Goal: Information Seeking & Learning: Learn about a topic

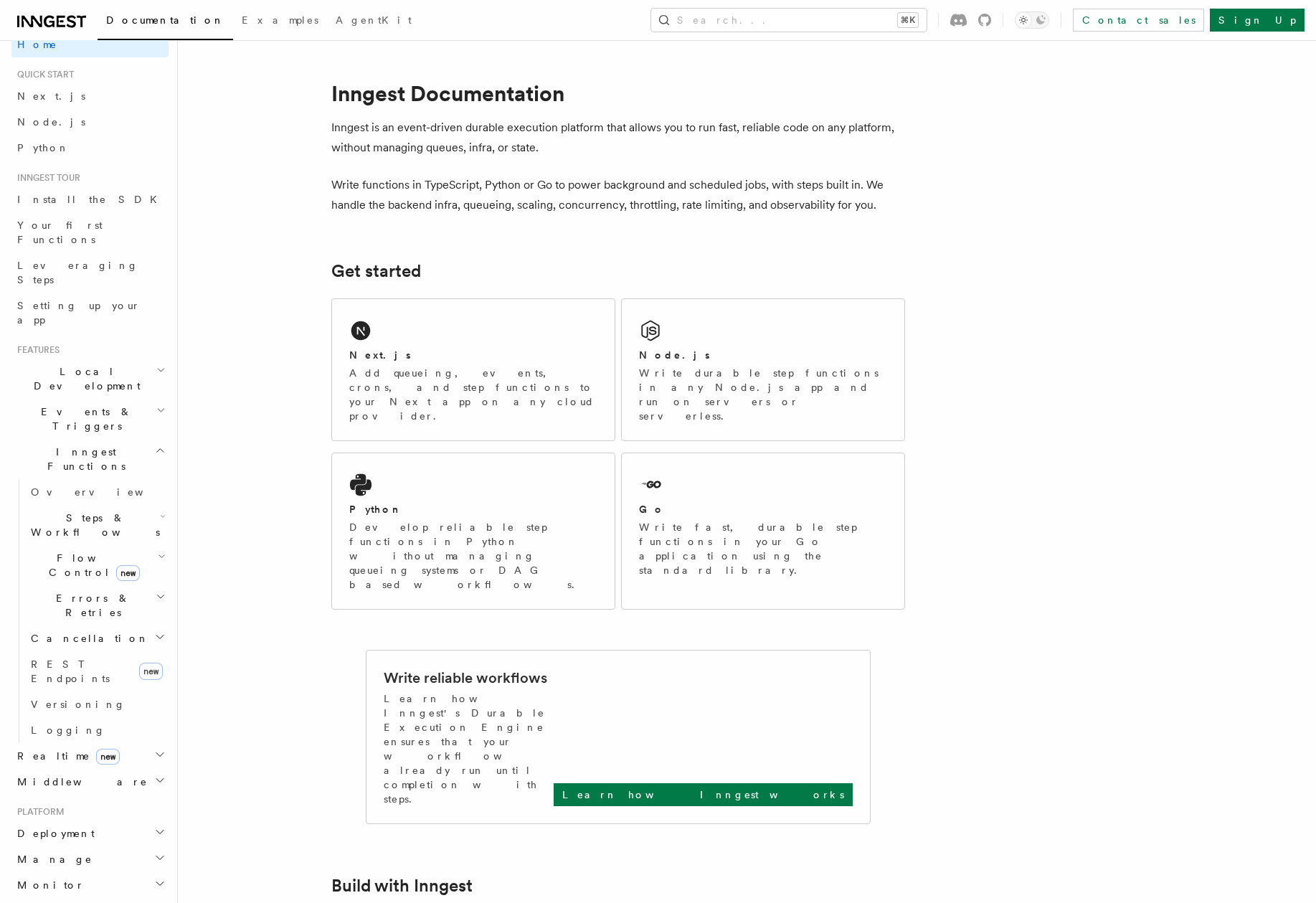
scroll to position [22, 0]
click at [46, 403] on span "Events & Triggers" at bounding box center [84, 417] width 145 height 28
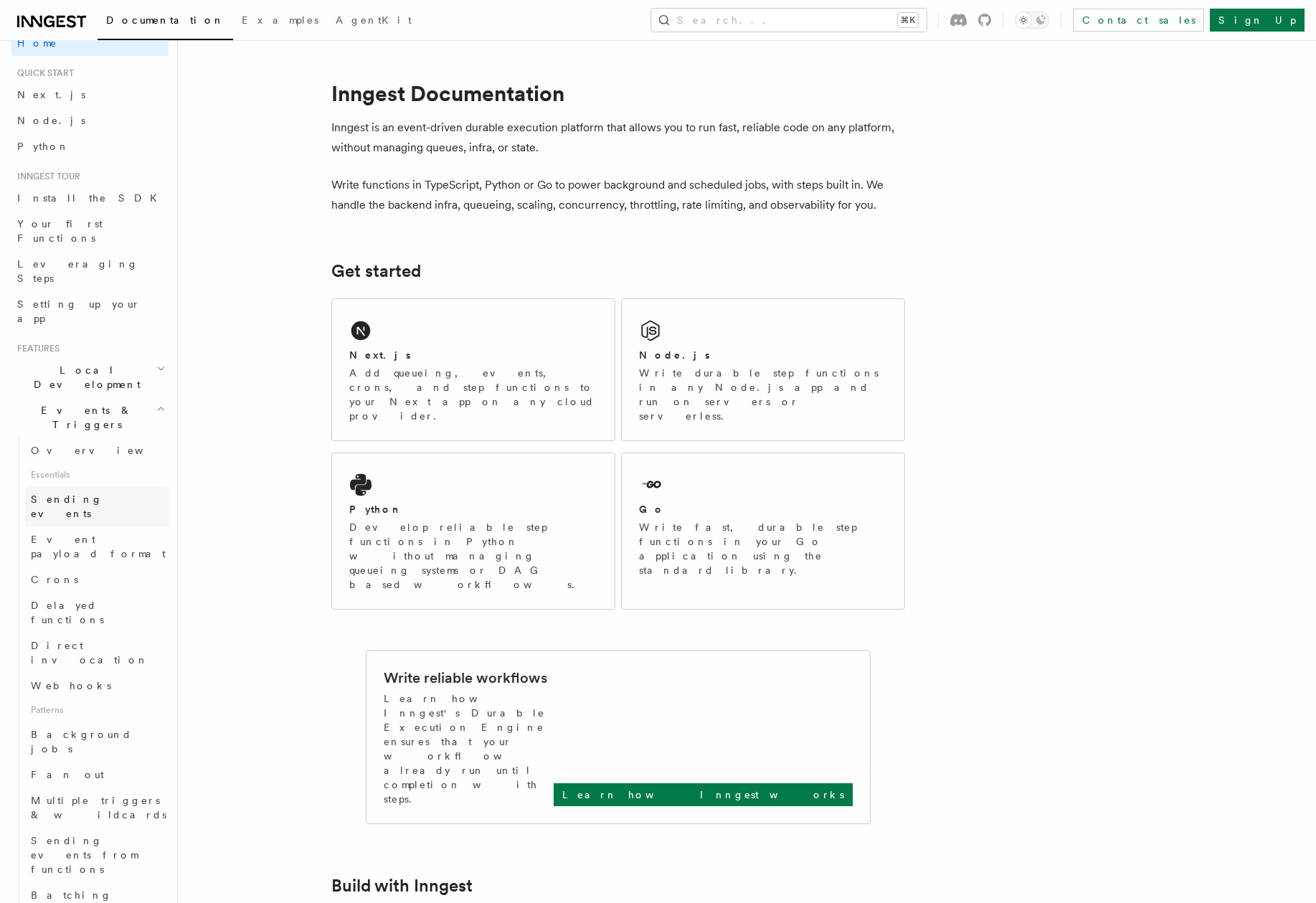
click at [49, 494] on span "Sending events" at bounding box center [67, 506] width 72 height 26
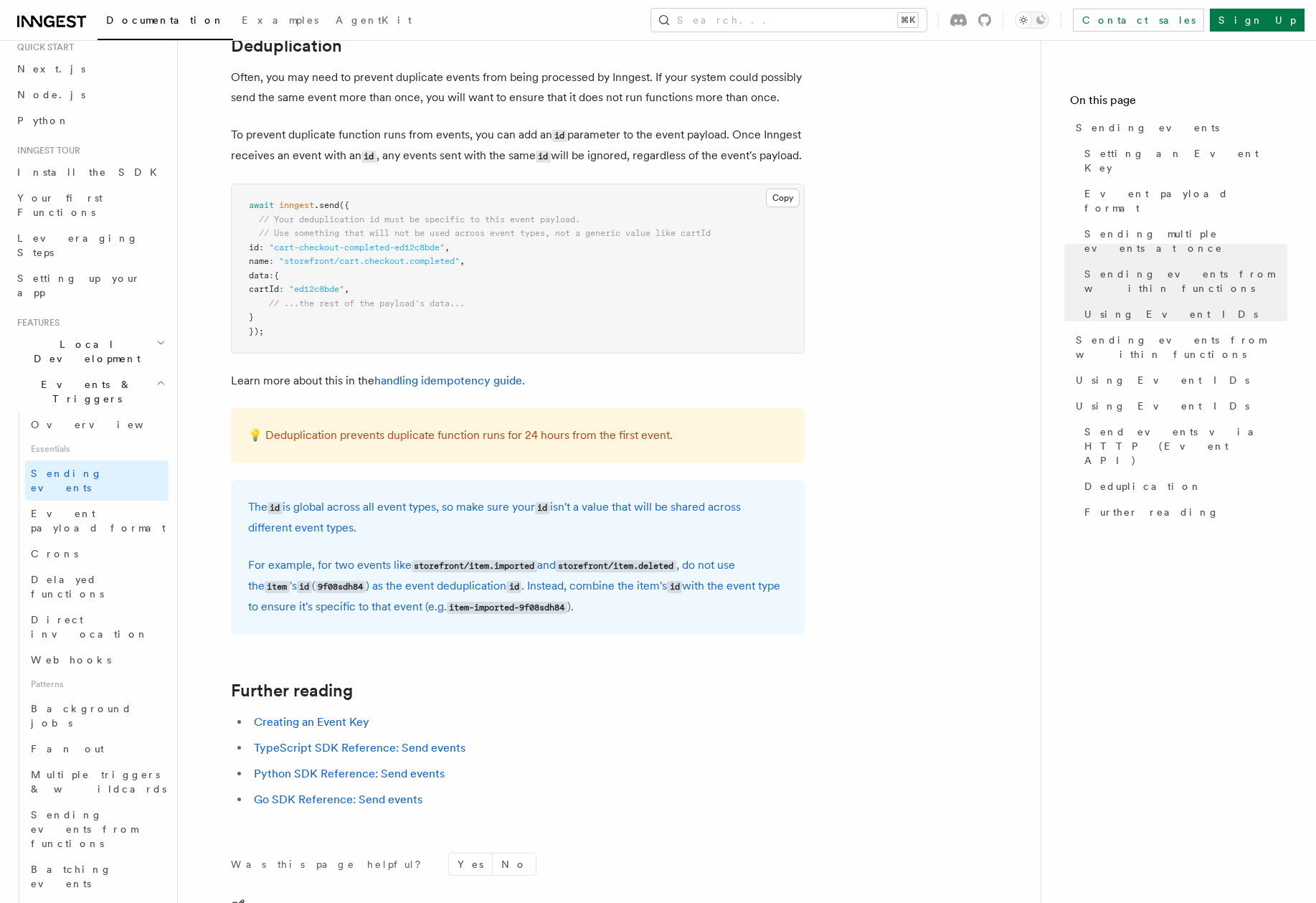
scroll to position [3664, 0]
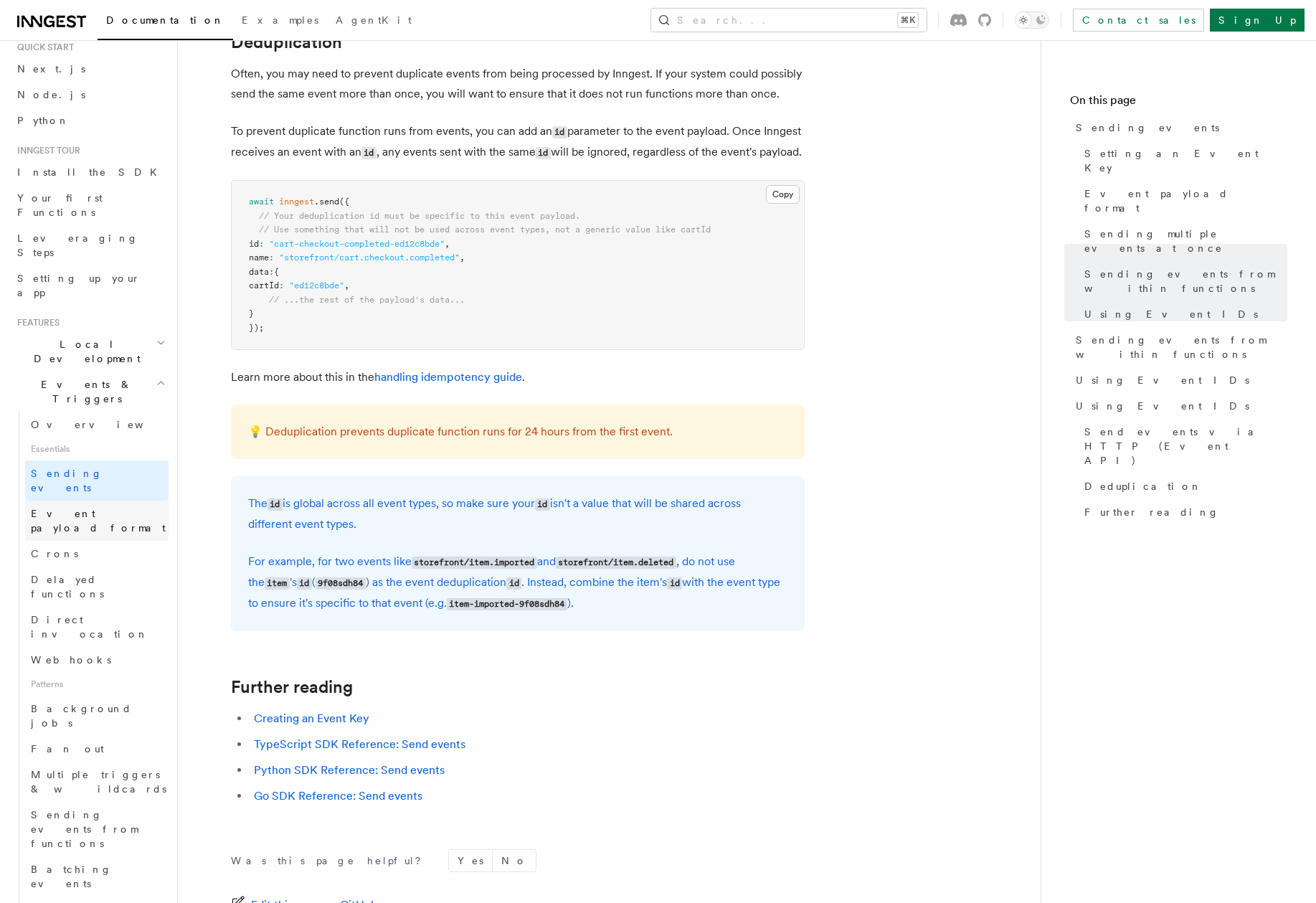
click at [61, 501] on link "Event payload format" at bounding box center [97, 521] width 144 height 40
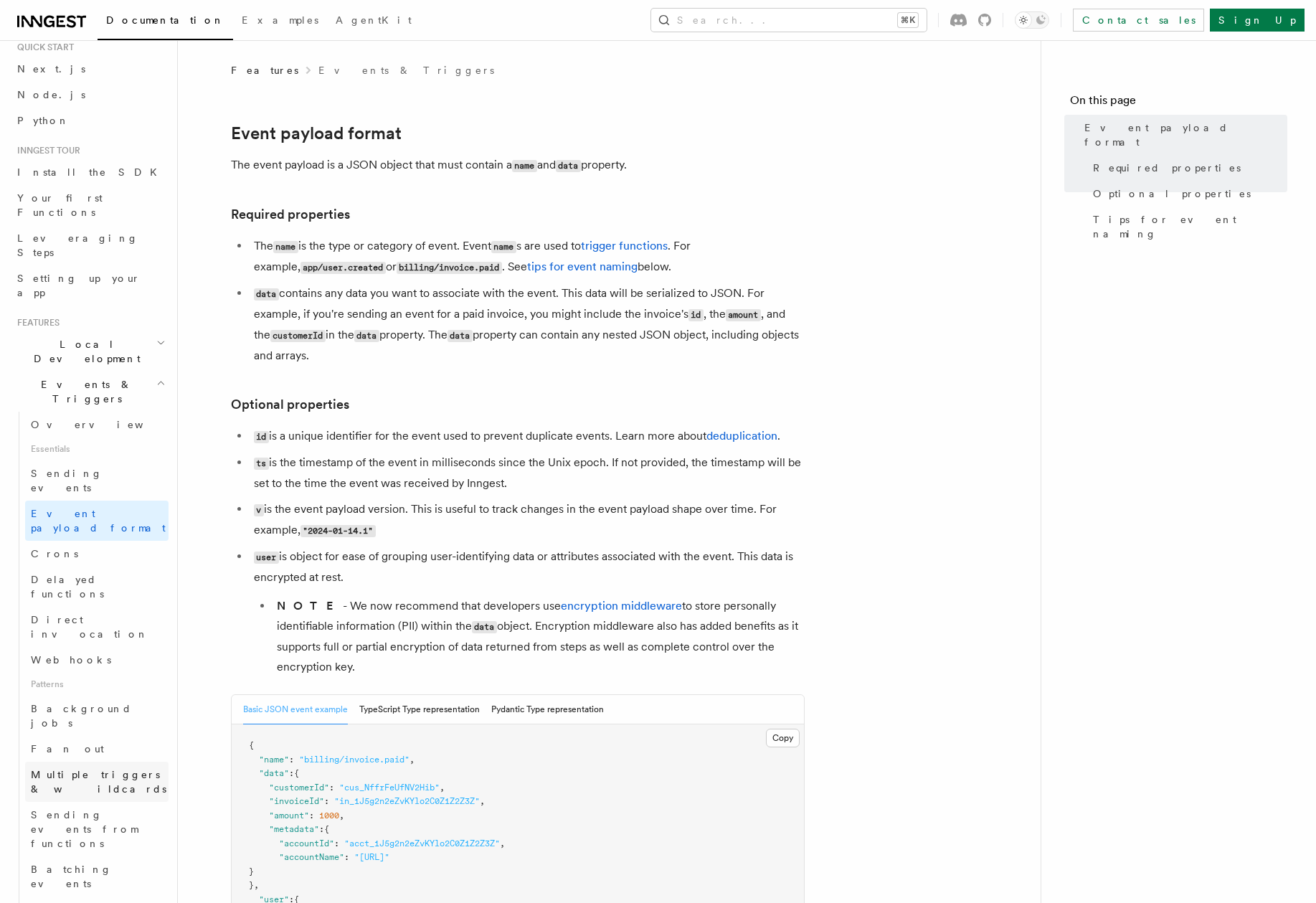
click at [101, 769] on span "Multiple triggers & wildcards" at bounding box center [98, 782] width 135 height 26
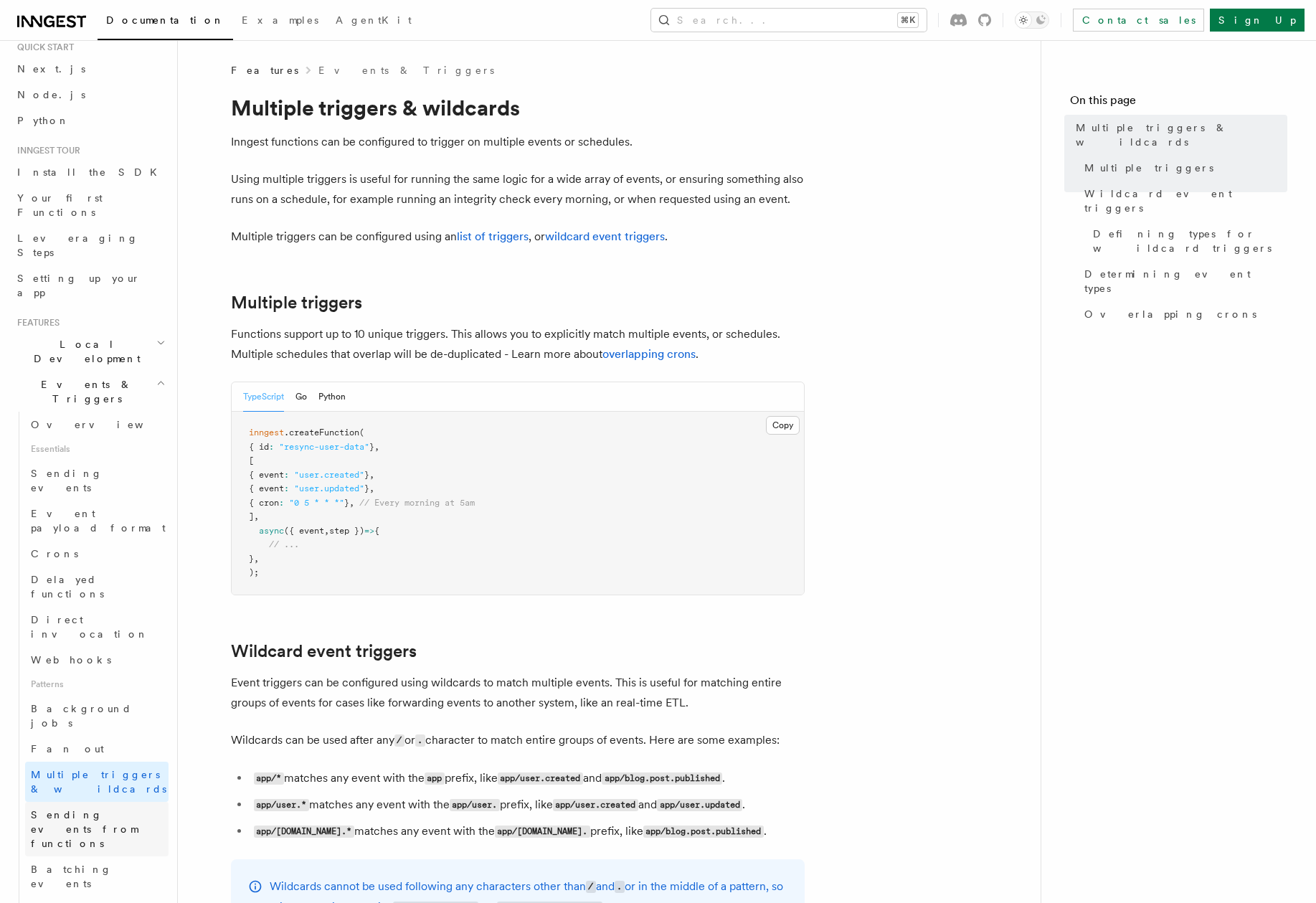
click at [93, 809] on span "Sending events from functions" at bounding box center [84, 830] width 107 height 40
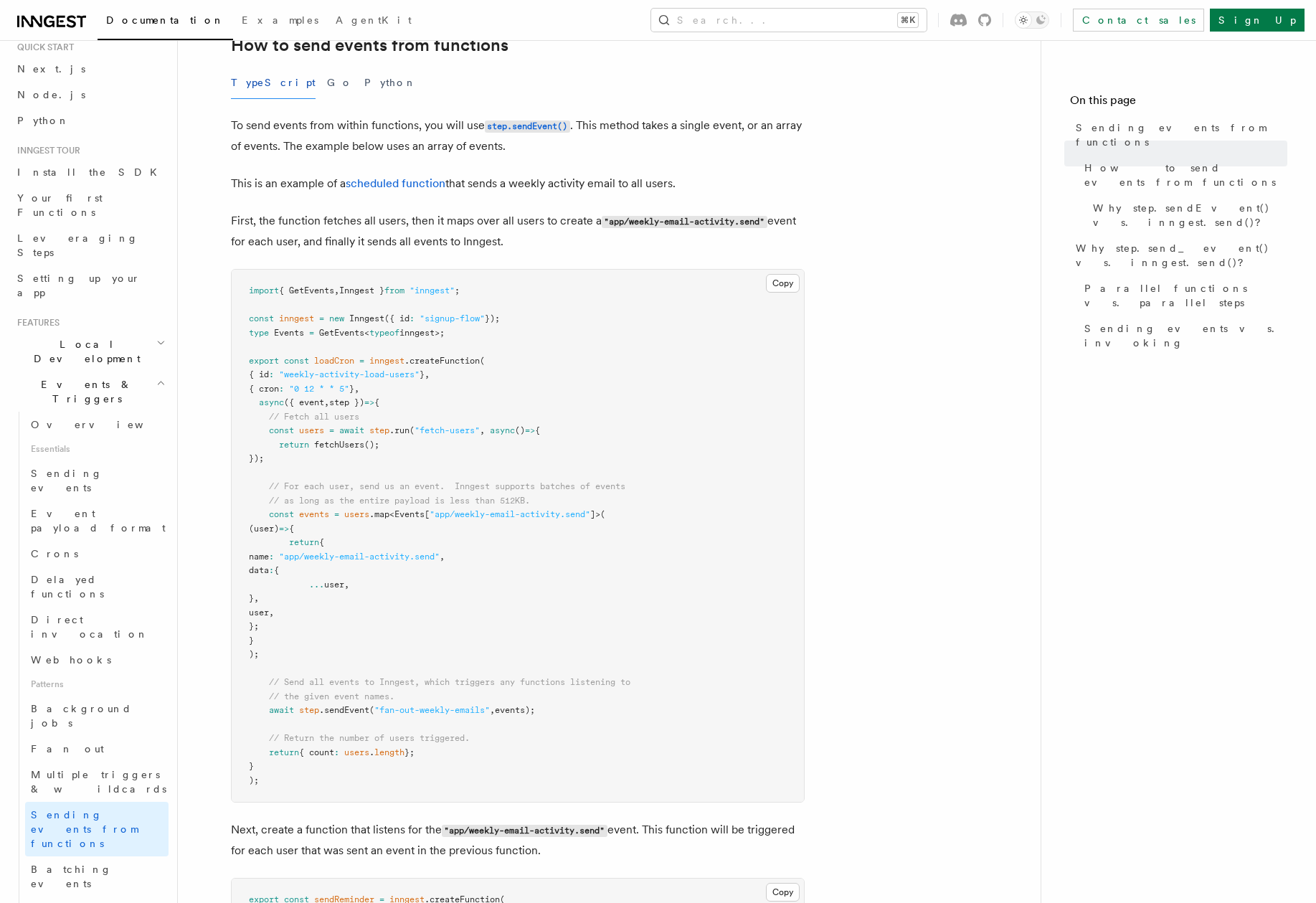
scroll to position [52, 0]
click at [66, 900] on span "Writing expression" at bounding box center [71, 913] width 82 height 26
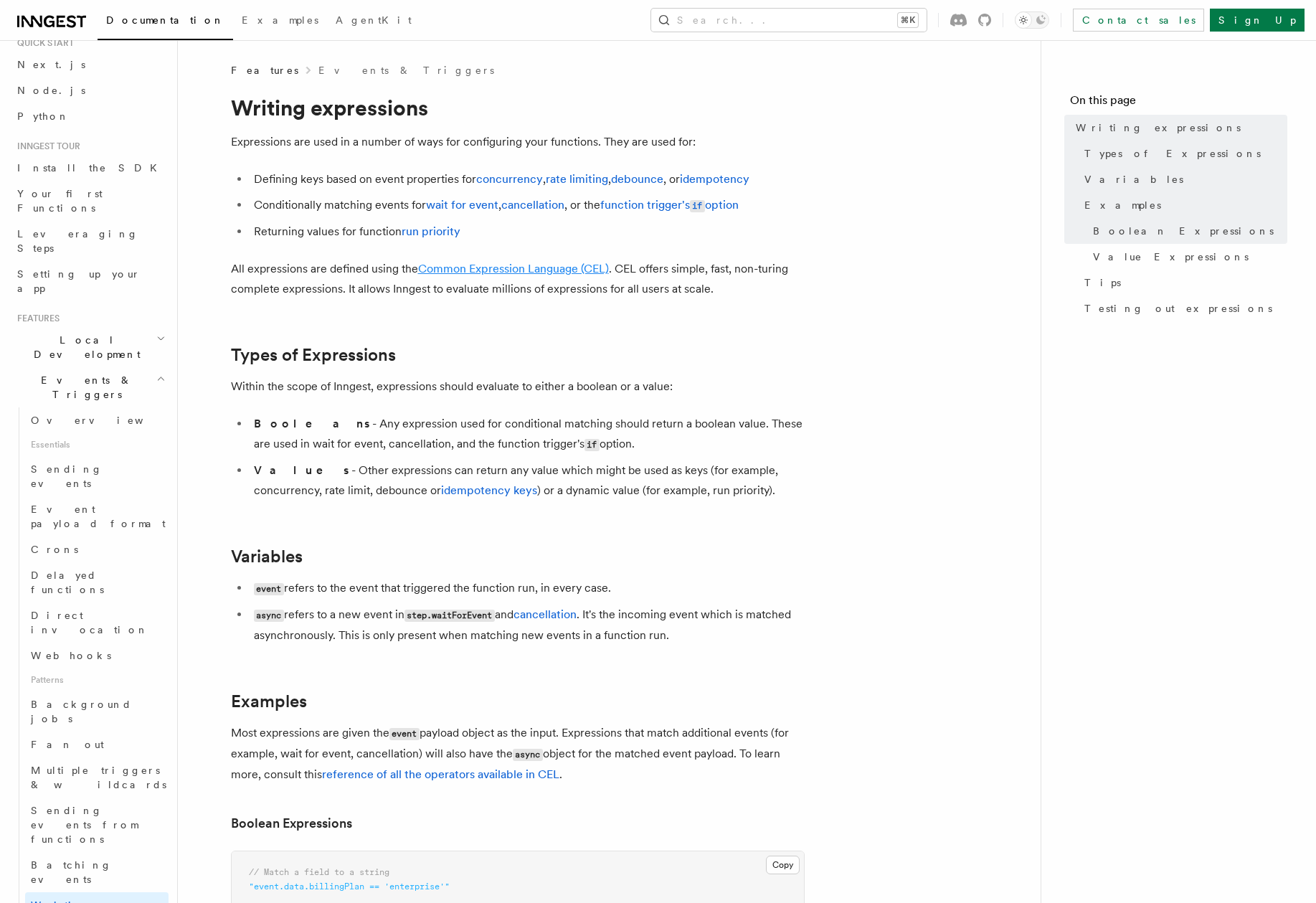
click at [514, 267] on link "Common Expression Language (CEL)" at bounding box center [513, 269] width 191 height 13
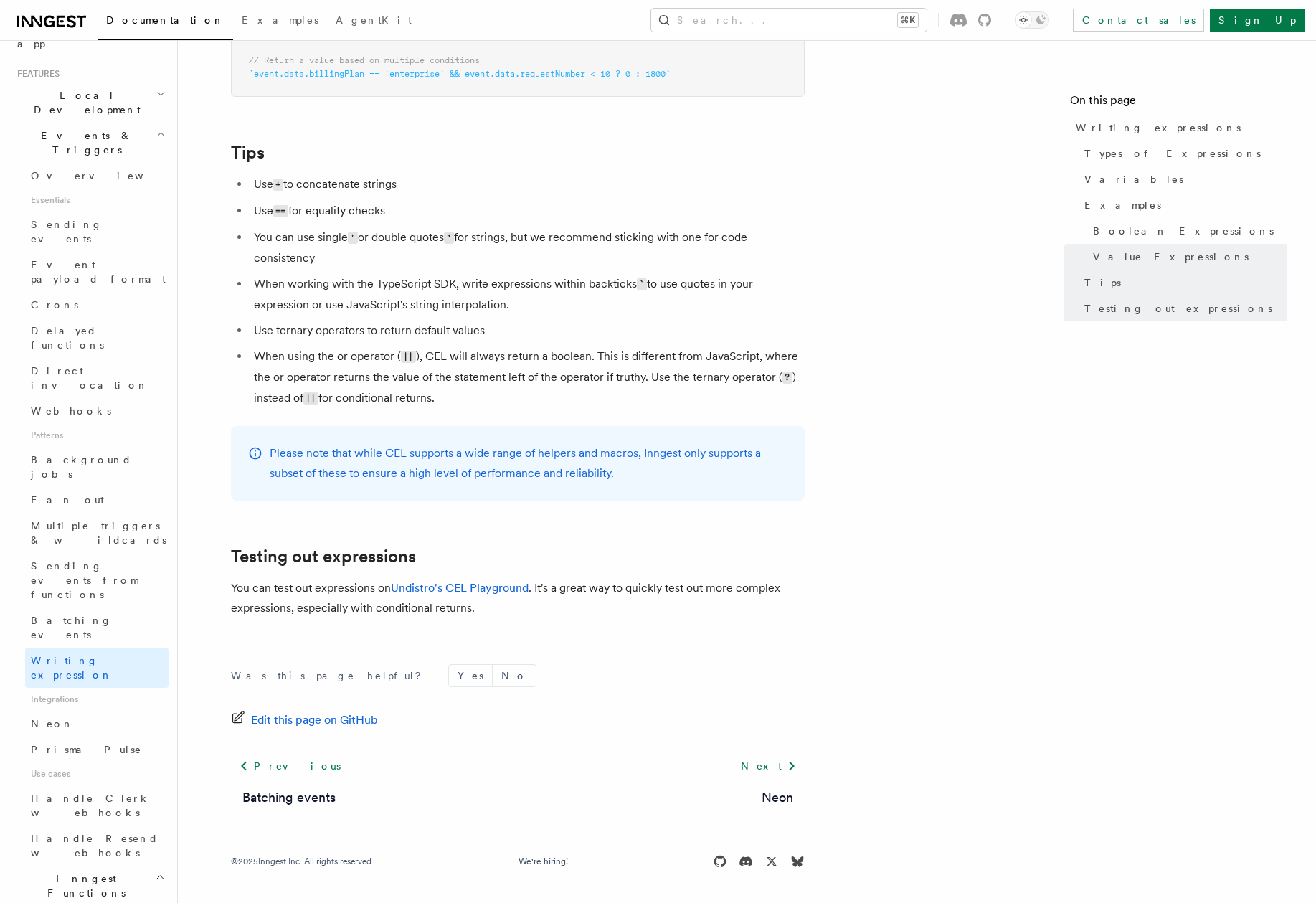
scroll to position [299, 0]
click at [66, 167] on span "Overview" at bounding box center [105, 172] width 148 height 11
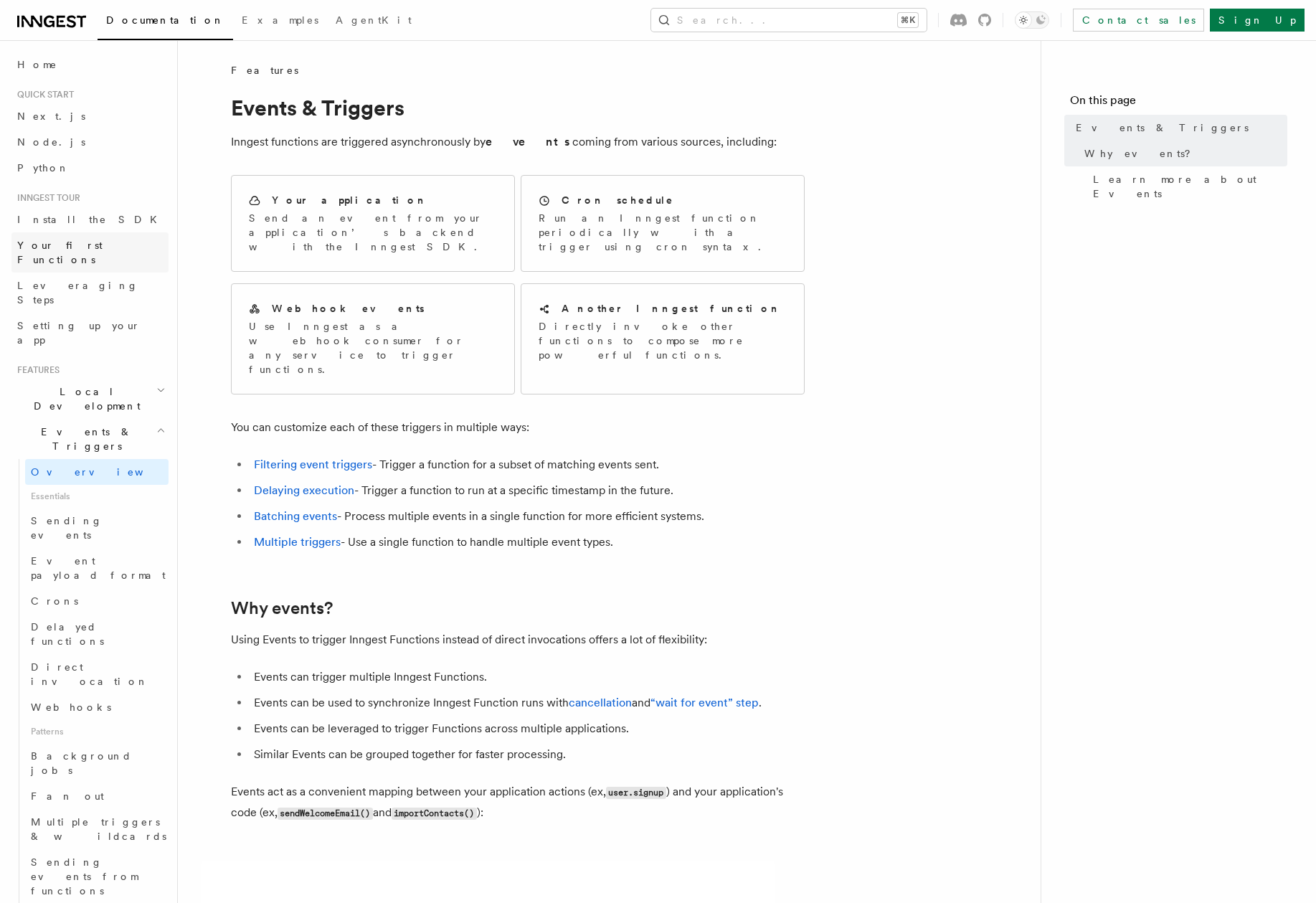
click at [67, 242] on span "Your first Functions" at bounding box center [60, 252] width 85 height 26
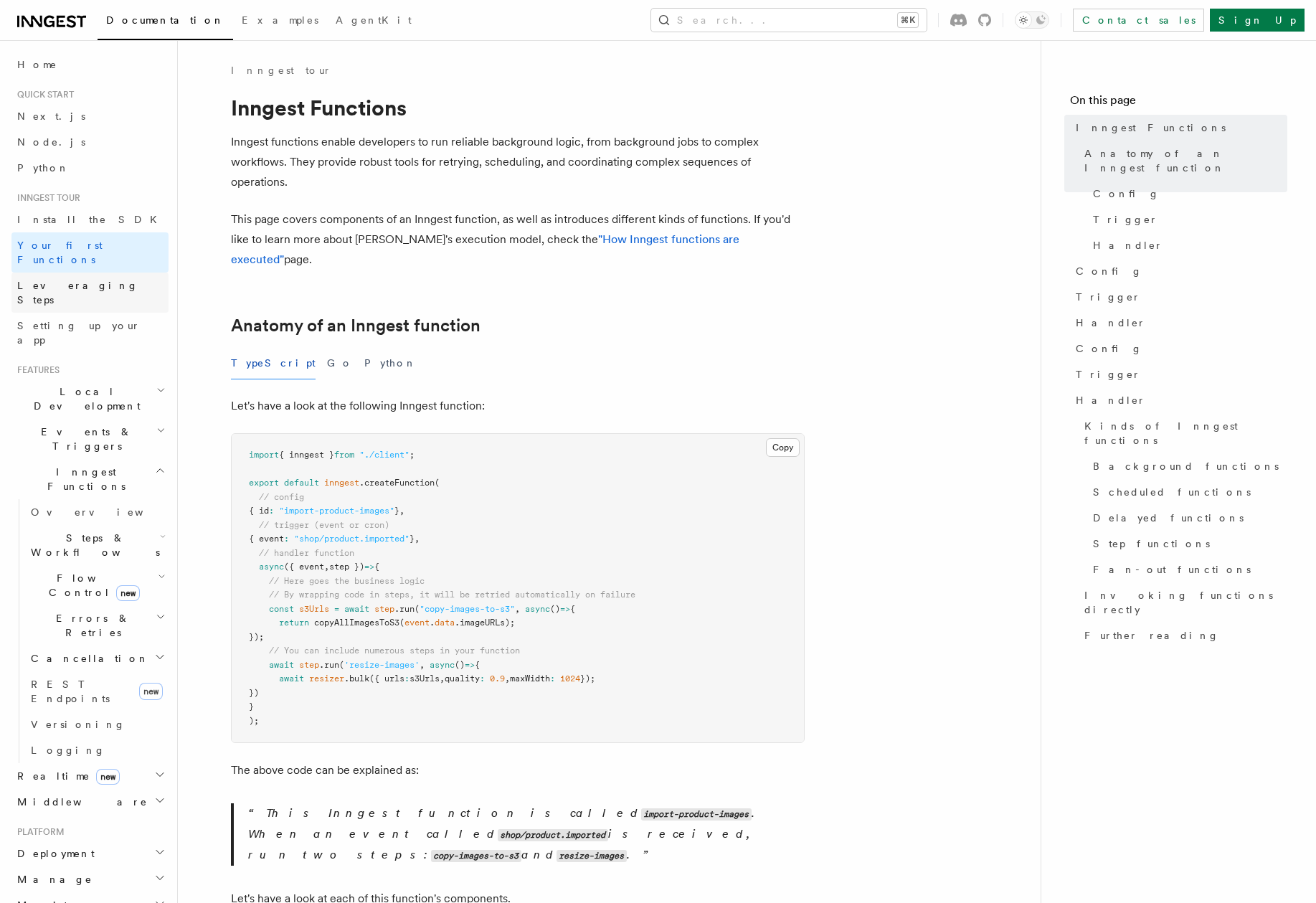
click at [62, 280] on span "Leveraging Steps" at bounding box center [78, 293] width 121 height 26
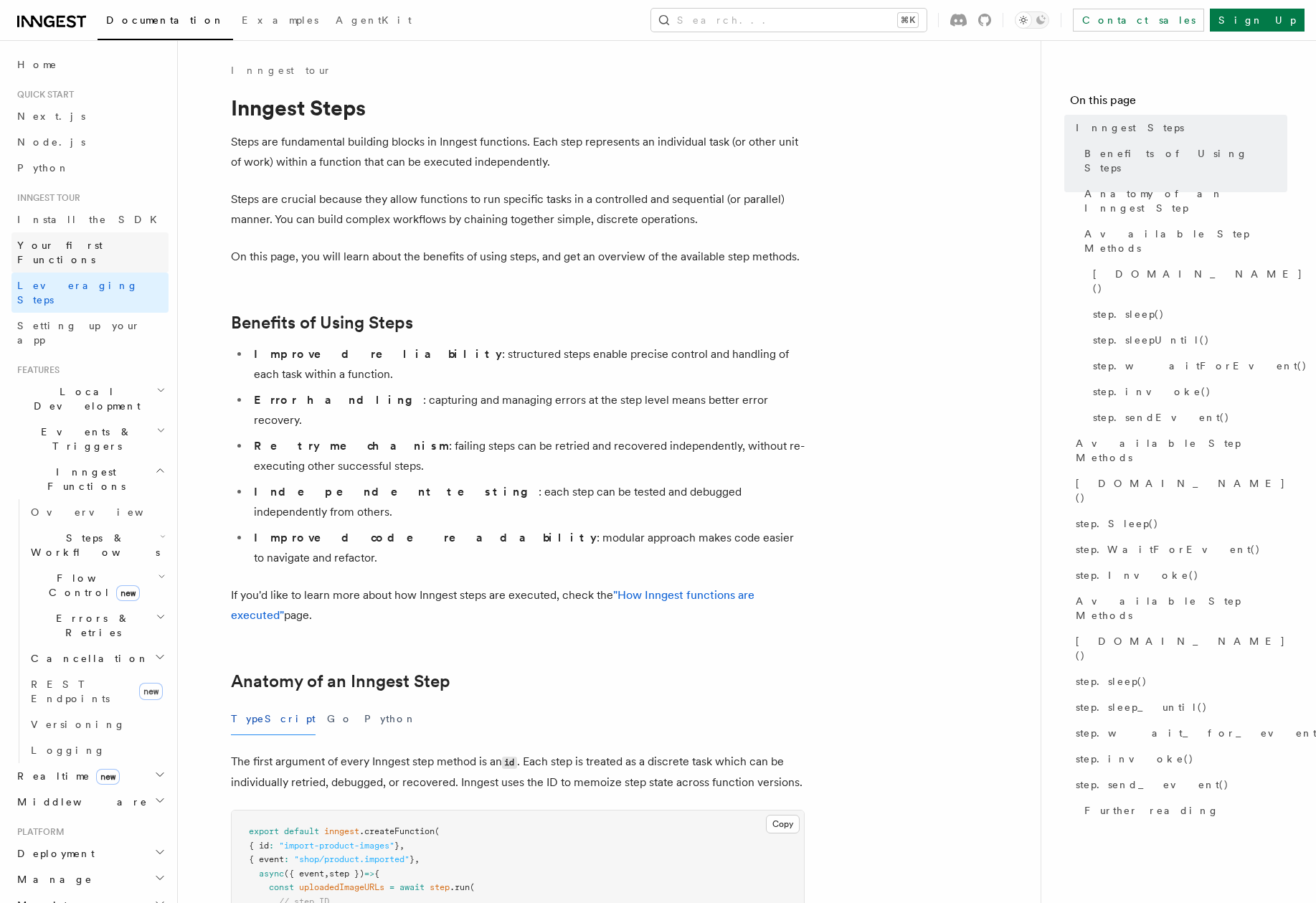
click at [64, 239] on span "Your first Functions" at bounding box center [60, 252] width 85 height 26
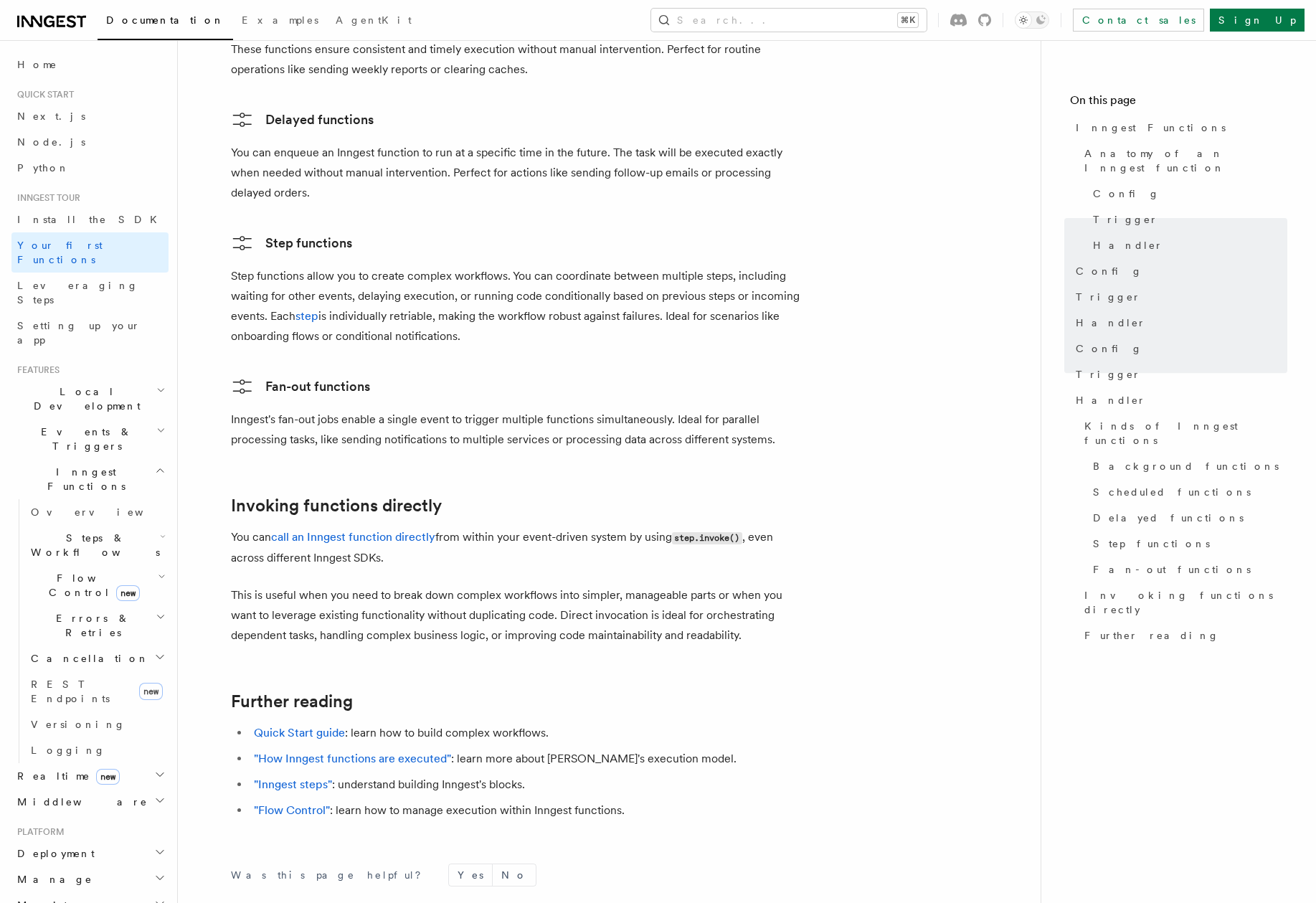
scroll to position [2475, 0]
click at [43, 280] on span "Leveraging Steps" at bounding box center [78, 293] width 121 height 26
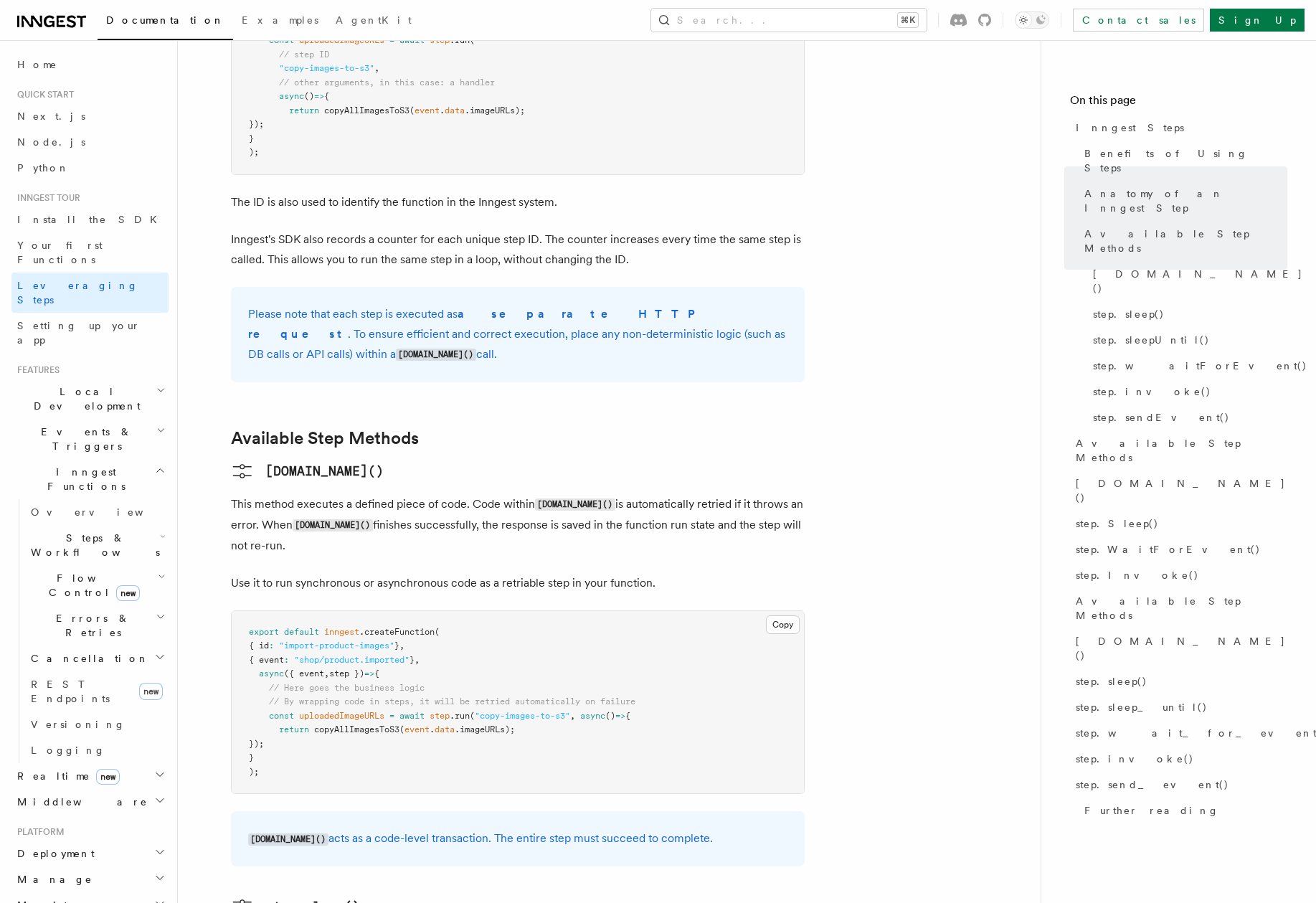
scroll to position [853, 0]
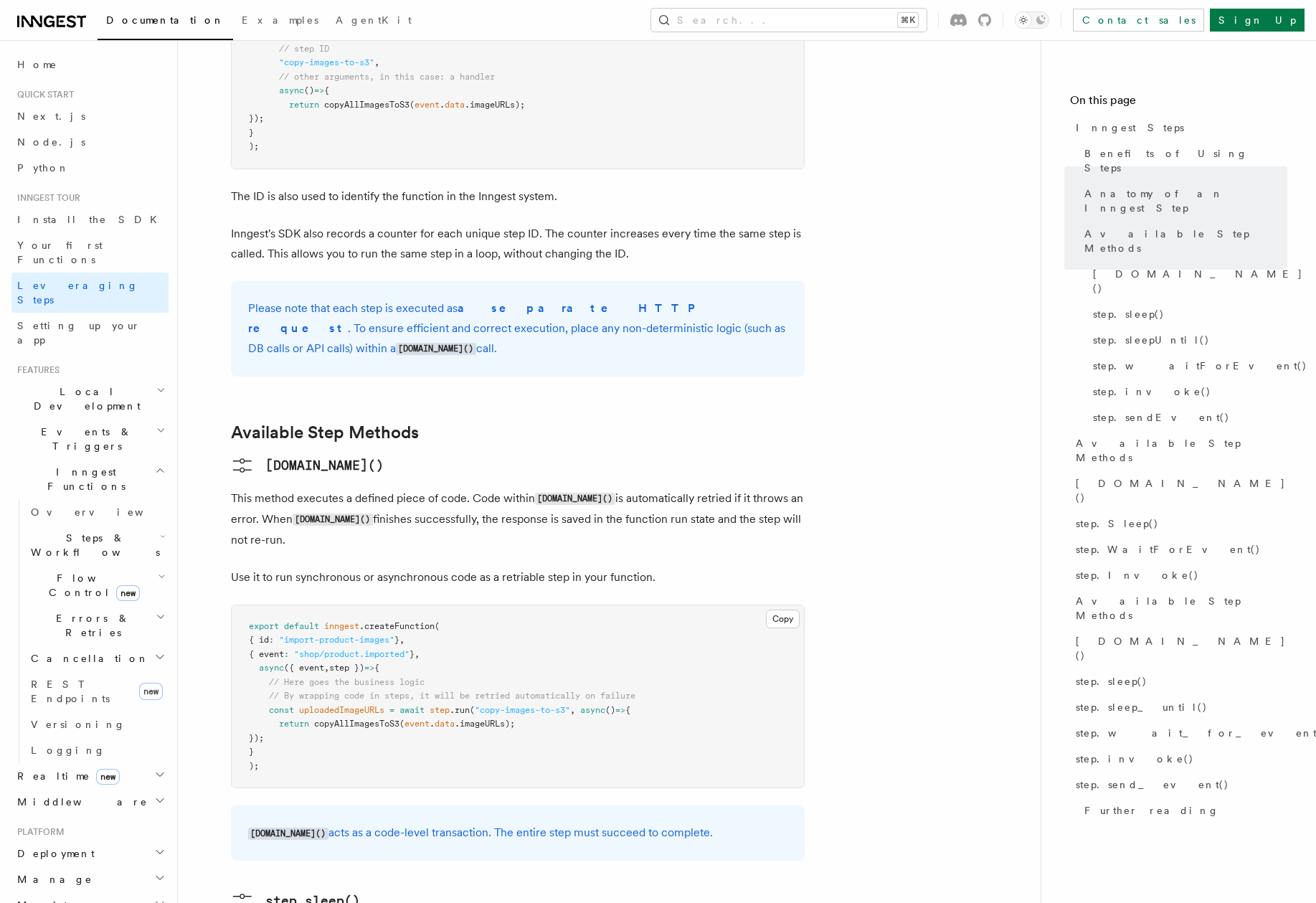
click at [420, 823] on p "step.run() acts as a code-level transaction. The entire step must succeed to co…" at bounding box center [517, 833] width 539 height 21
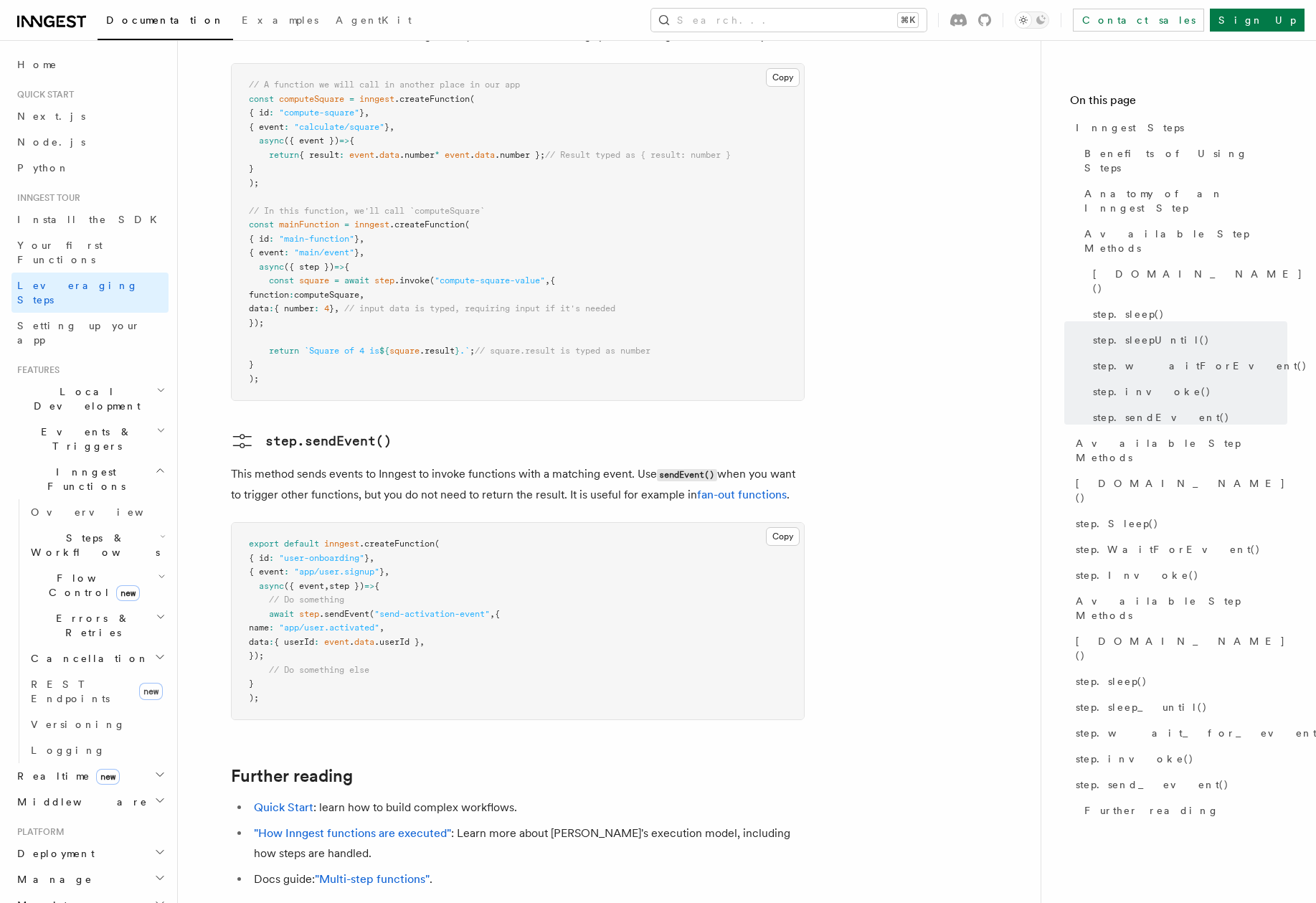
scroll to position [2885, 0]
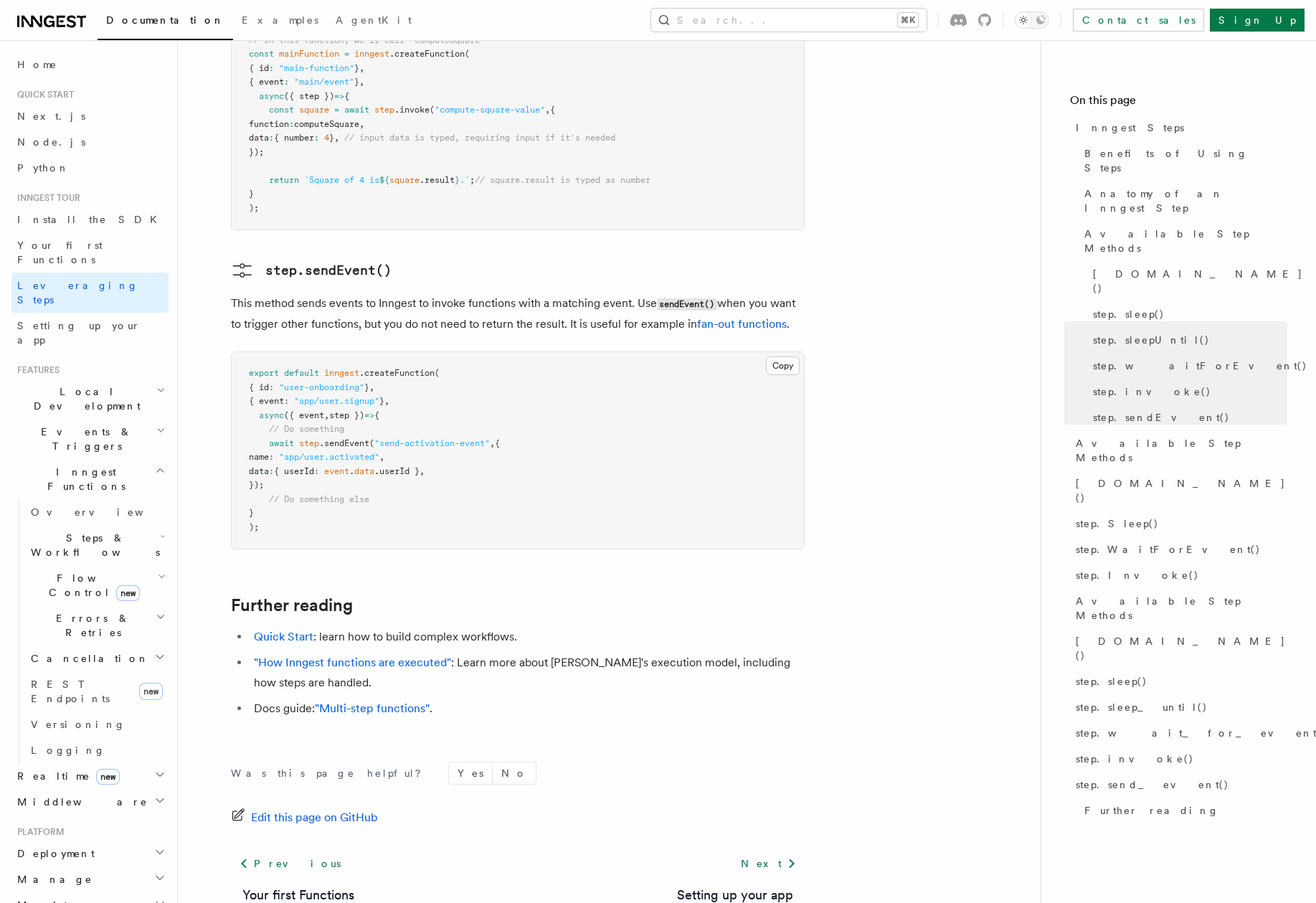
click at [37, 769] on span "Realtime new" at bounding box center [65, 776] width 108 height 14
click at [47, 822] on span "React hooks / Next.js" at bounding box center [94, 835] width 127 height 26
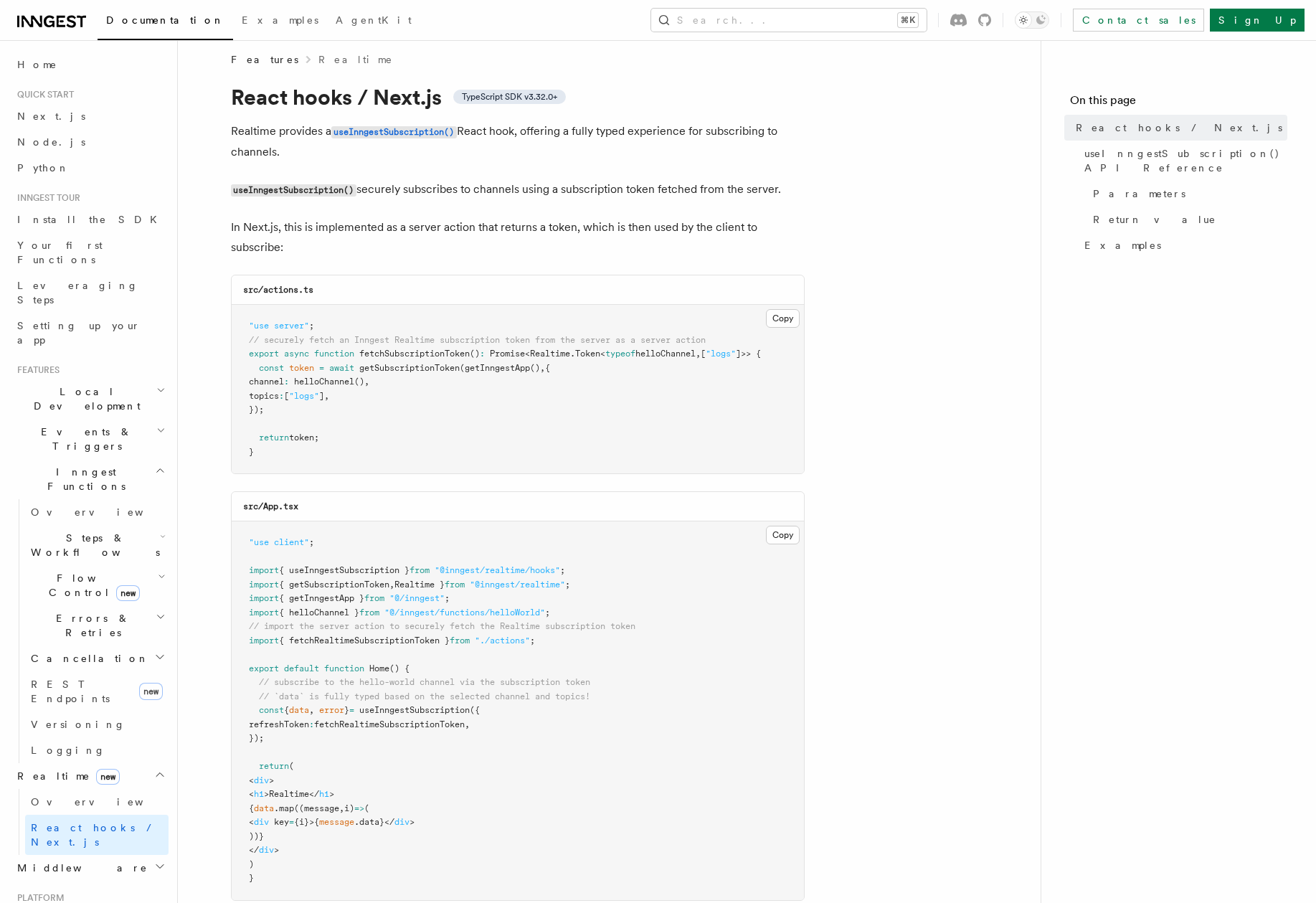
scroll to position [12, 0]
click at [400, 371] on span "getSubscriptionToken" at bounding box center [409, 366] width 100 height 10
click at [354, 382] on span "helloChannel" at bounding box center [324, 380] width 61 height 10
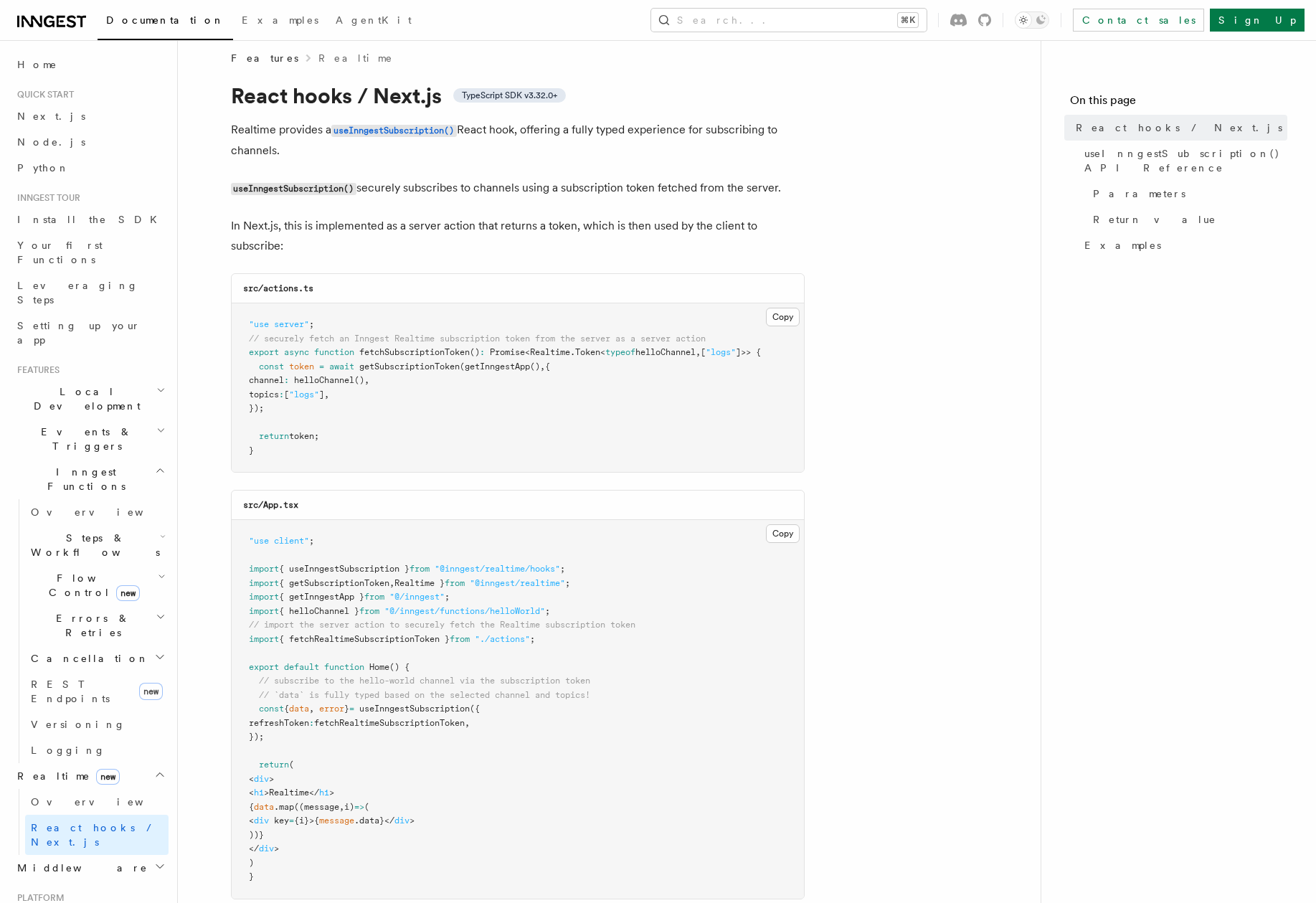
click at [354, 382] on span "helloChannel" at bounding box center [324, 380] width 61 height 10
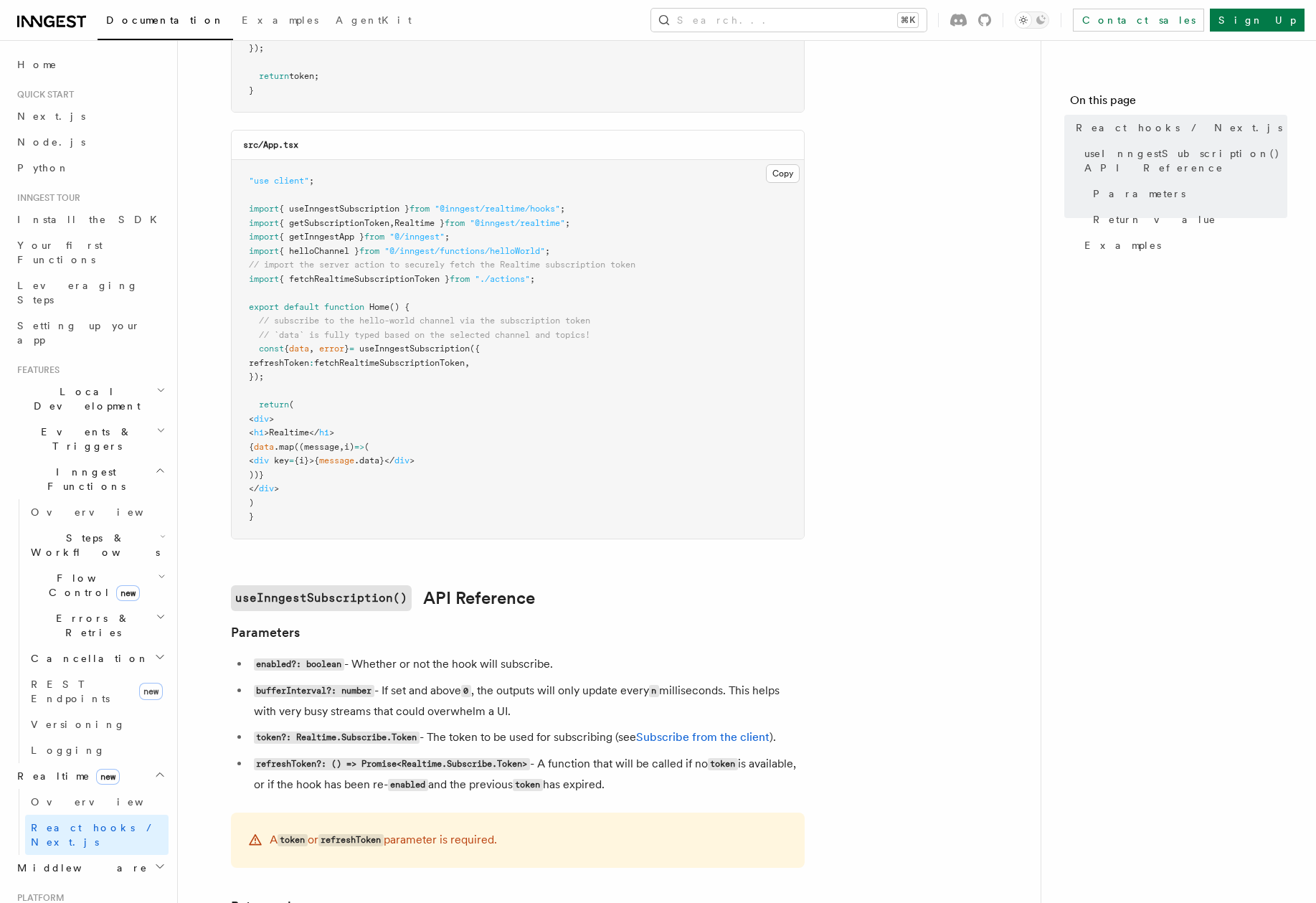
scroll to position [372, 0]
click at [388, 367] on span "fetchRealtimeSubscriptionToken" at bounding box center [389, 363] width 150 height 10
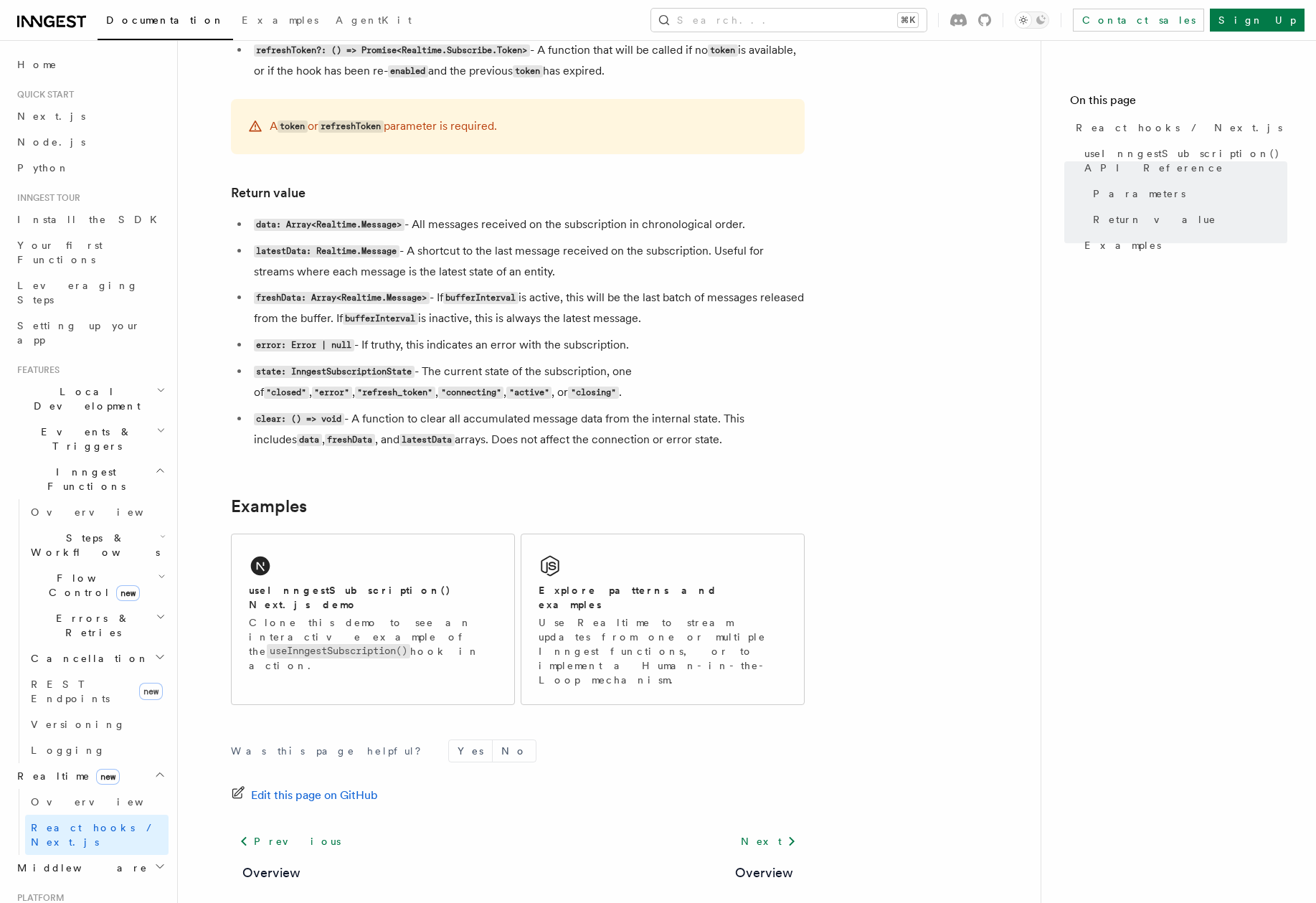
scroll to position [1124, 0]
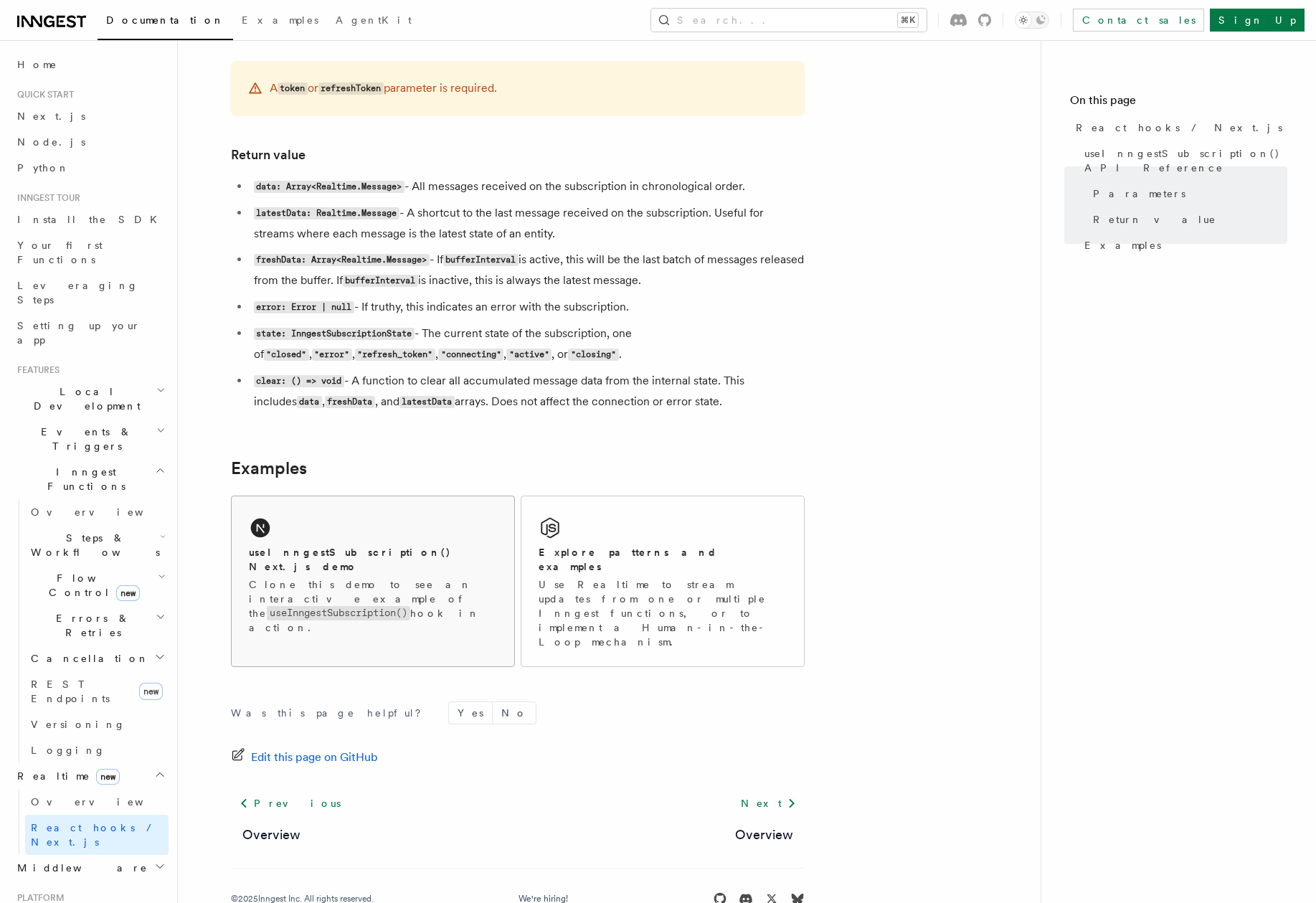
click at [344, 578] on p "Clone this demo to see an interactive example of the useInngestSubscription() h…" at bounding box center [373, 606] width 248 height 58
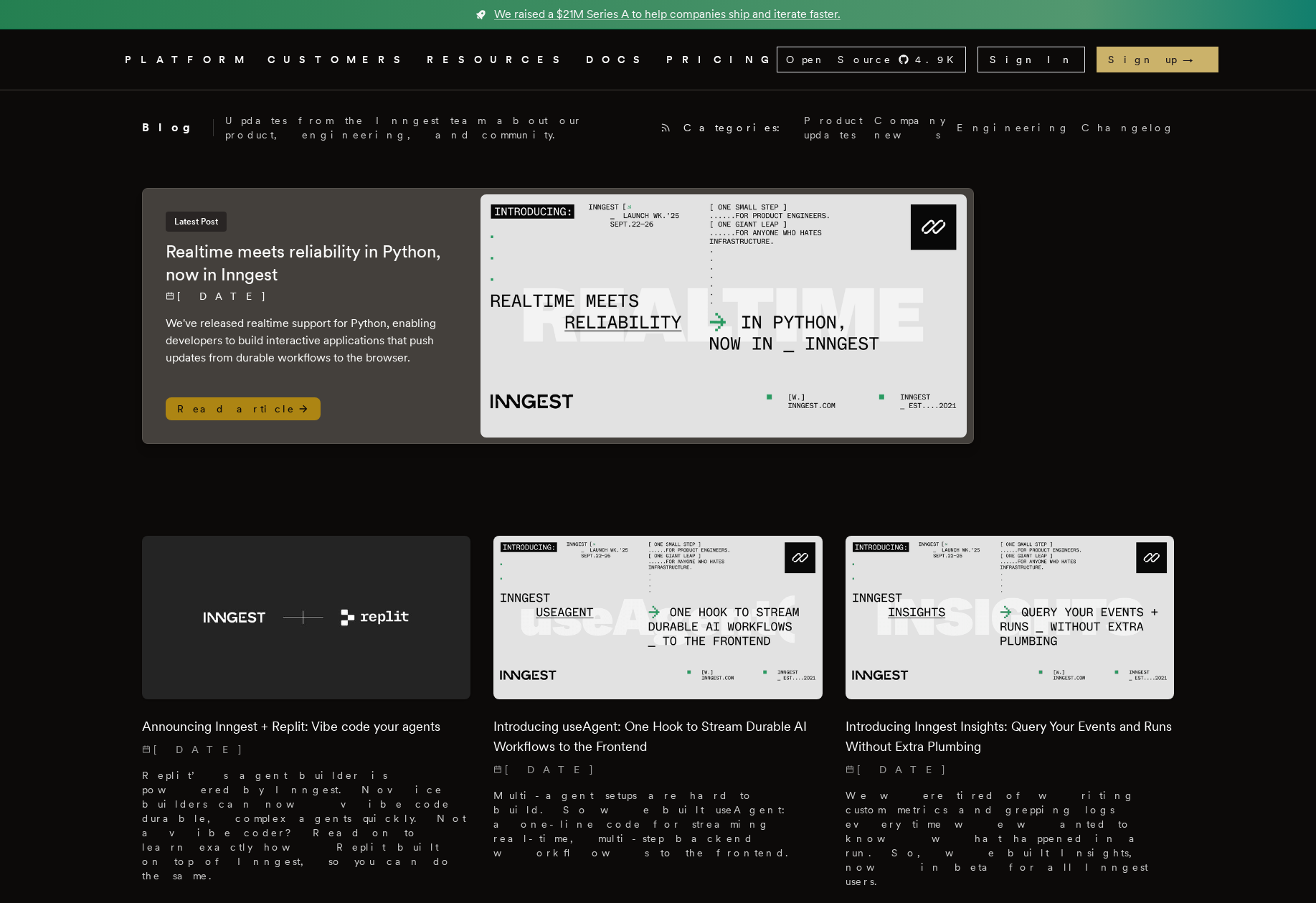
click at [225, 408] on span "Read article" at bounding box center [243, 408] width 155 height 23
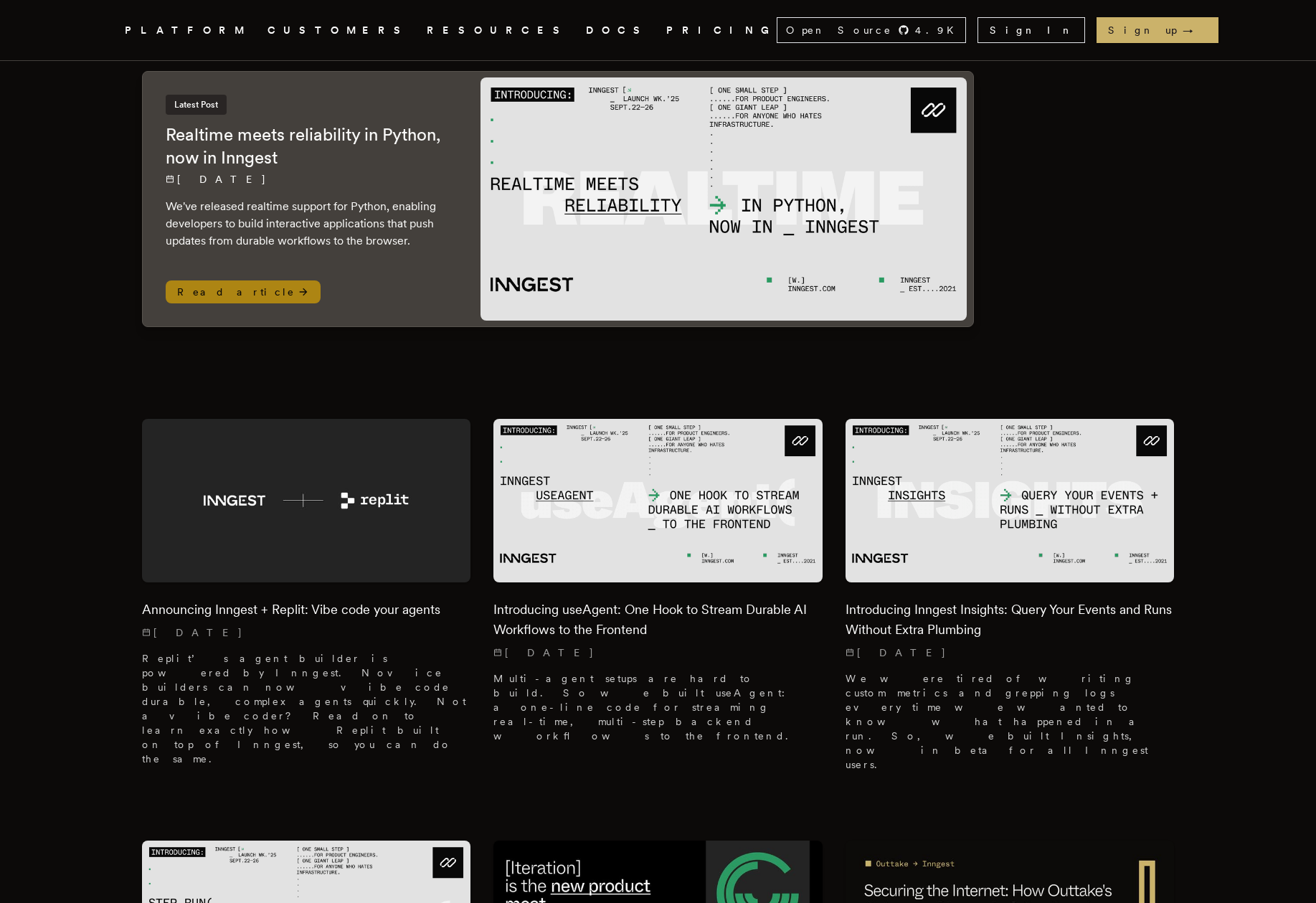
scroll to position [121, 0]
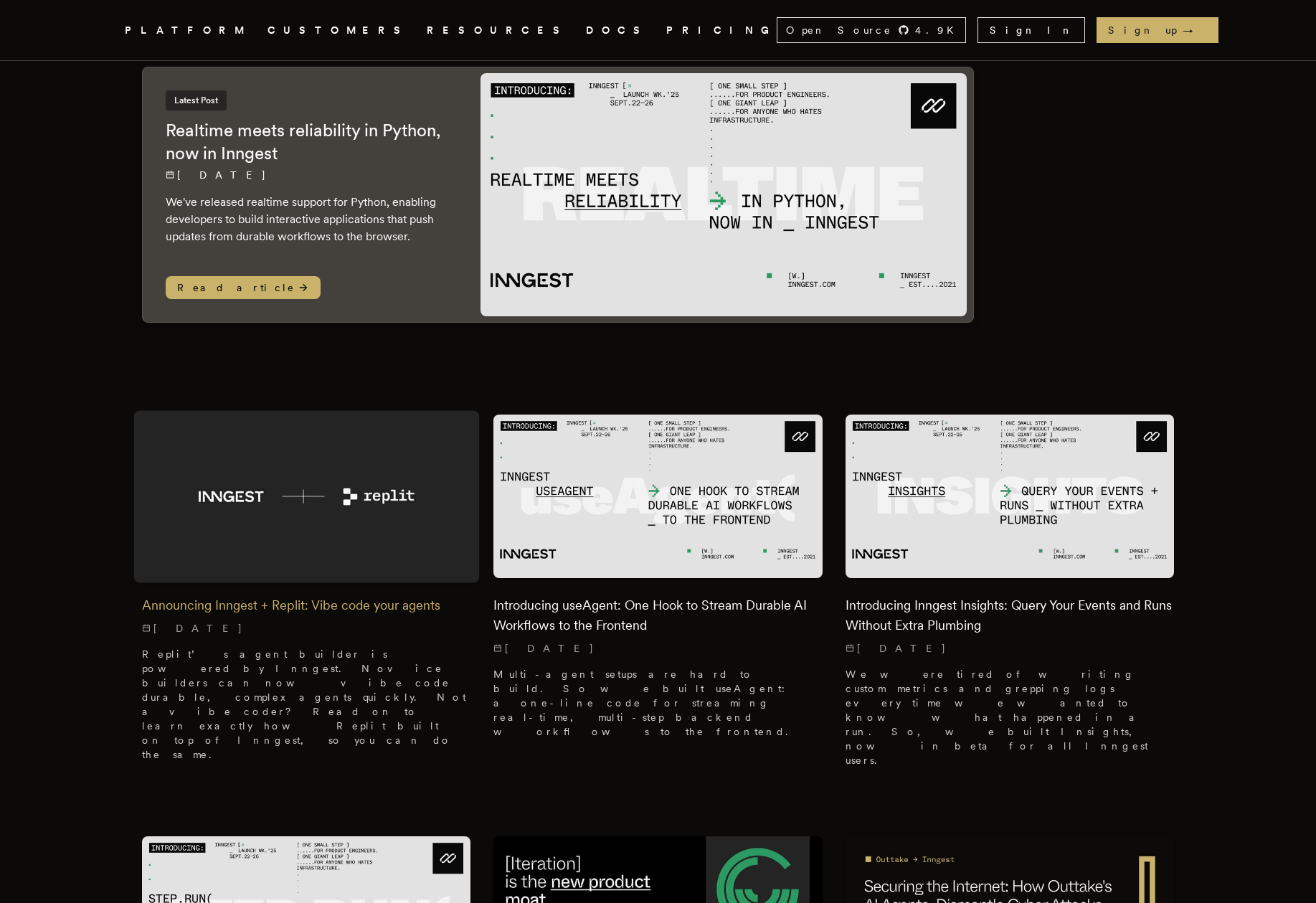
click at [408, 483] on img at bounding box center [306, 497] width 345 height 172
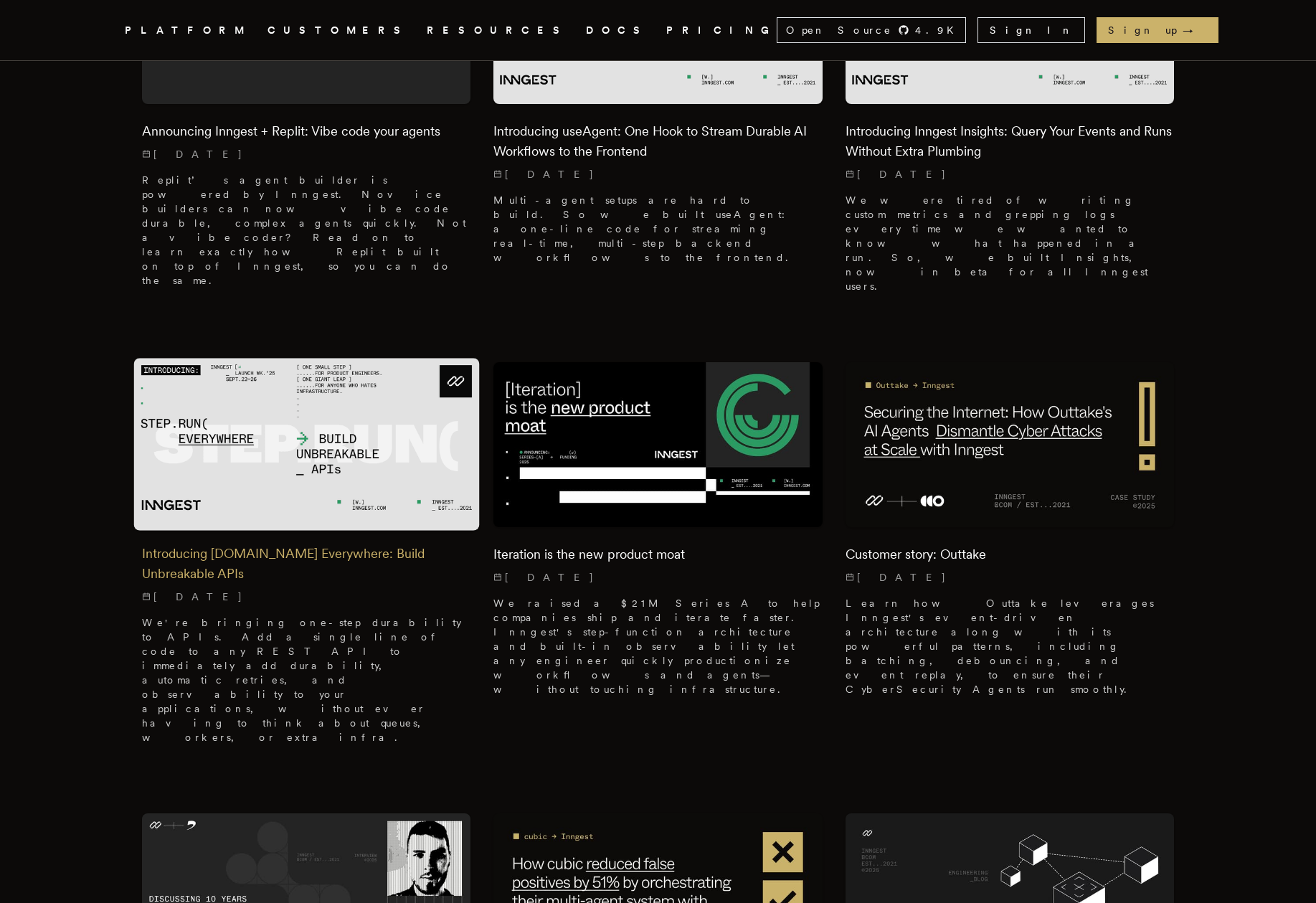
scroll to position [594, 0]
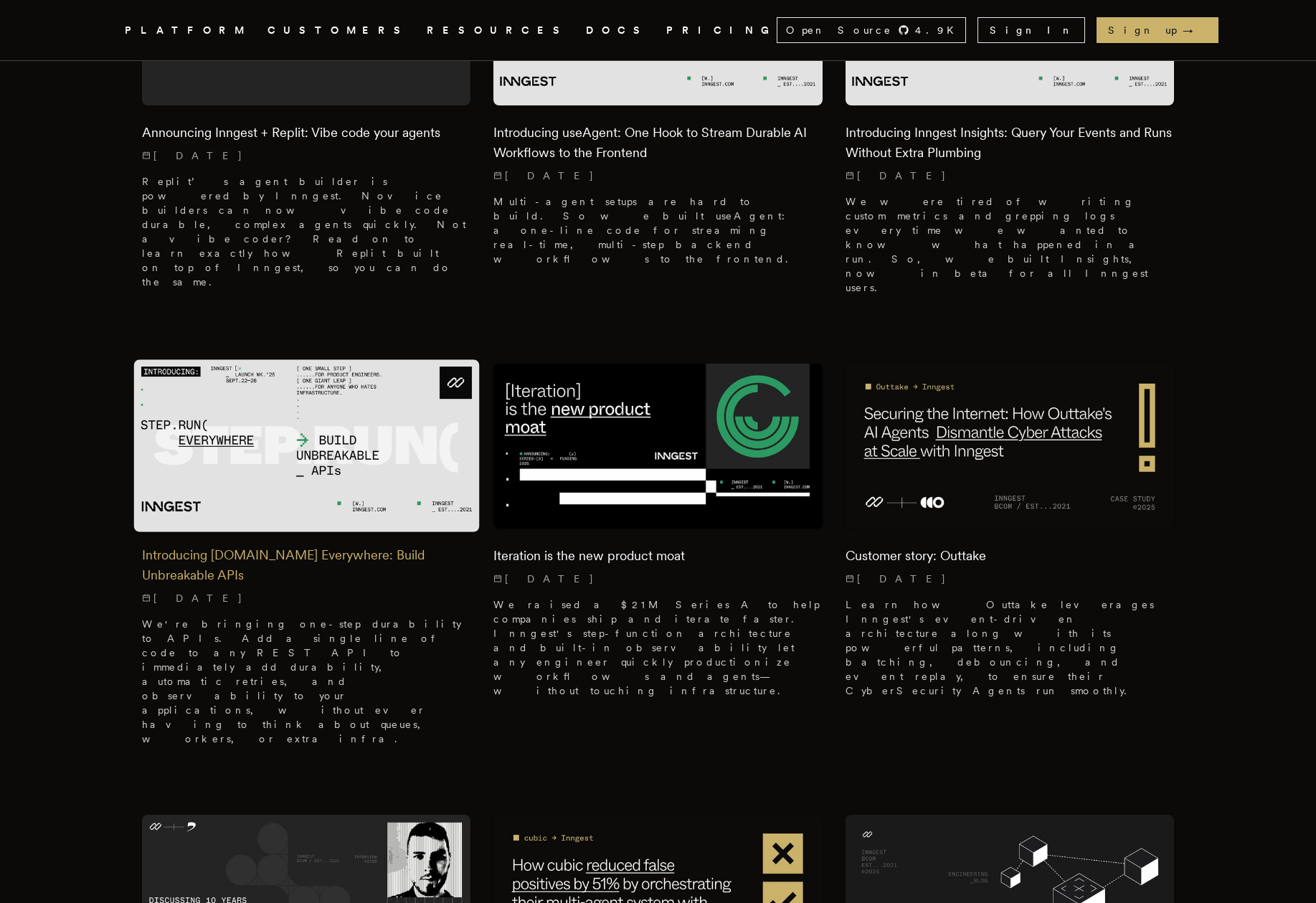
click at [294, 591] on p "[DATE]" at bounding box center [307, 598] width 329 height 14
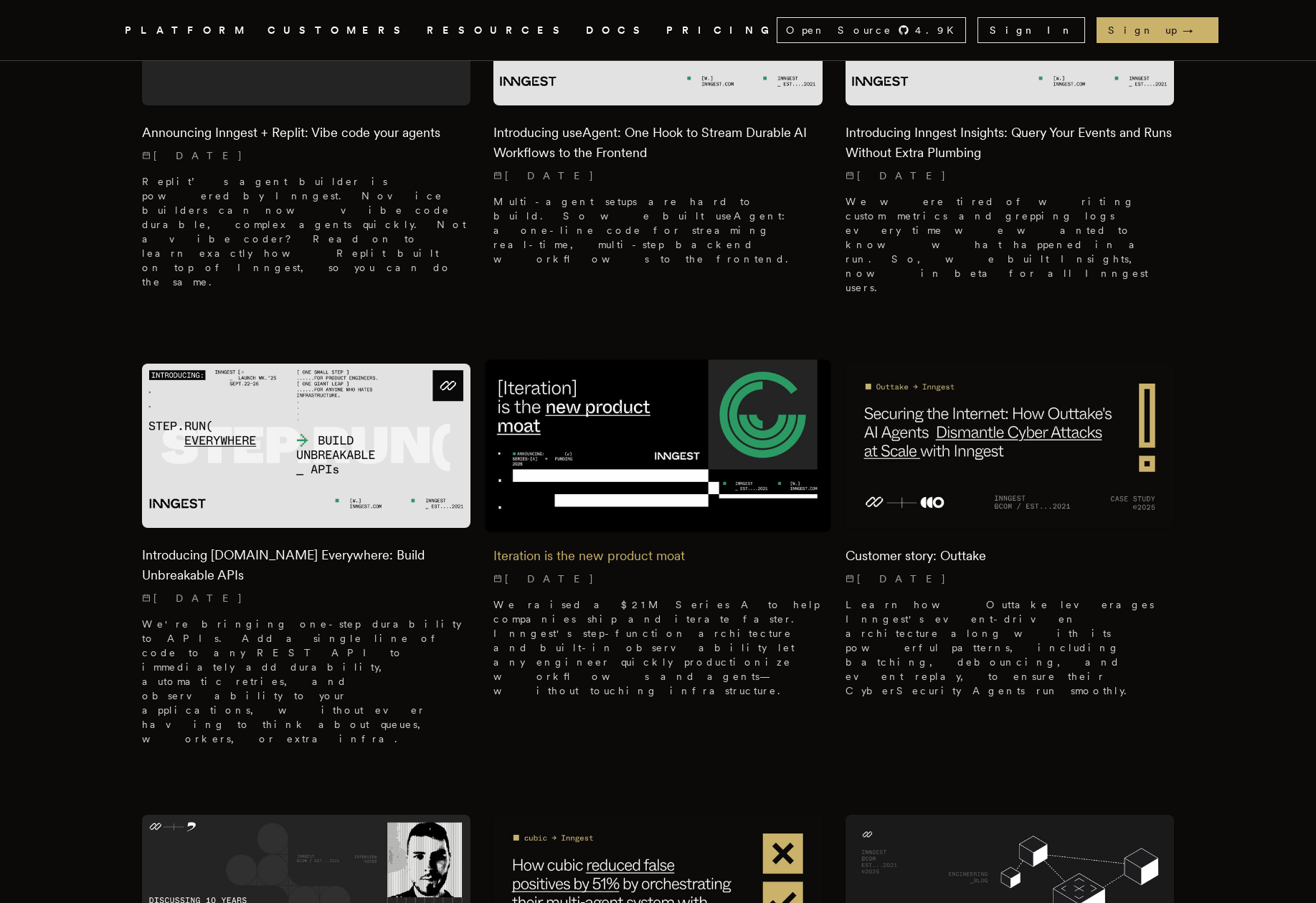
click at [633, 442] on img at bounding box center [658, 446] width 345 height 173
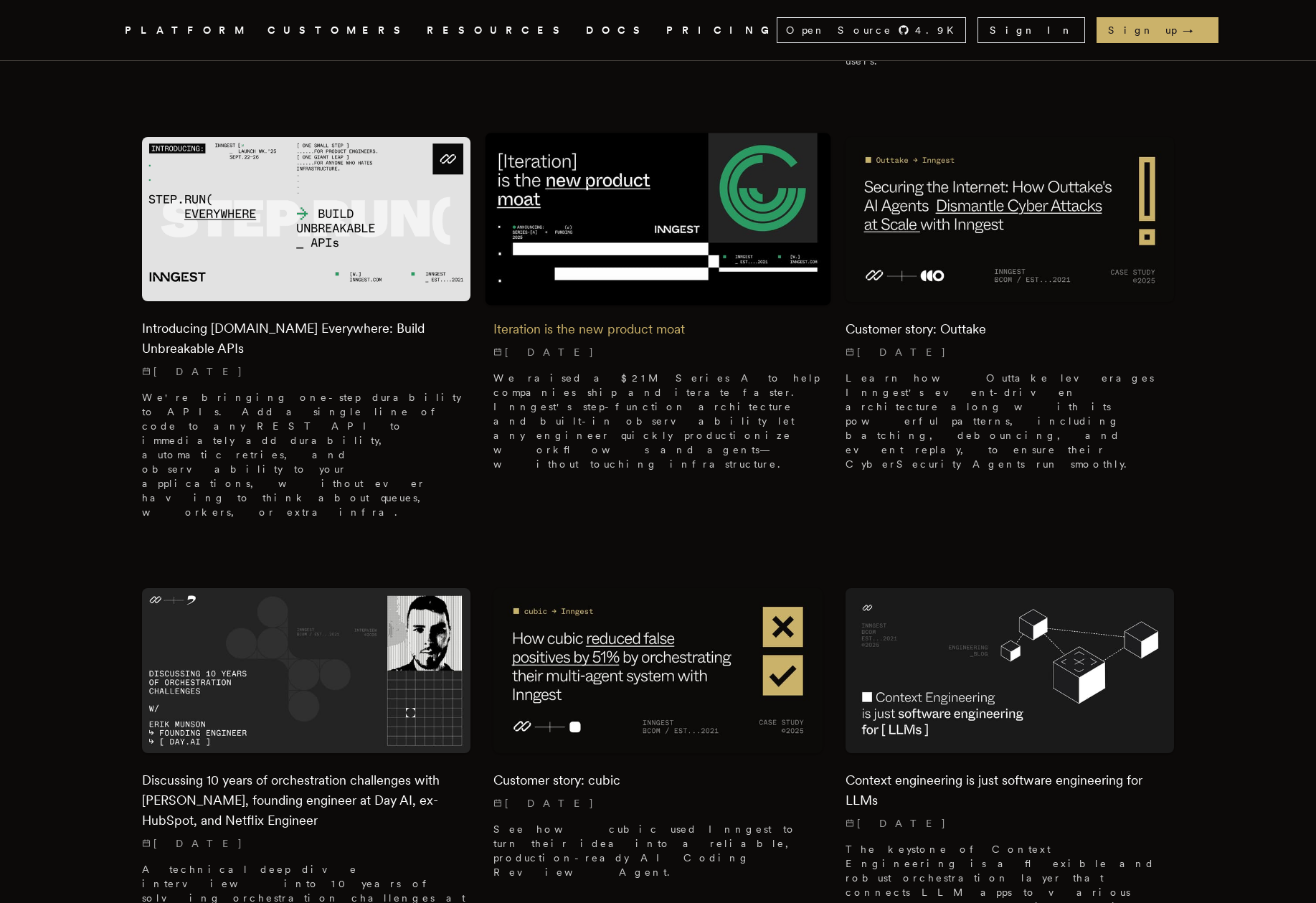
scroll to position [824, 0]
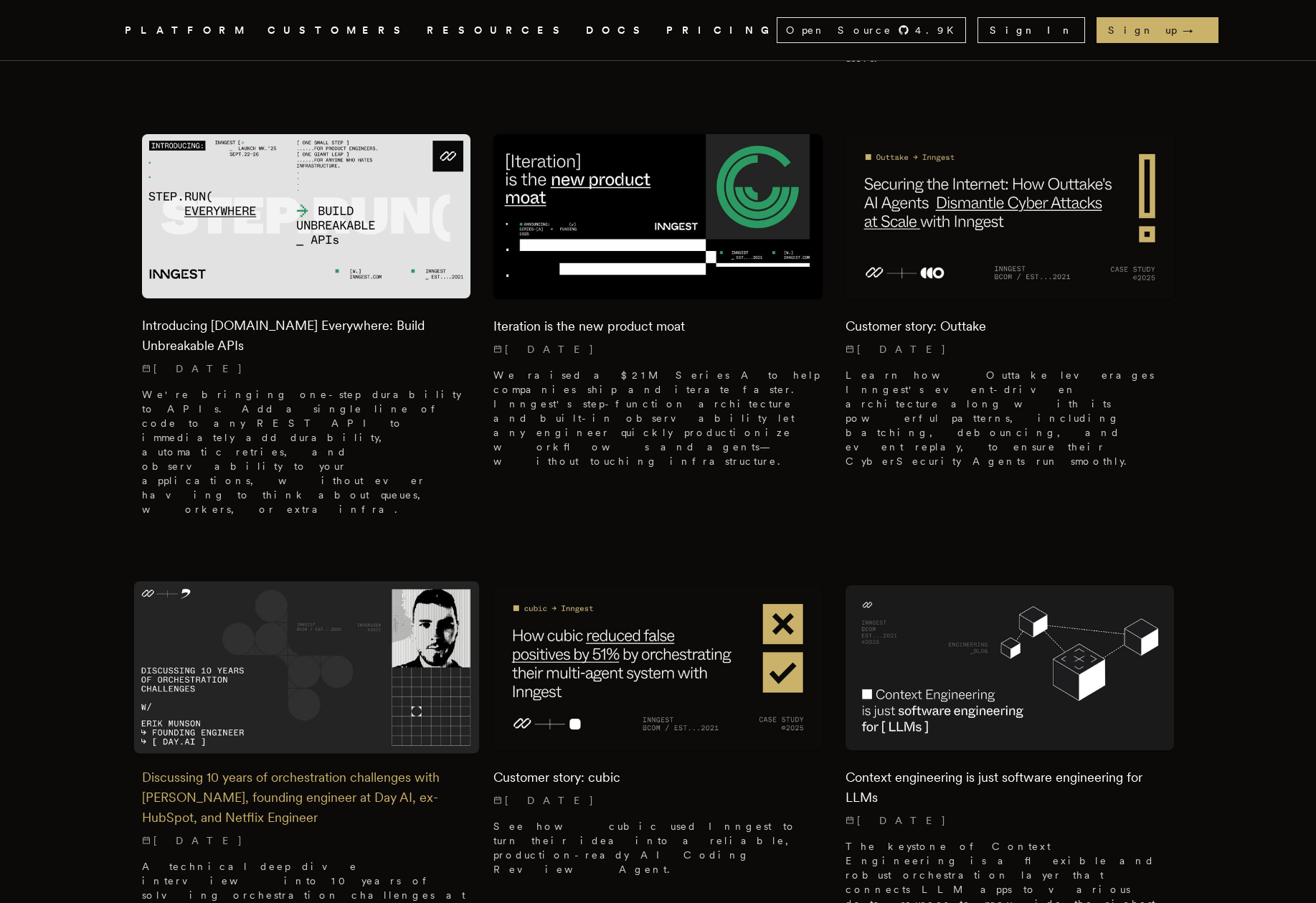
click at [358, 581] on img at bounding box center [306, 667] width 345 height 173
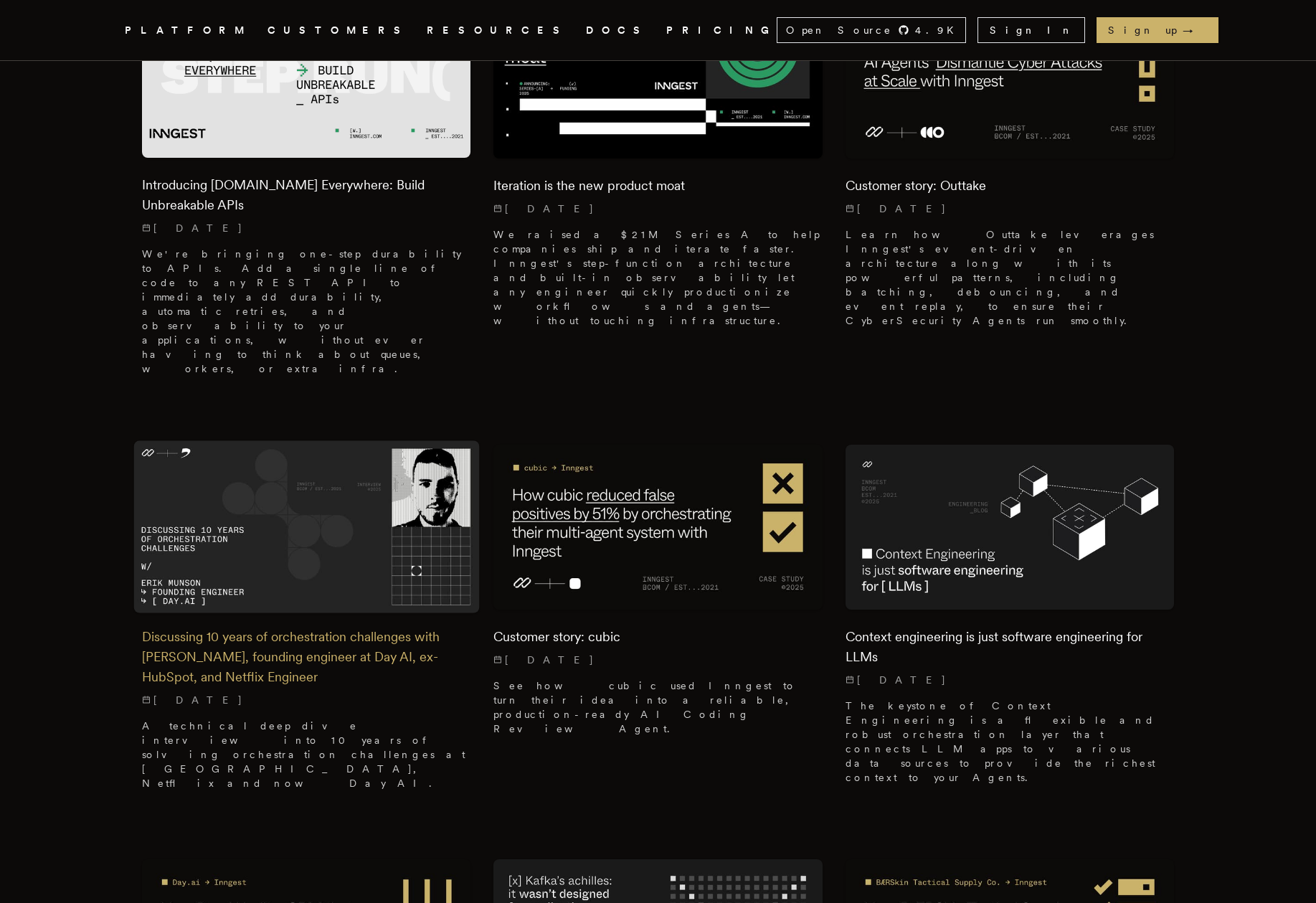
scroll to position [965, 0]
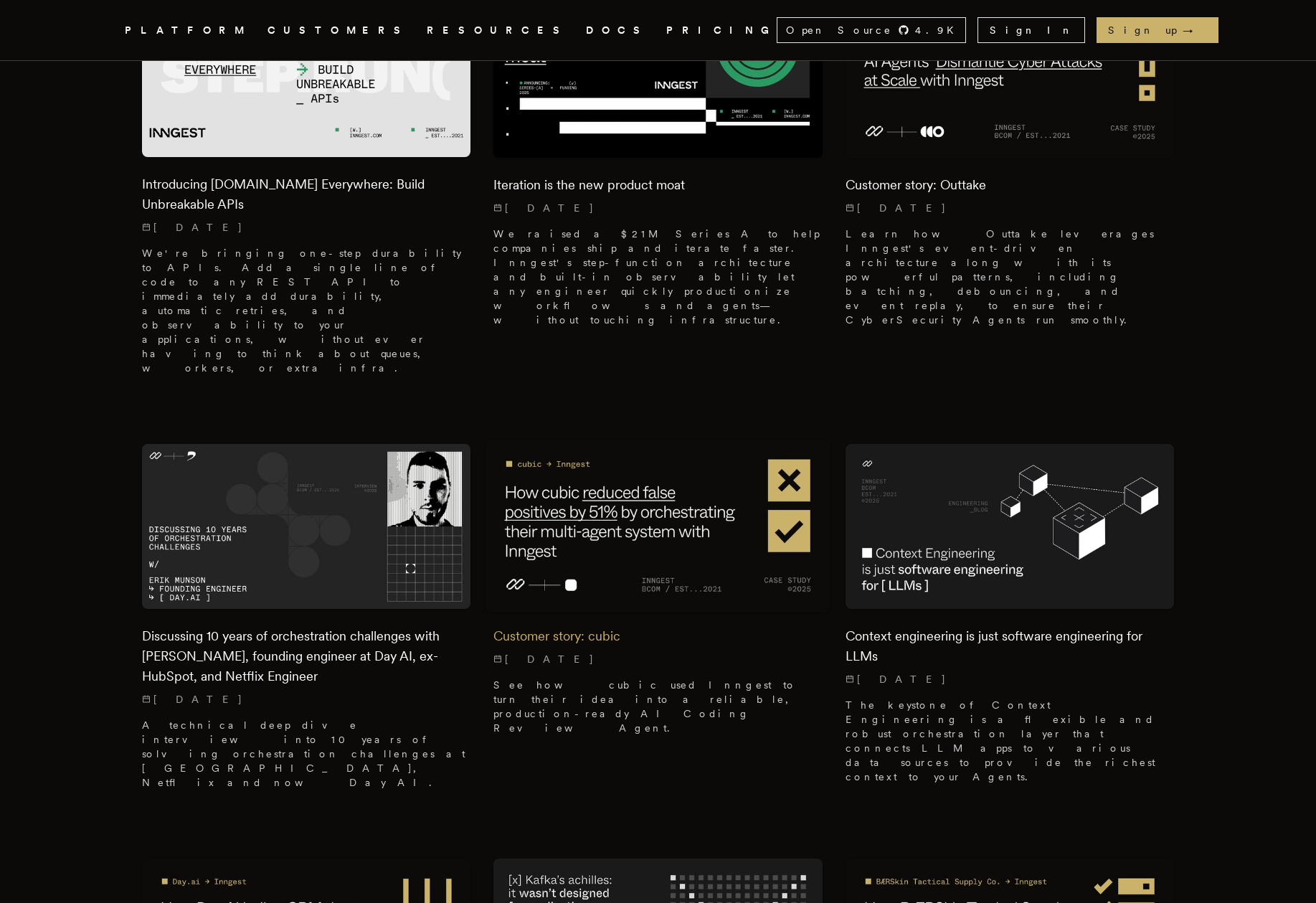
click at [605, 440] on img at bounding box center [658, 526] width 345 height 173
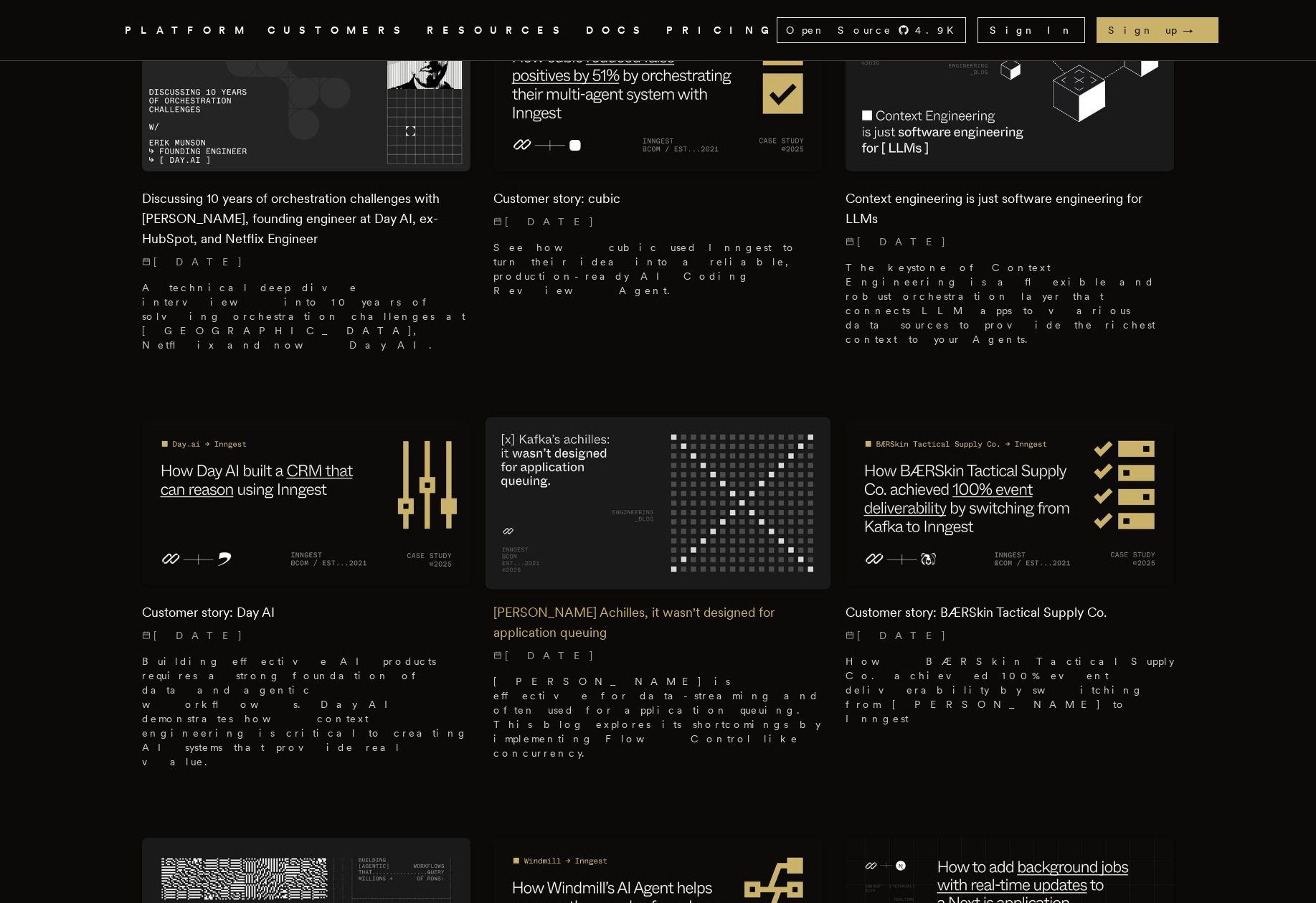
scroll to position [1404, 0]
click at [600, 415] on img at bounding box center [658, 501] width 345 height 173
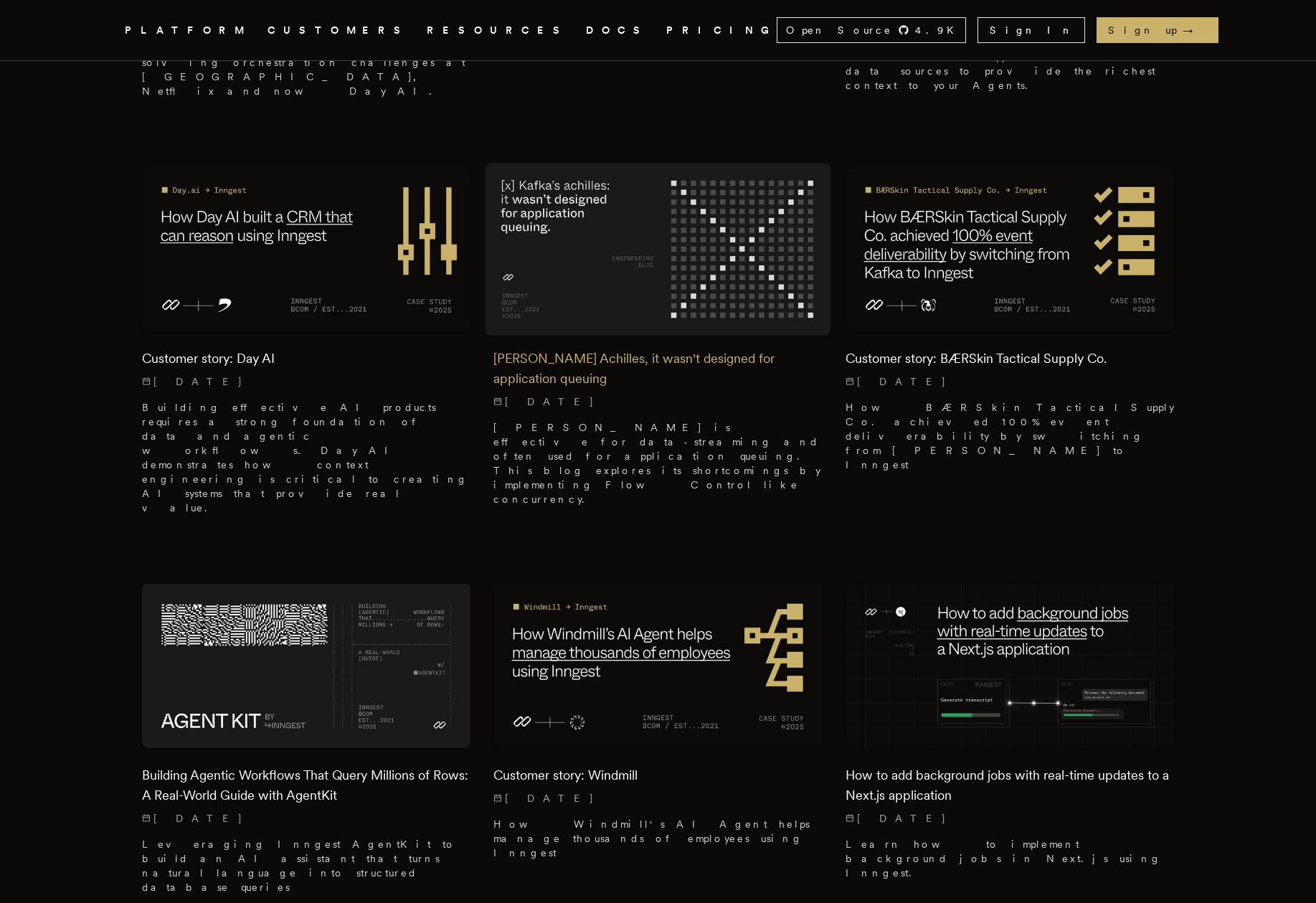
scroll to position [1659, 0]
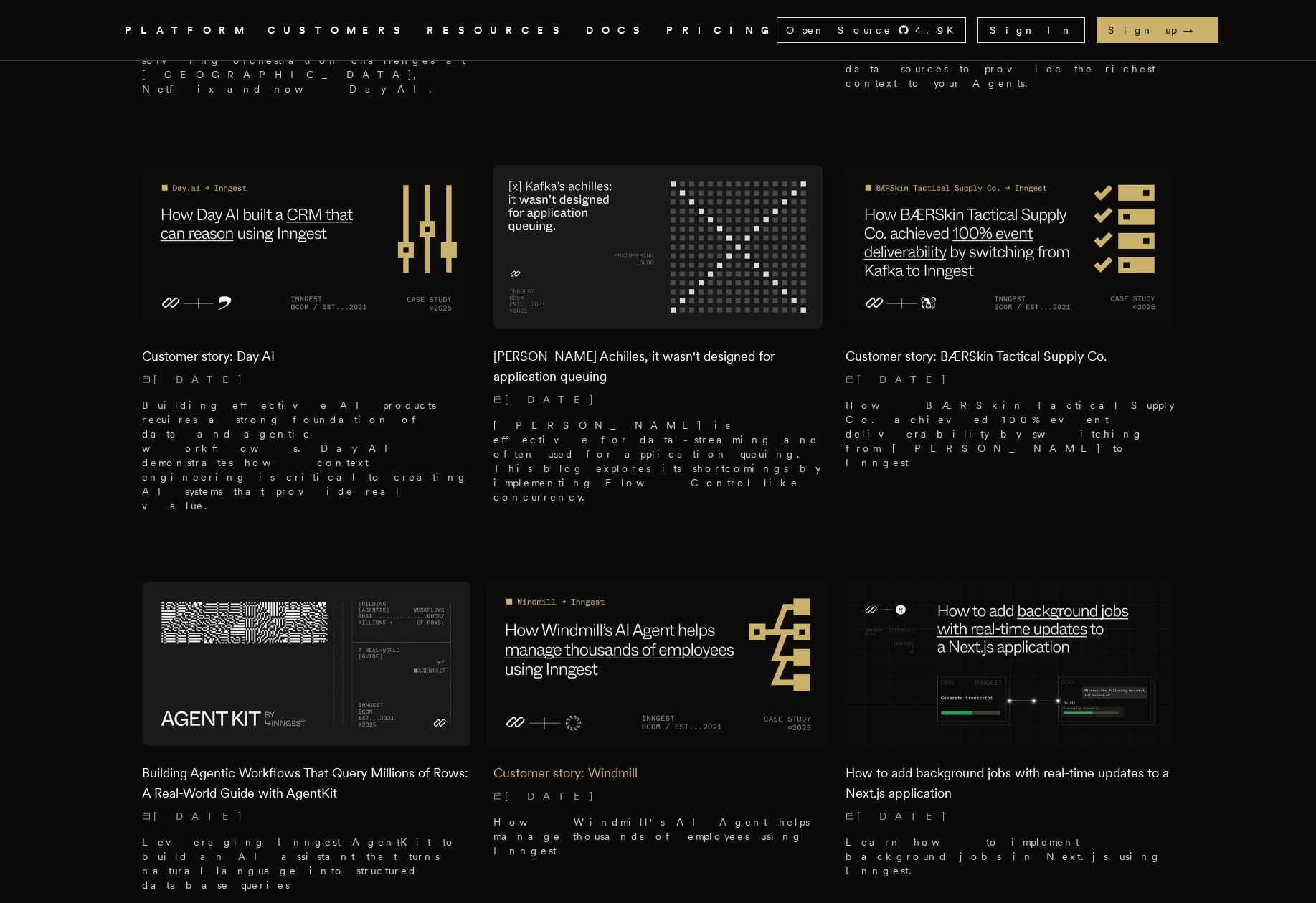
click at [648, 578] on img at bounding box center [658, 664] width 345 height 173
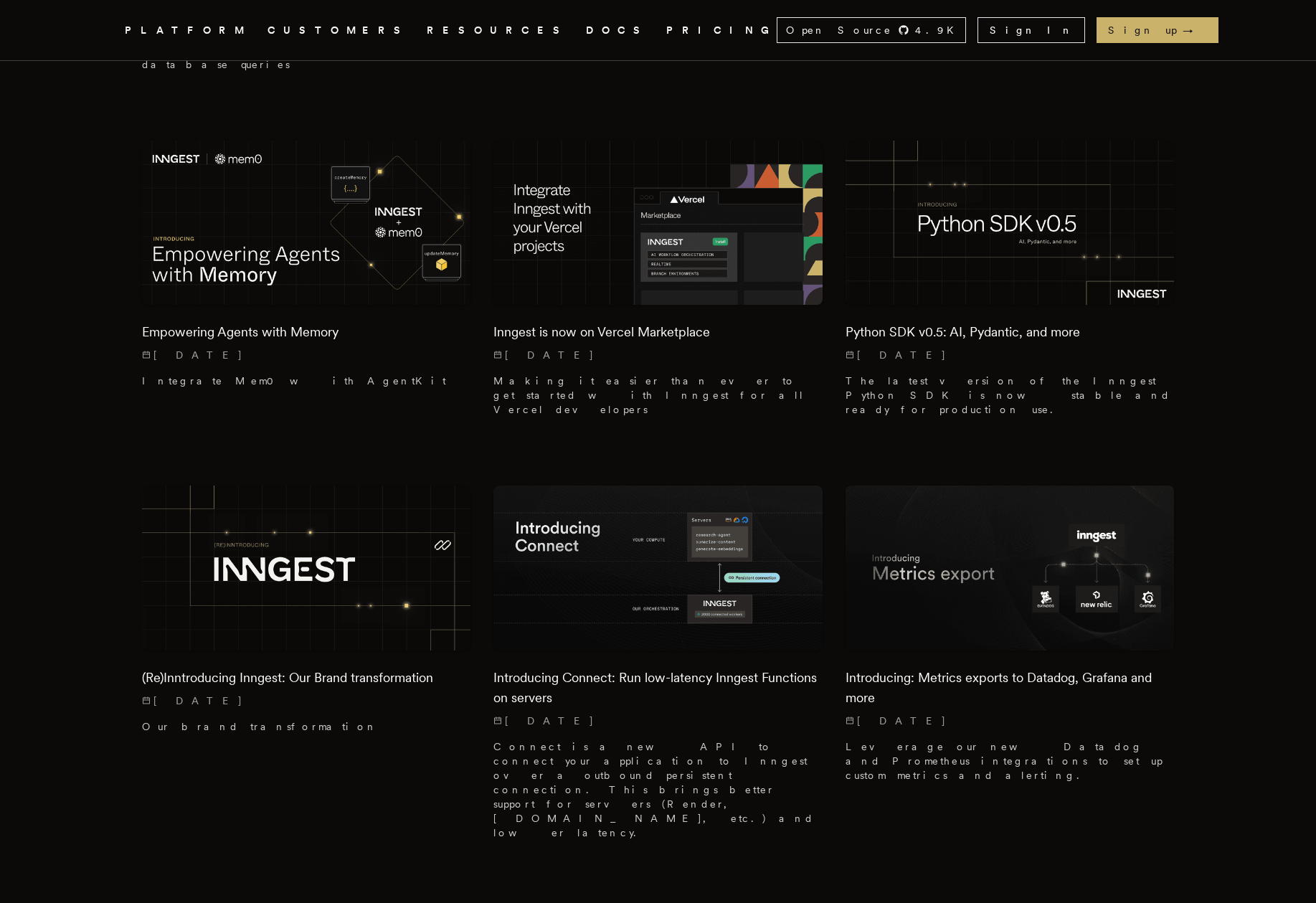
scroll to position [2480, 0]
click at [606, 481] on img at bounding box center [658, 567] width 345 height 173
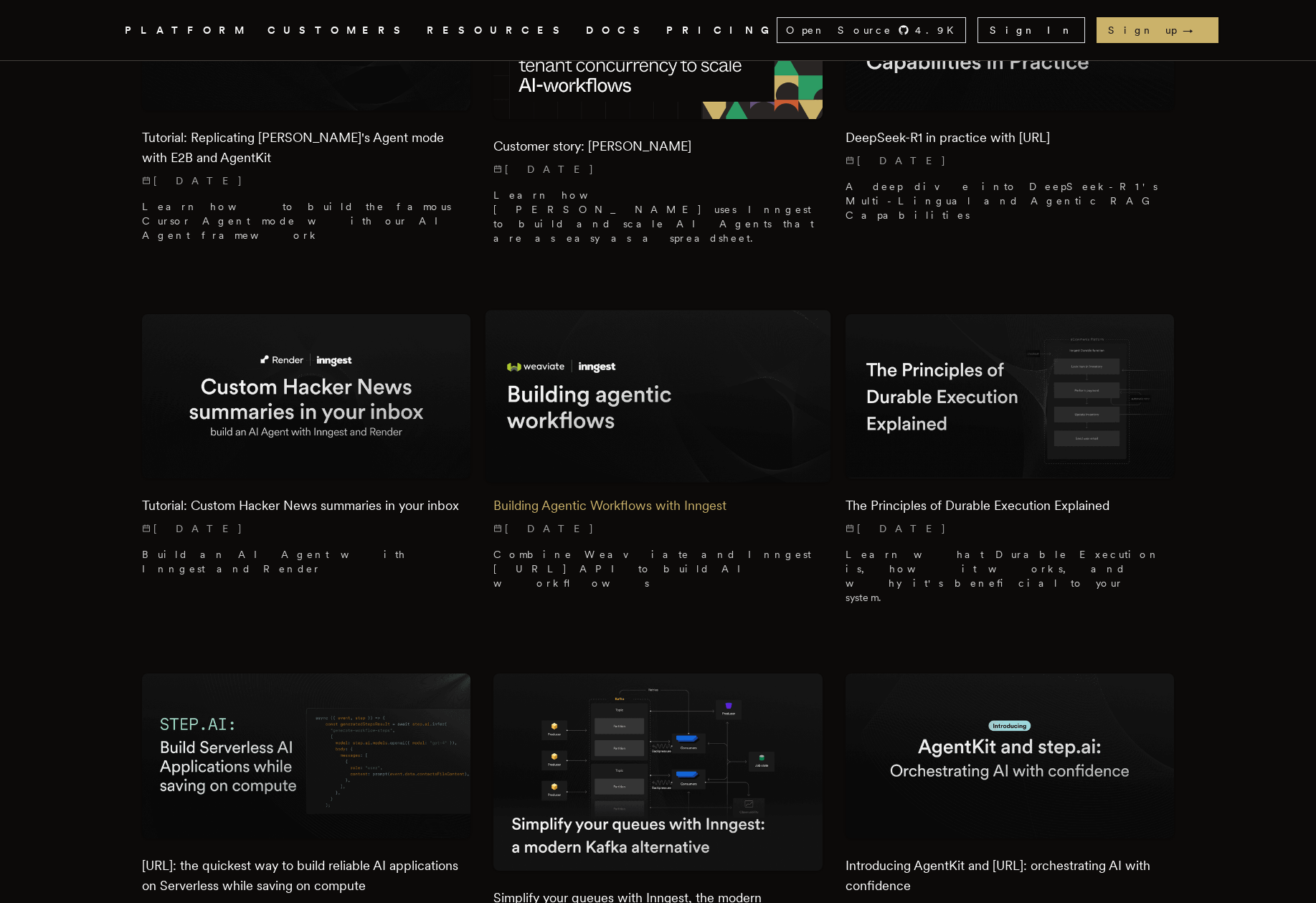
scroll to position [3789, 0]
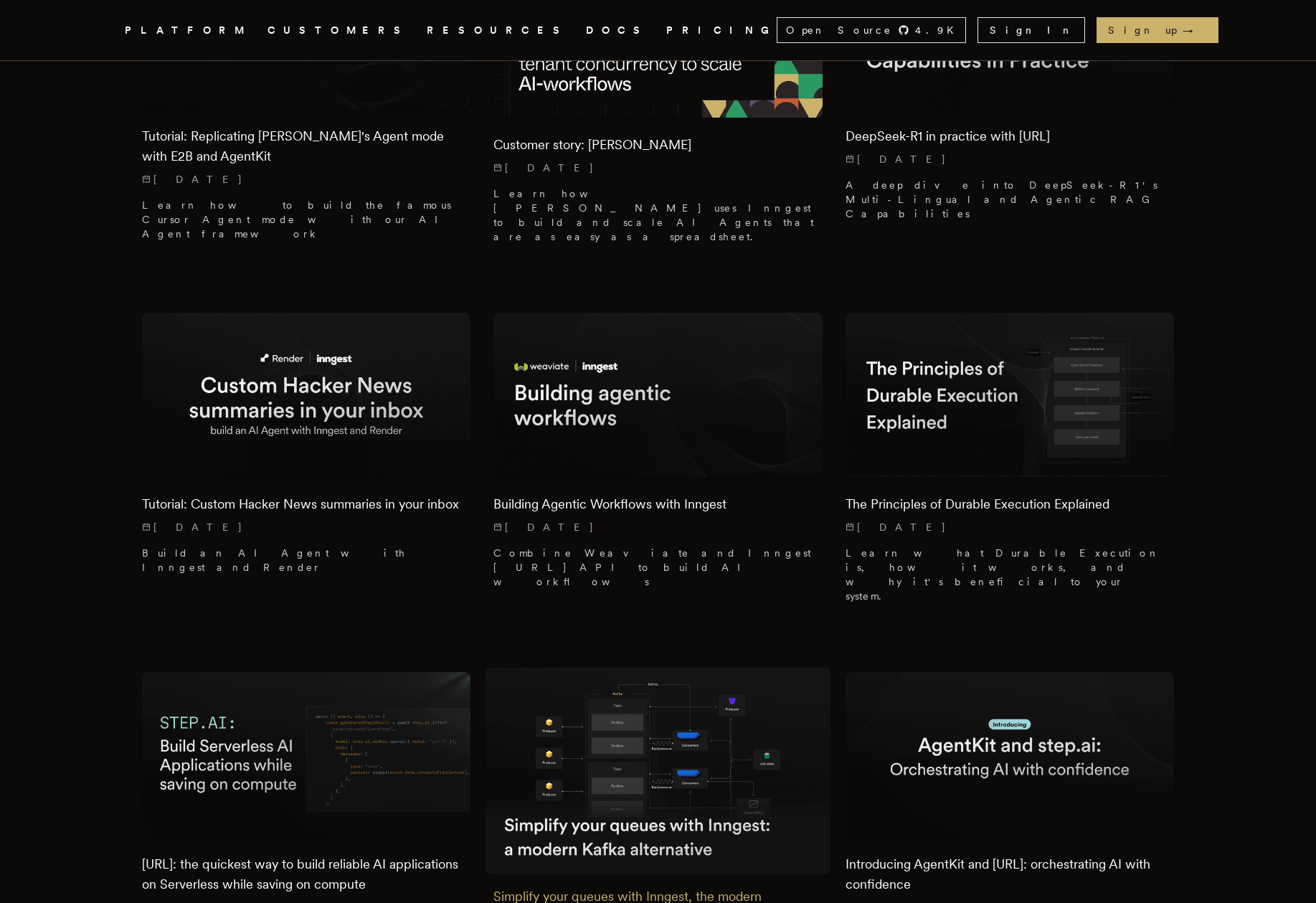
click at [609, 668] on img at bounding box center [658, 771] width 345 height 206
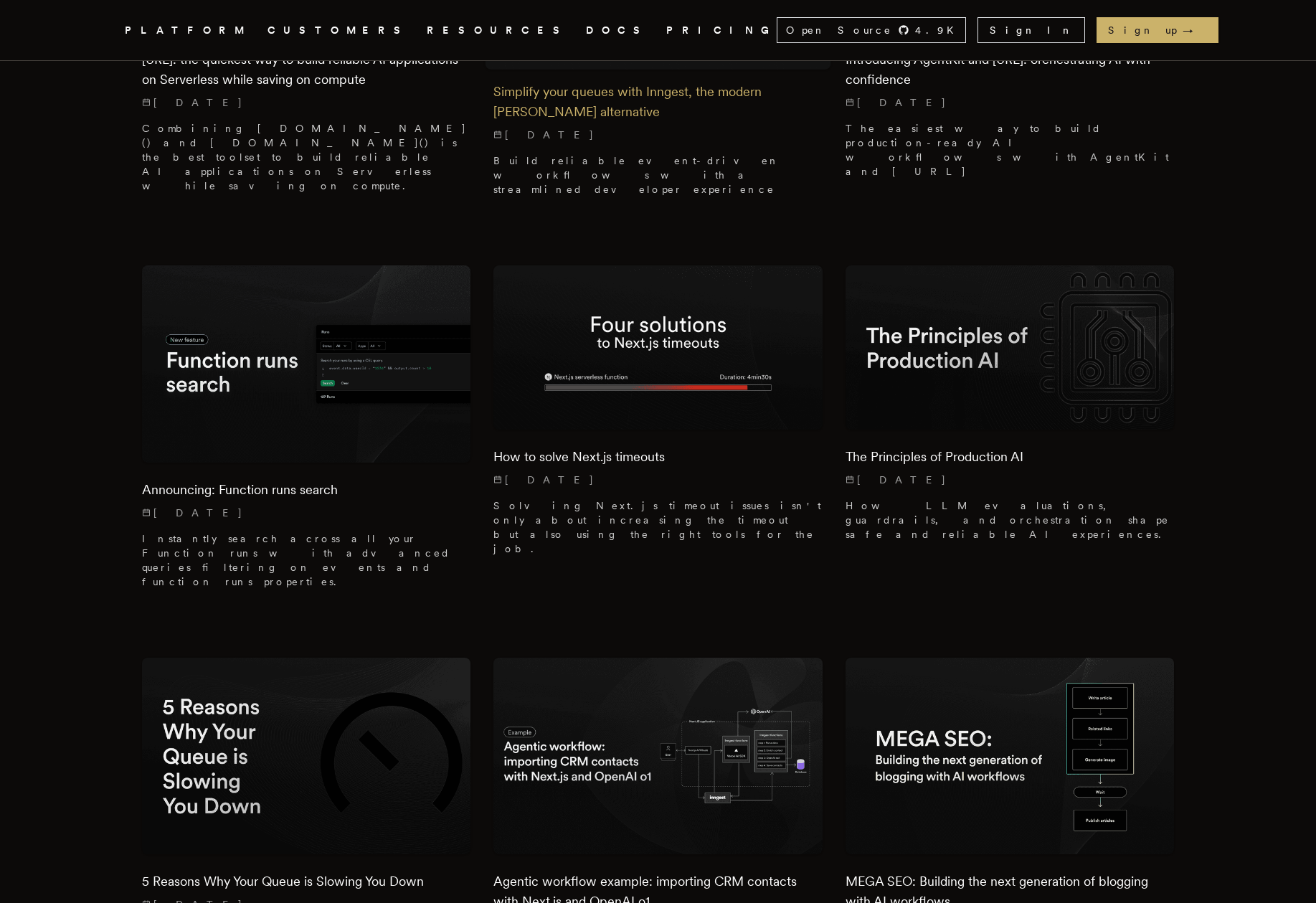
scroll to position [4598, 0]
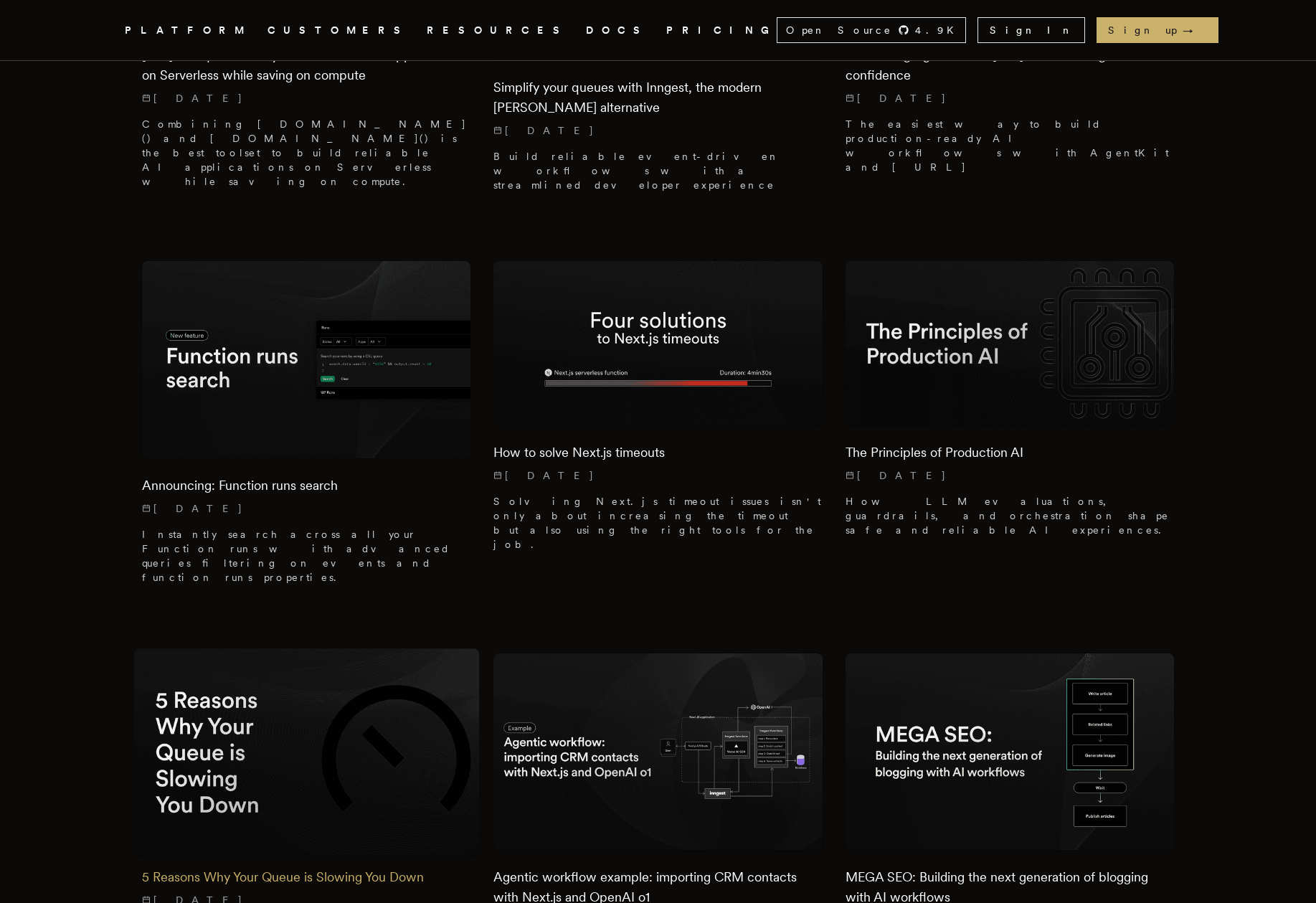
click at [283, 649] on img at bounding box center [306, 752] width 345 height 206
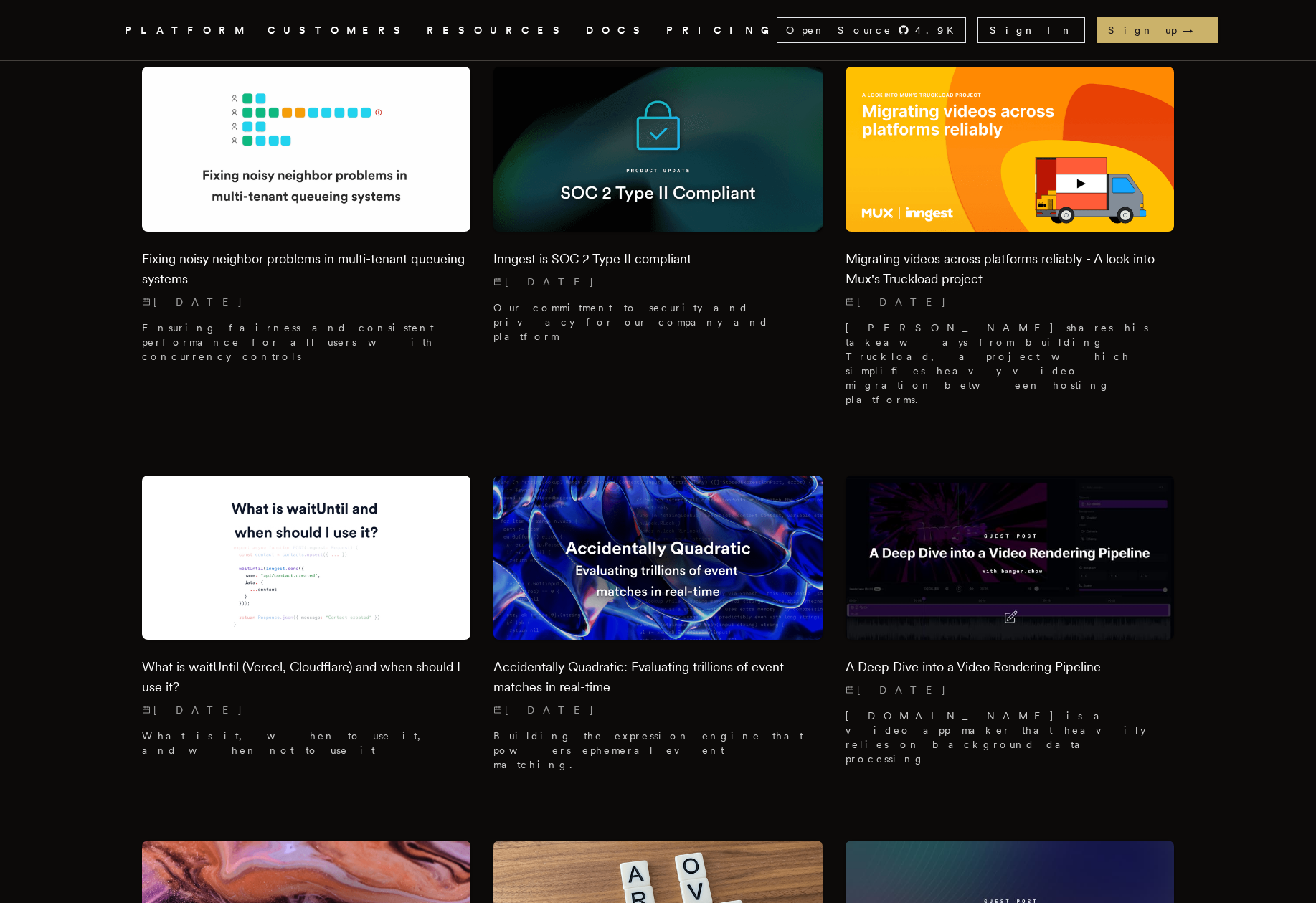
scroll to position [7193, 0]
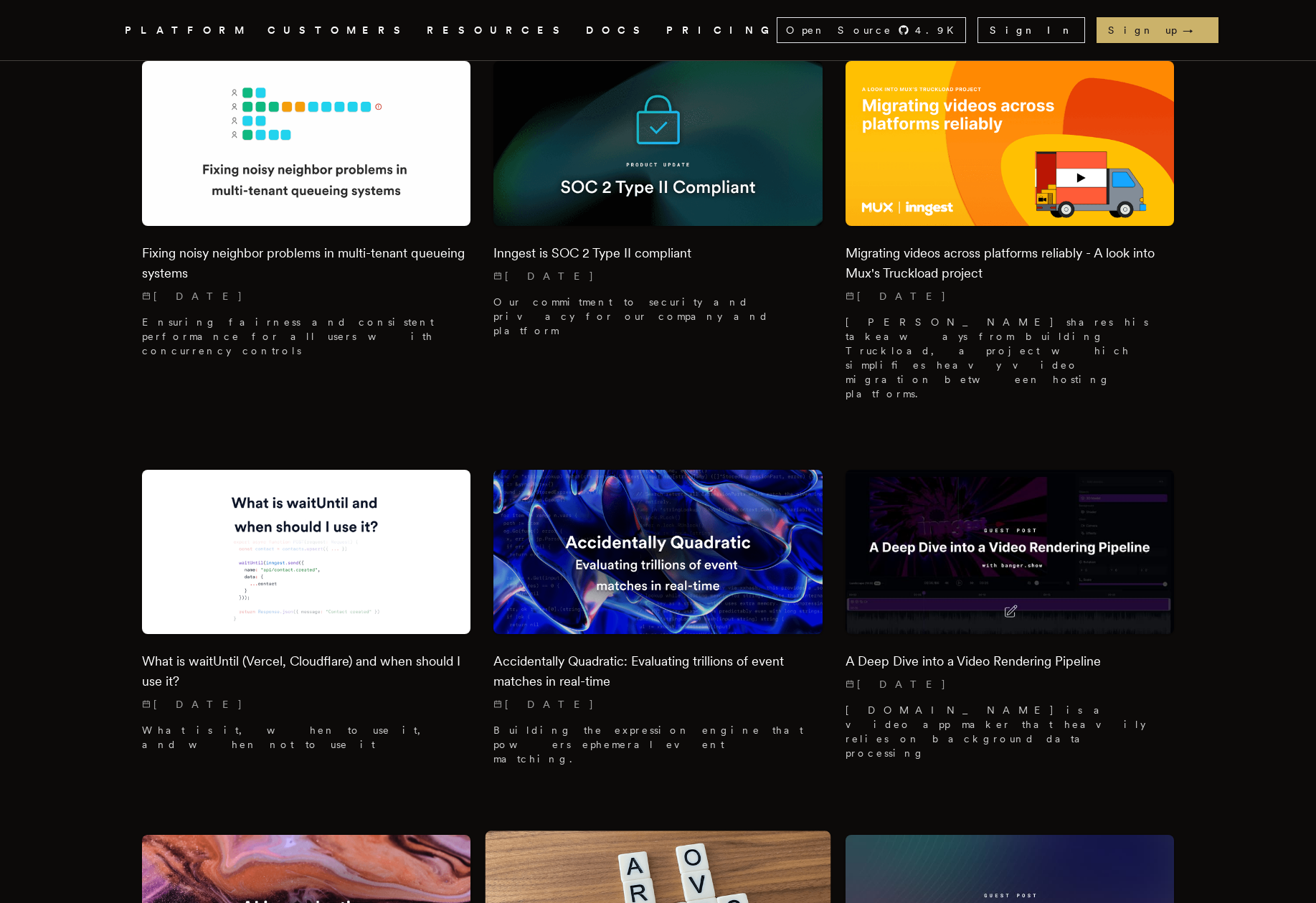
click at [621, 831] on img at bounding box center [658, 917] width 345 height 173
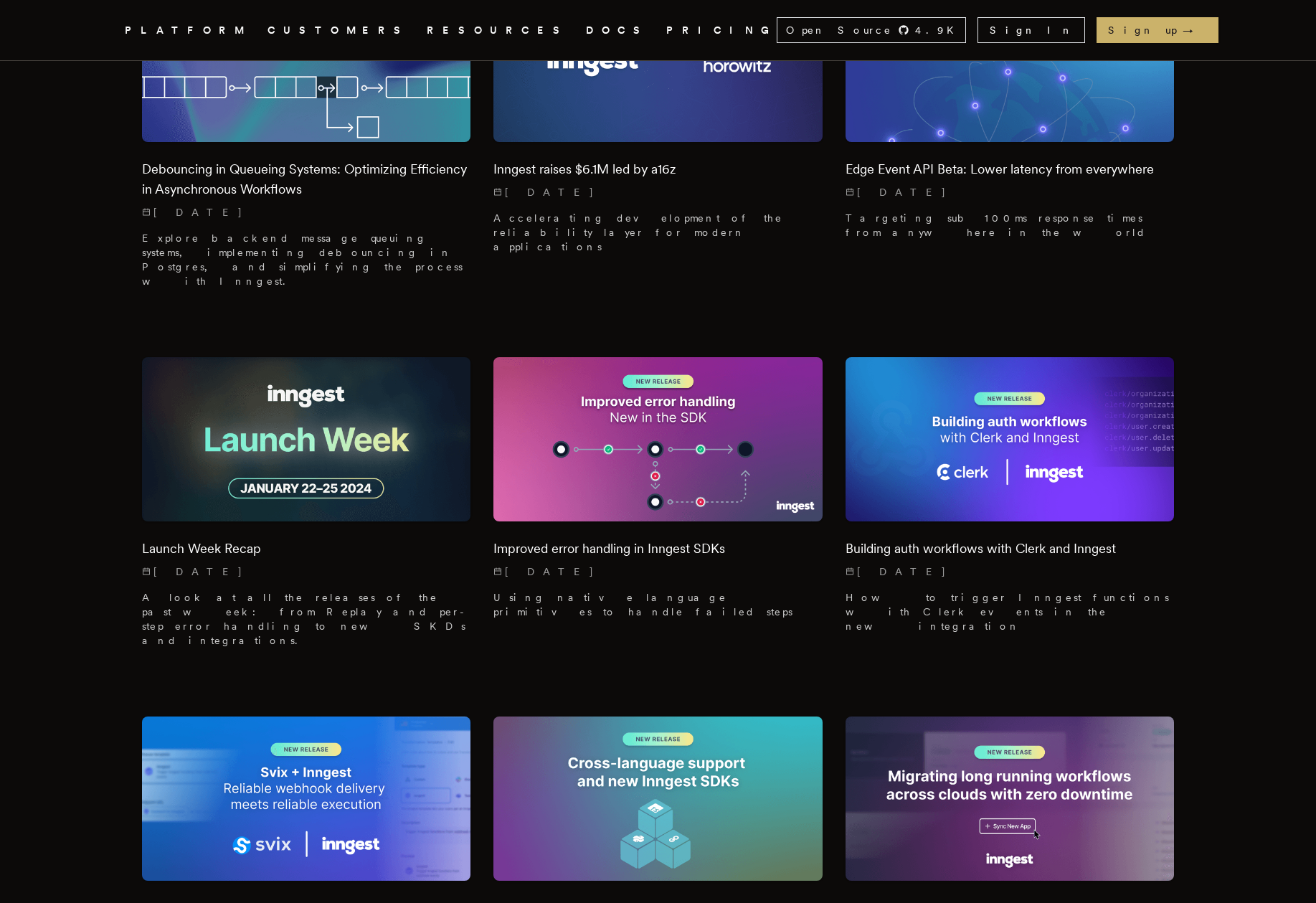
scroll to position [8404, 0]
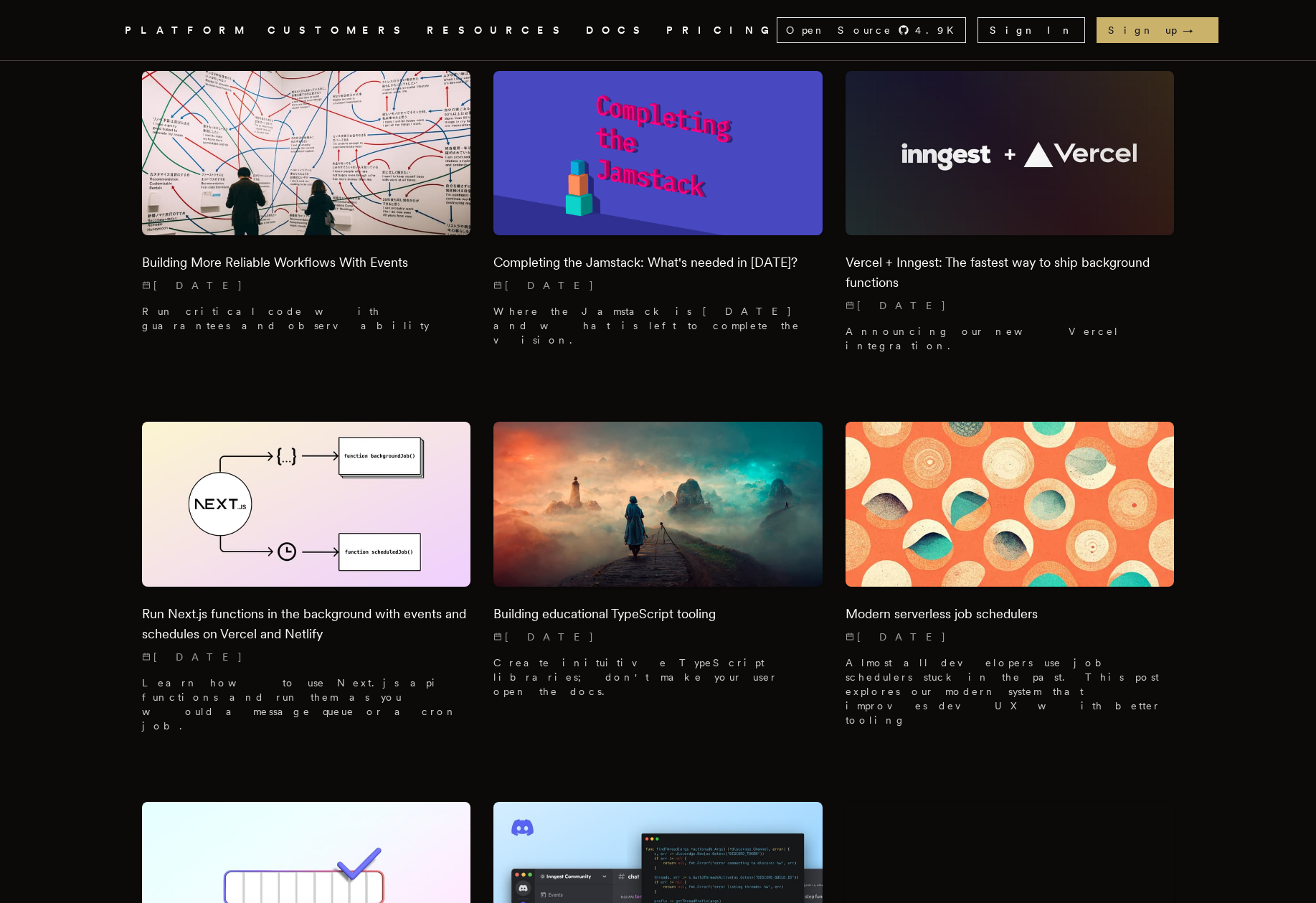
scroll to position [12862, 0]
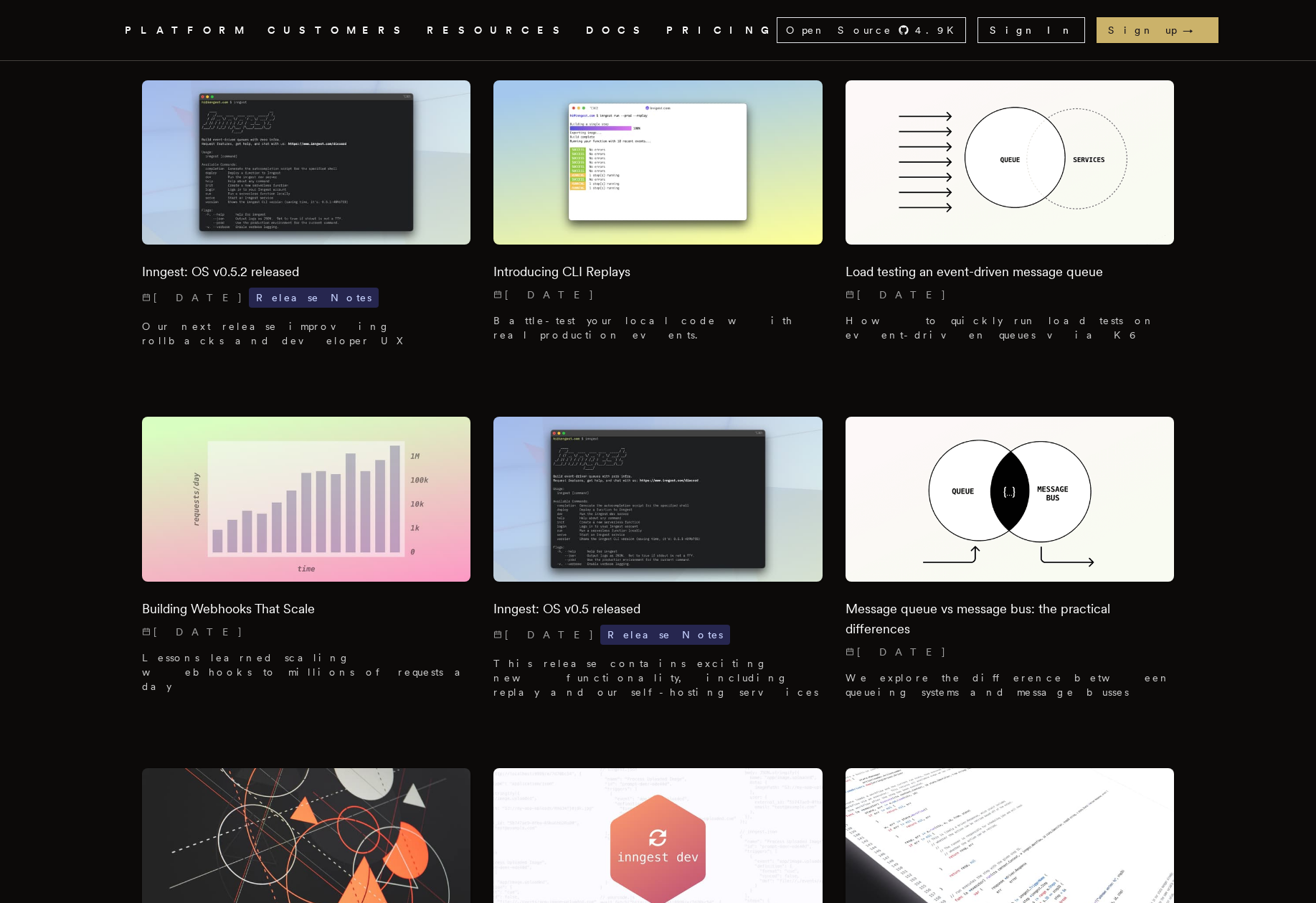
scroll to position [13956, 0]
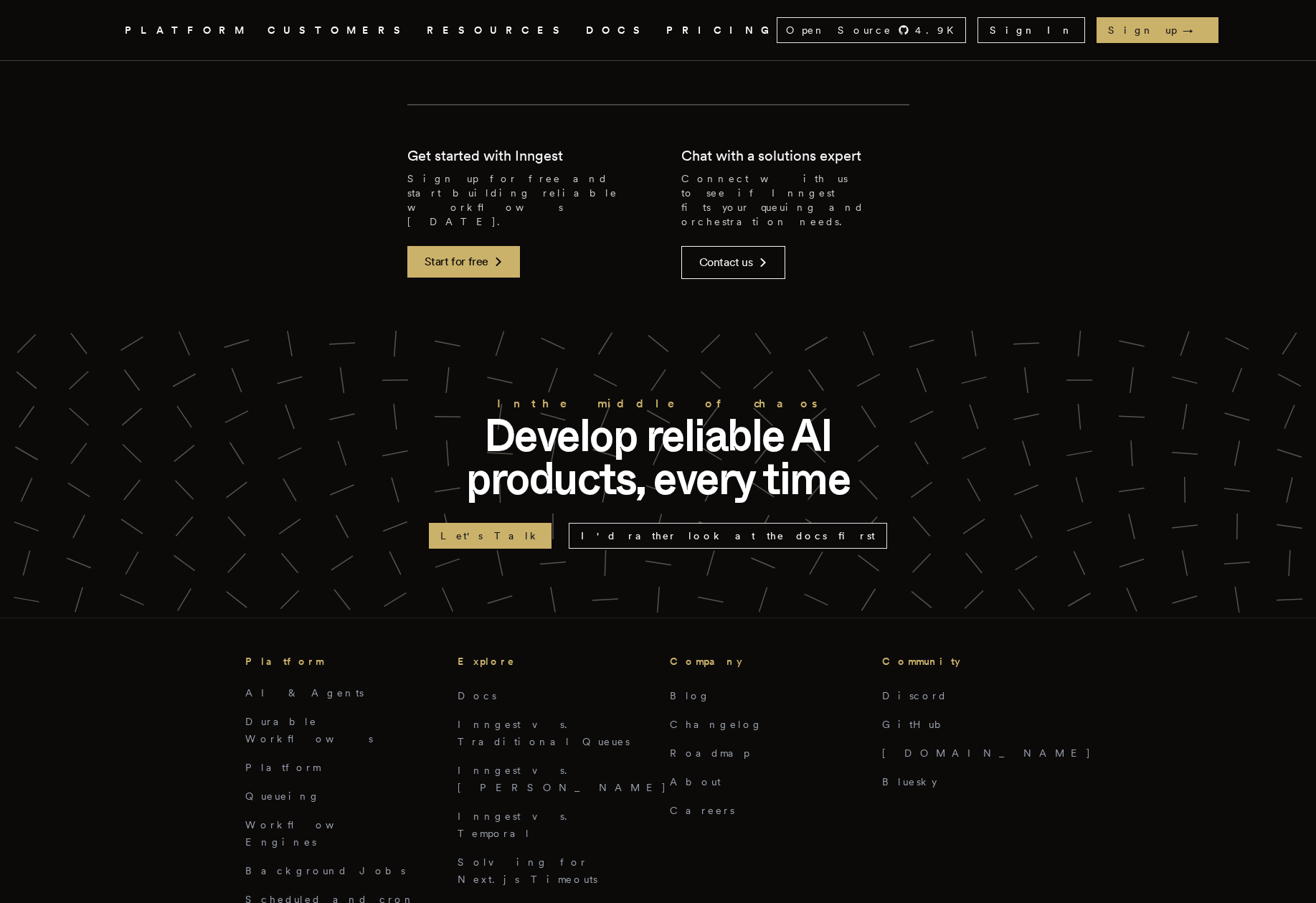
scroll to position [2758, 0]
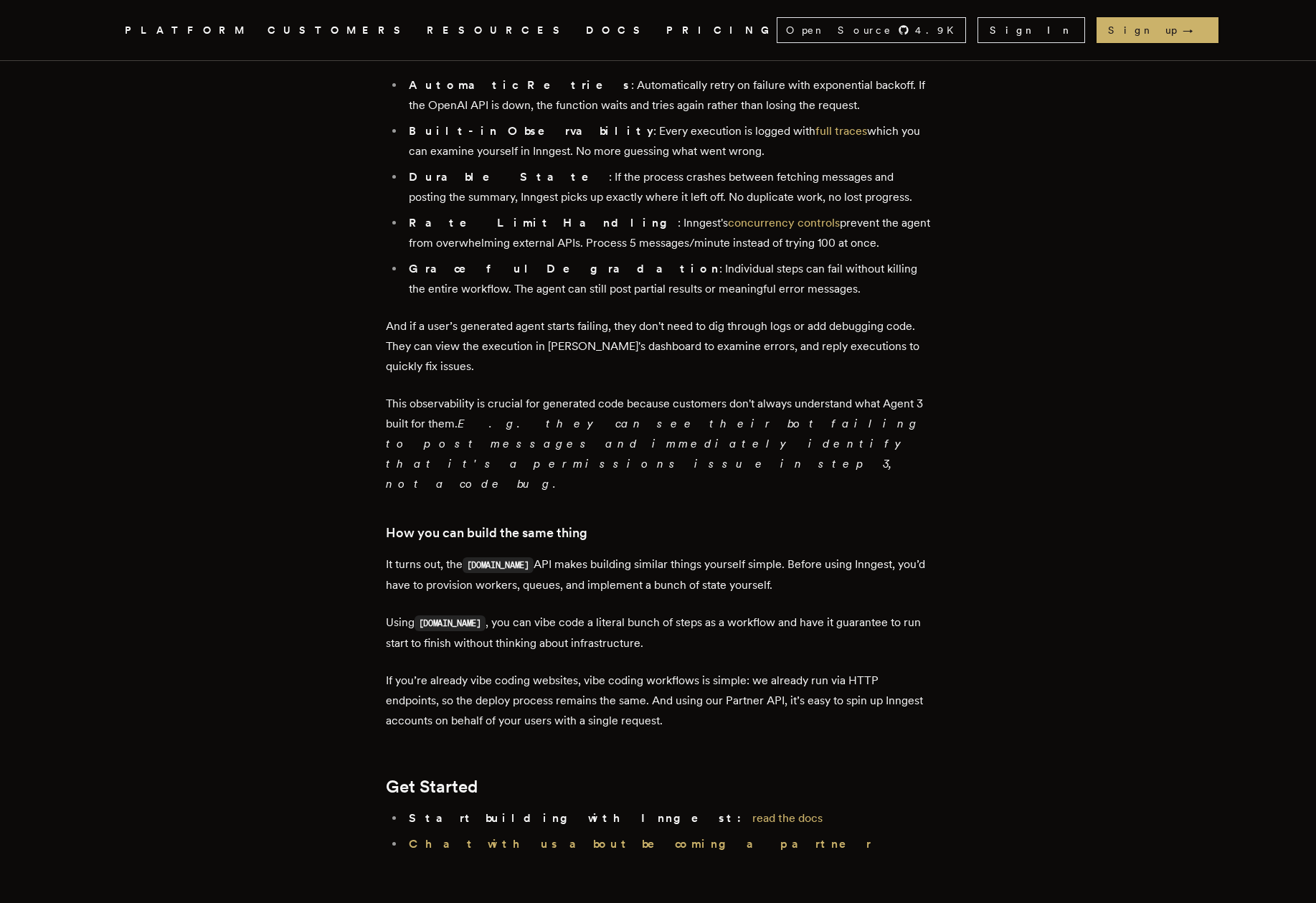
scroll to position [1596, 0]
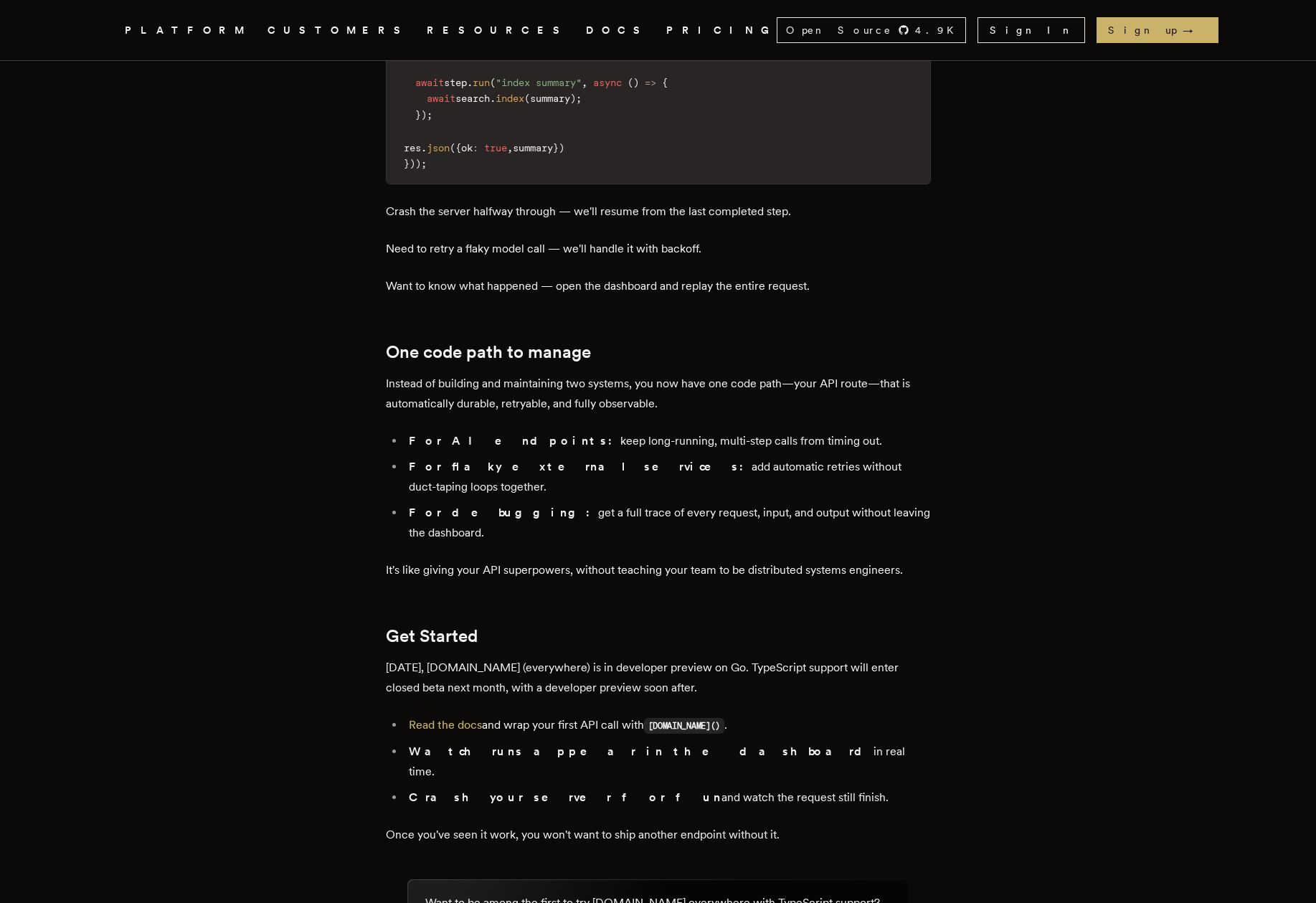
scroll to position [2088, 0]
click at [432, 717] on link "Read the docs" at bounding box center [446, 723] width 73 height 13
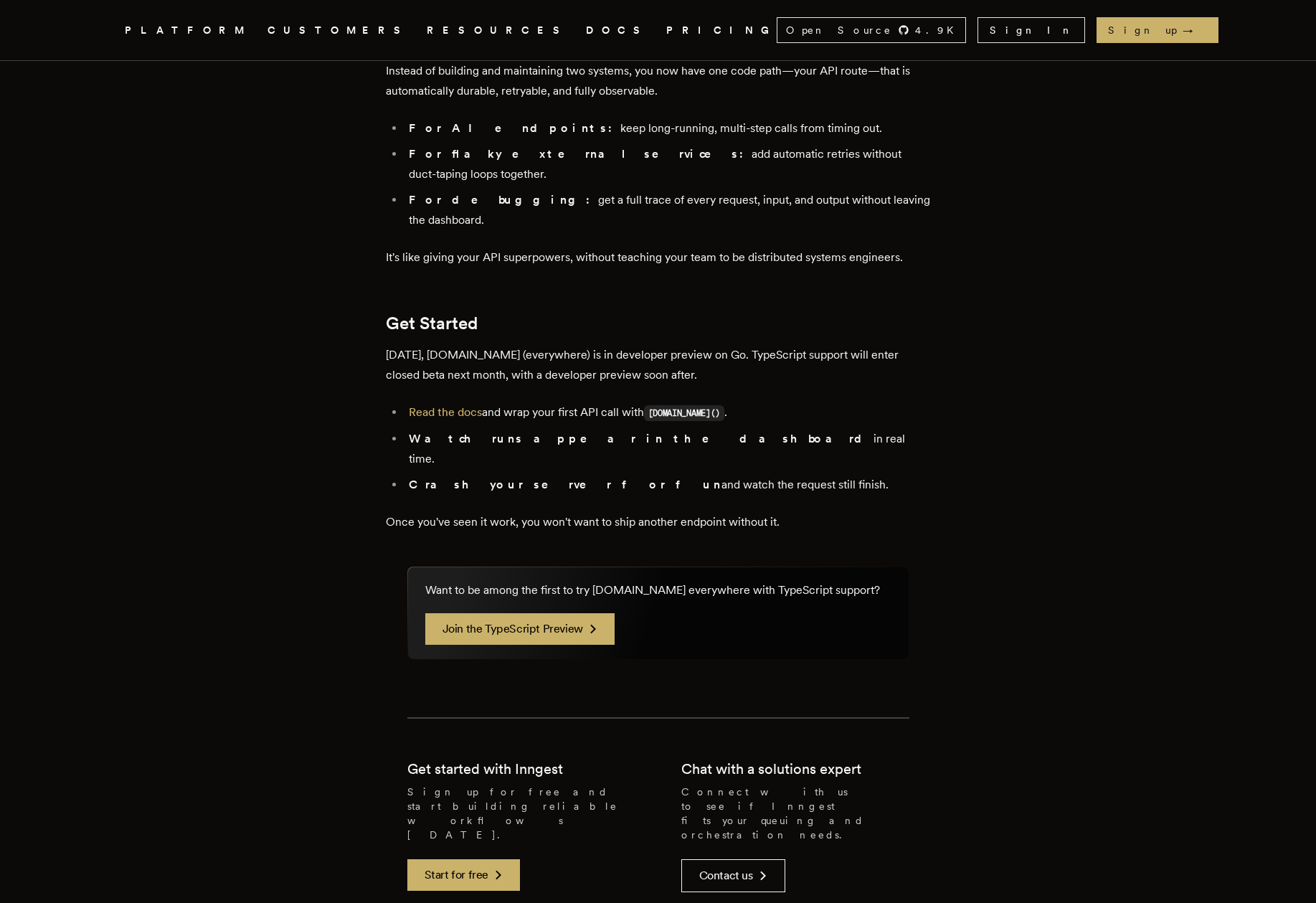
scroll to position [2400, 0]
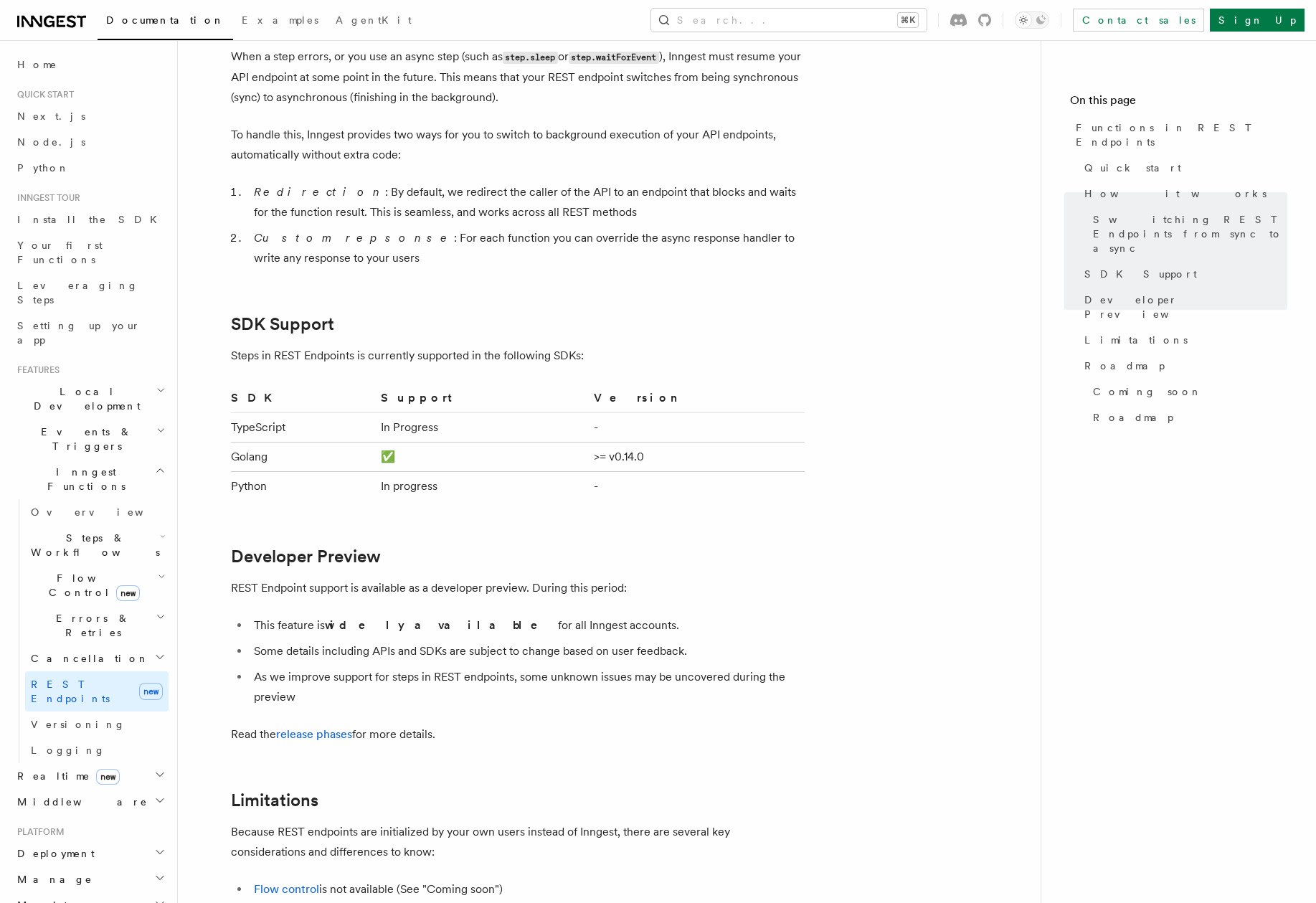
scroll to position [1794, 0]
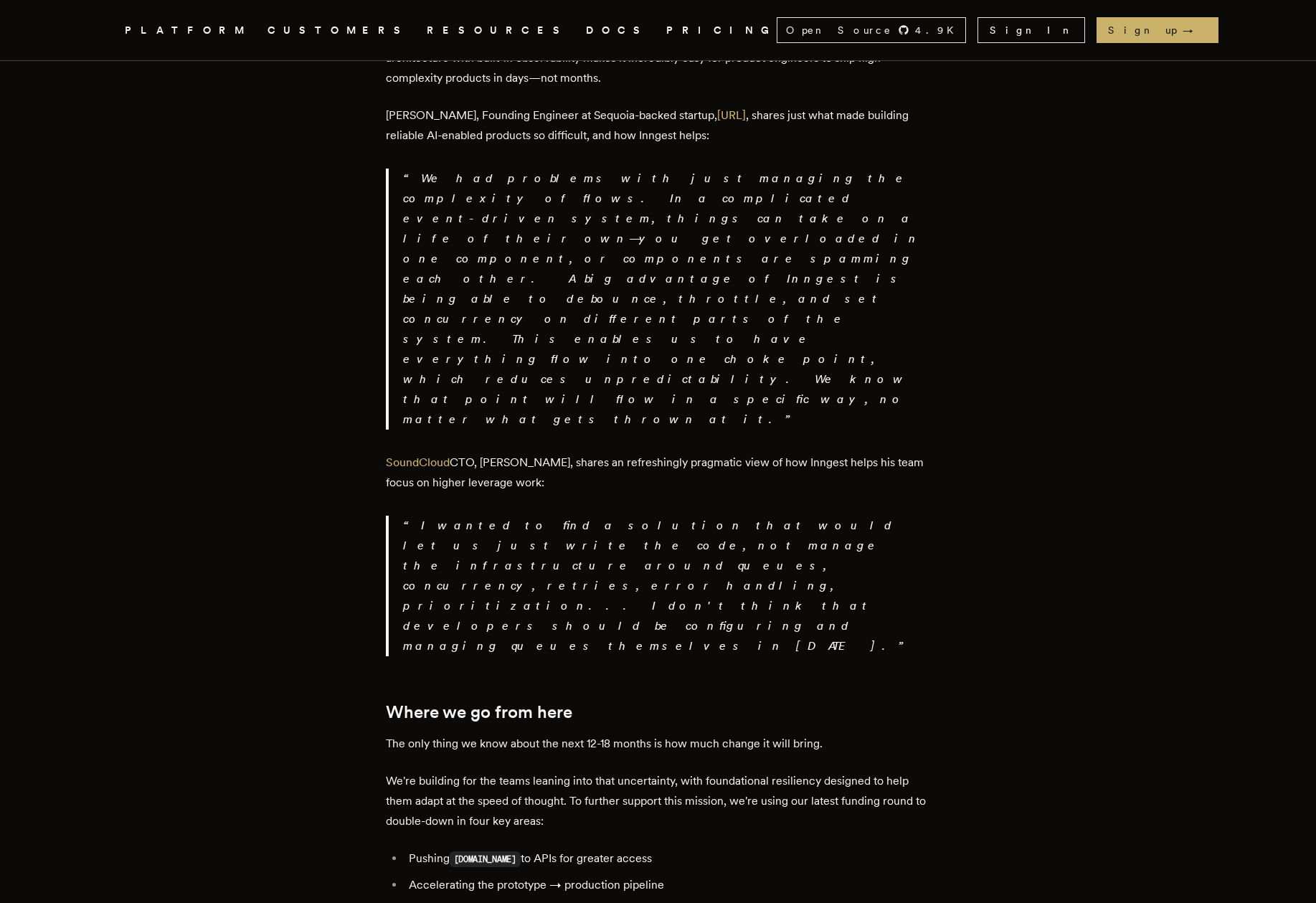
scroll to position [2370, 0]
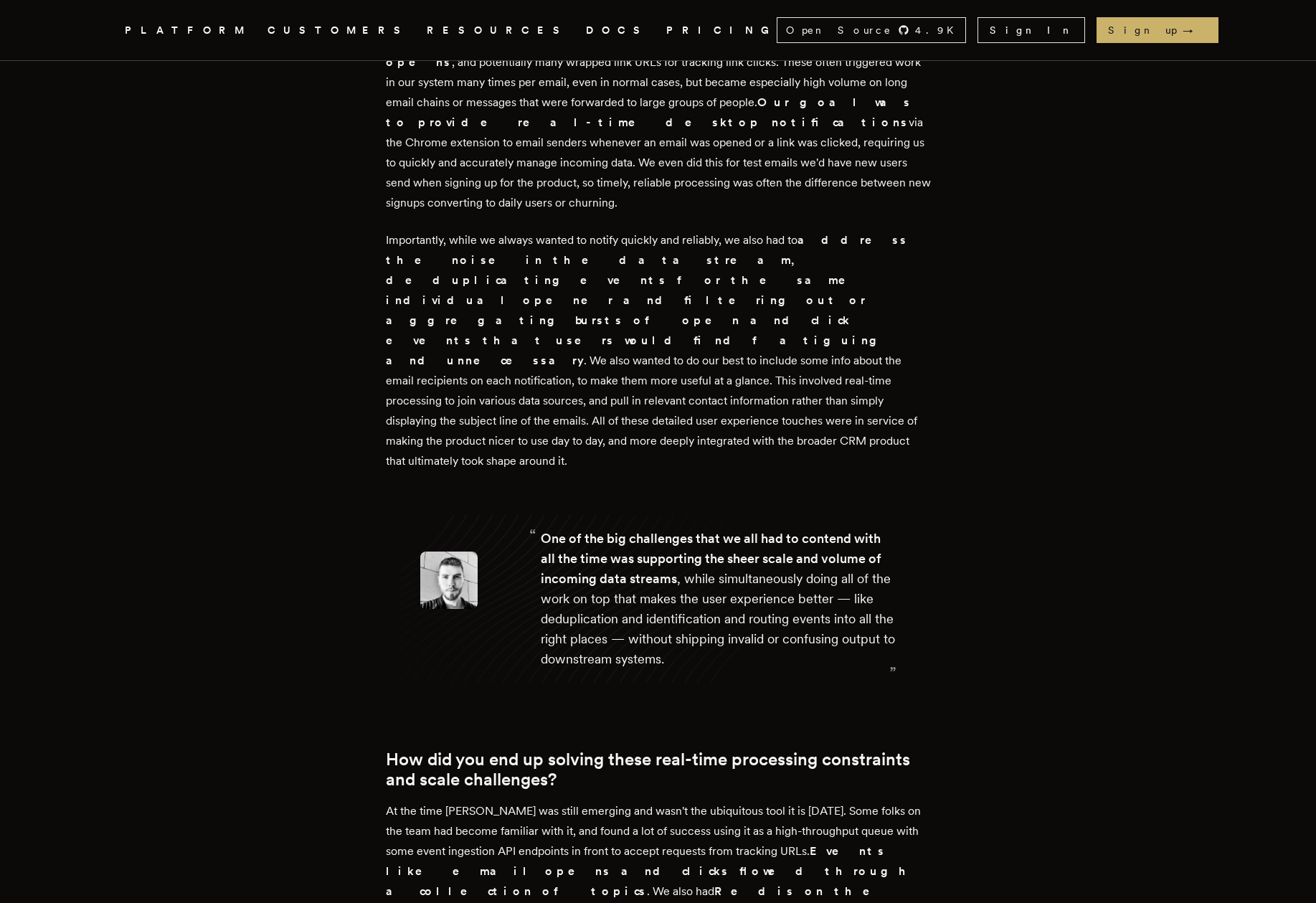
scroll to position [1653, 0]
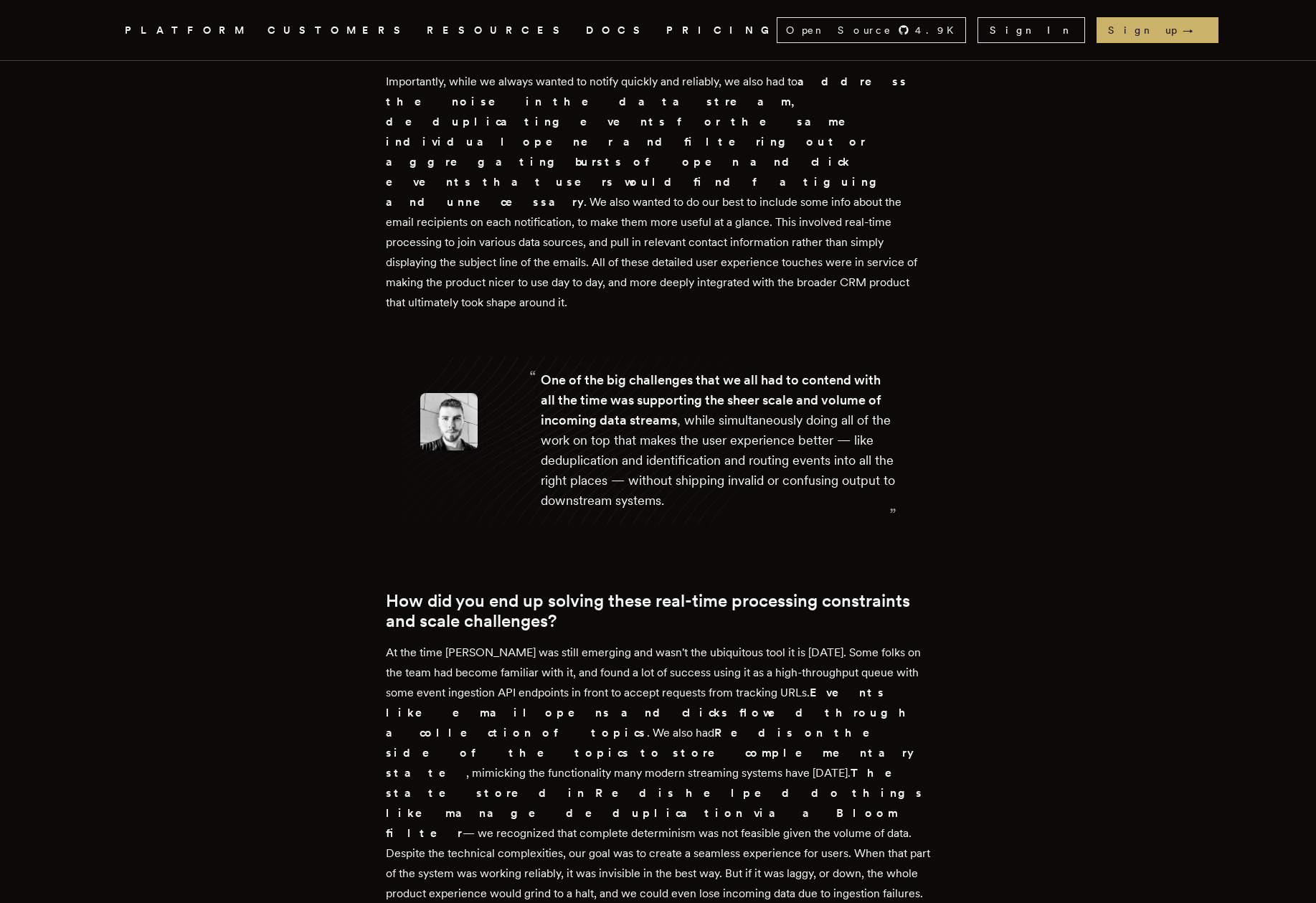
click at [662, 643] on p "At the time [PERSON_NAME] was still emerging and wasn't the ubiquitous tool it …" at bounding box center [658, 823] width 545 height 361
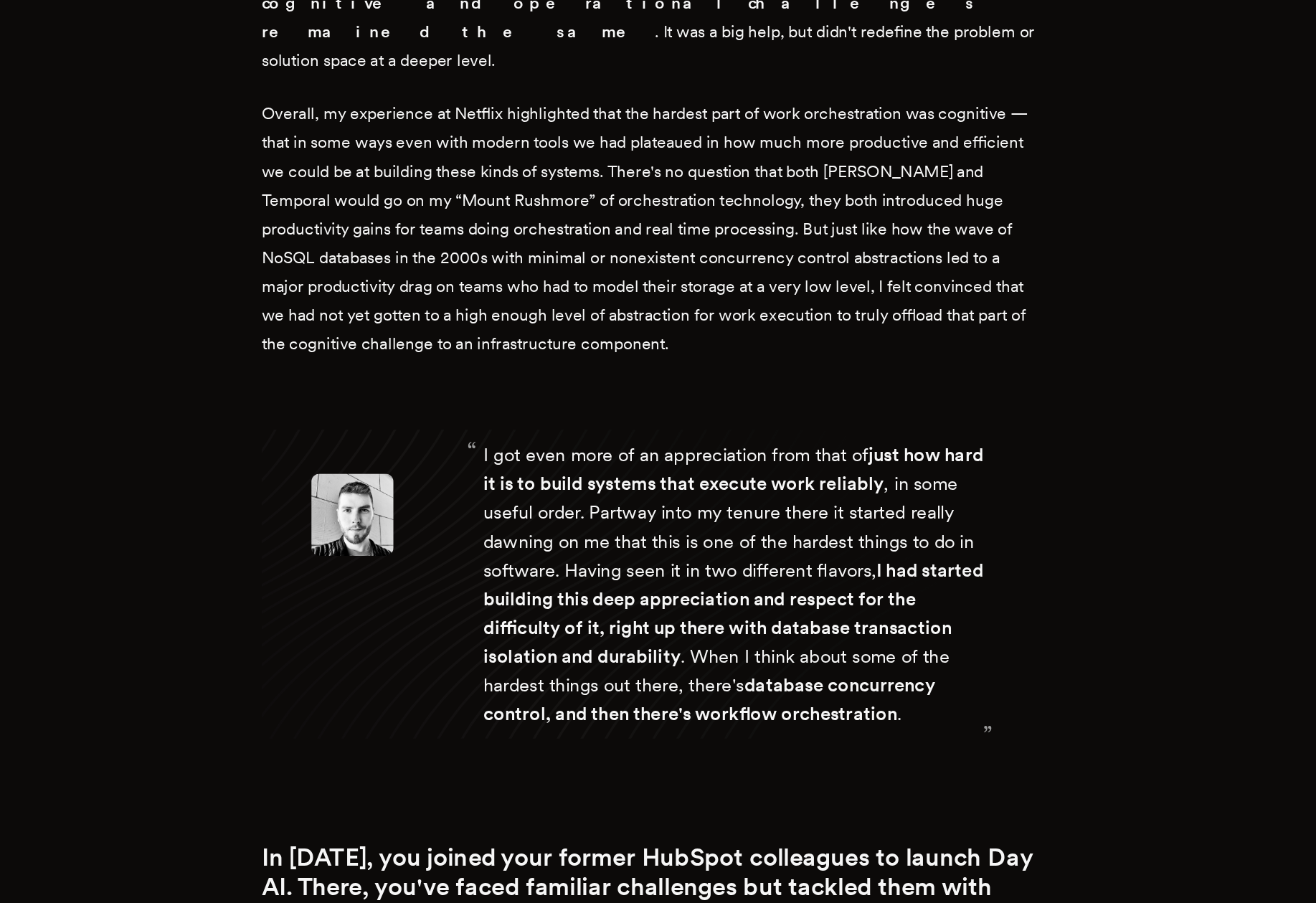
scroll to position [3804, 0]
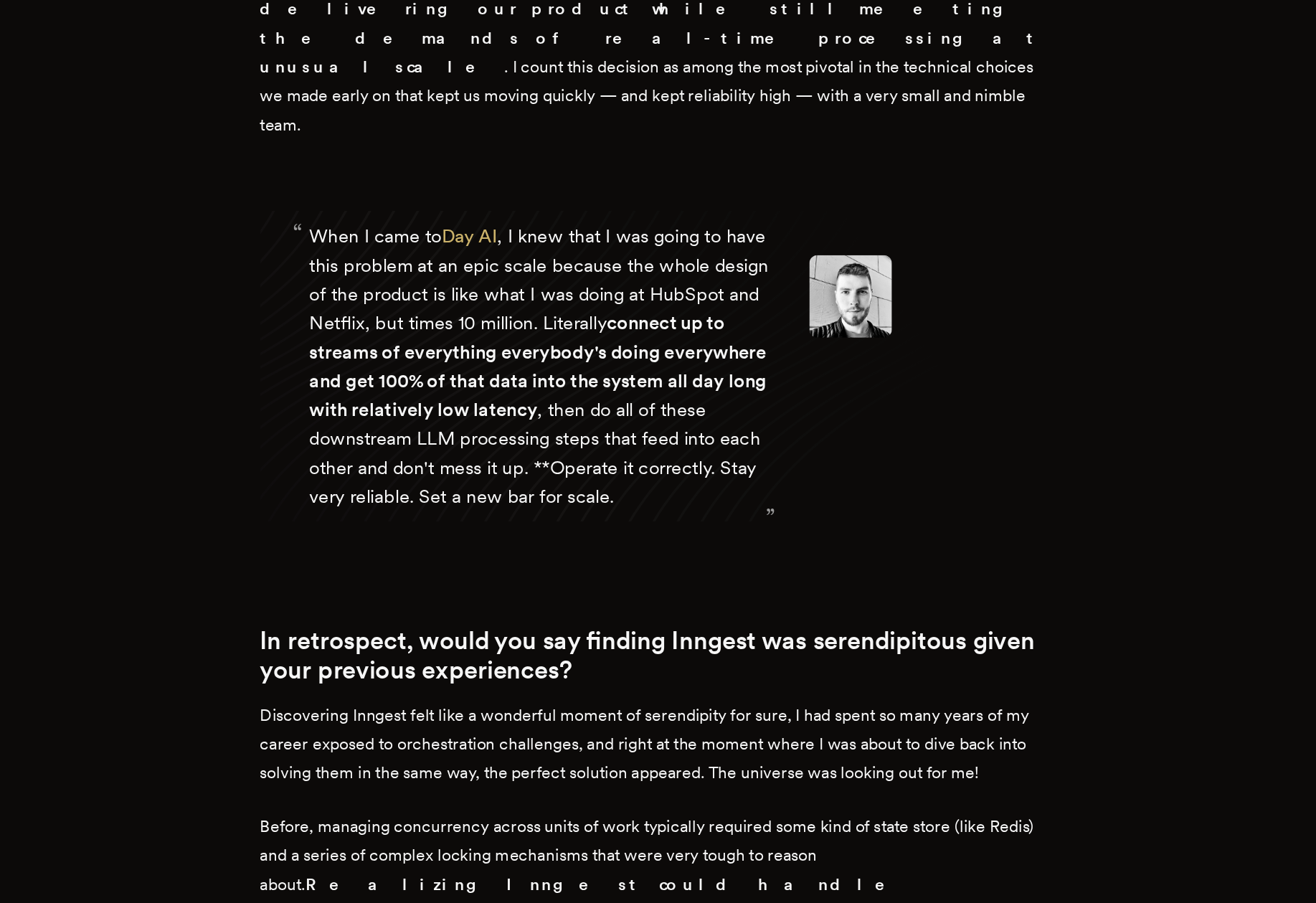
scroll to position [5203, 0]
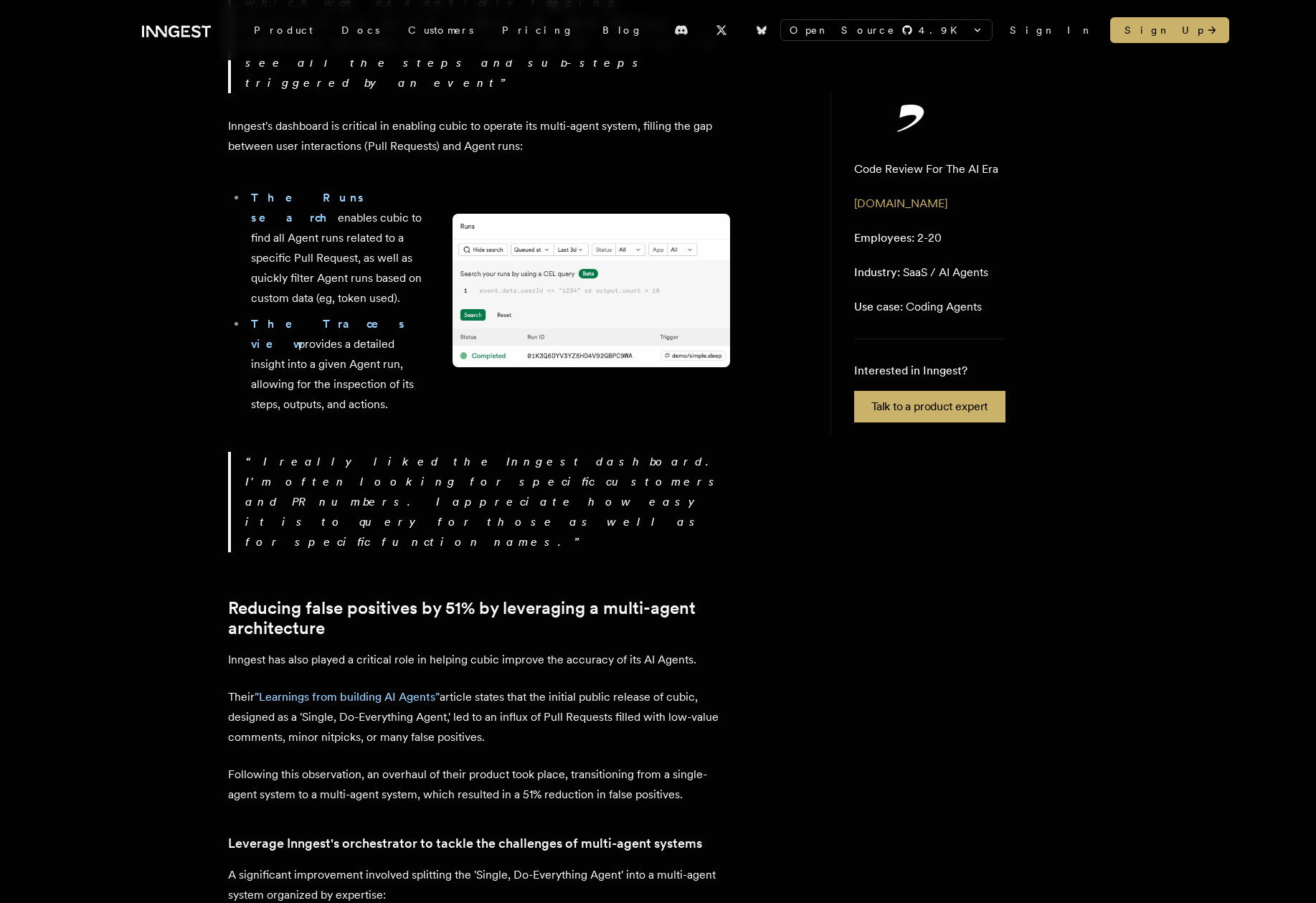
scroll to position [1439, 0]
click at [357, 691] on link ""Learnings from building AI Agents"" at bounding box center [346, 698] width 185 height 13
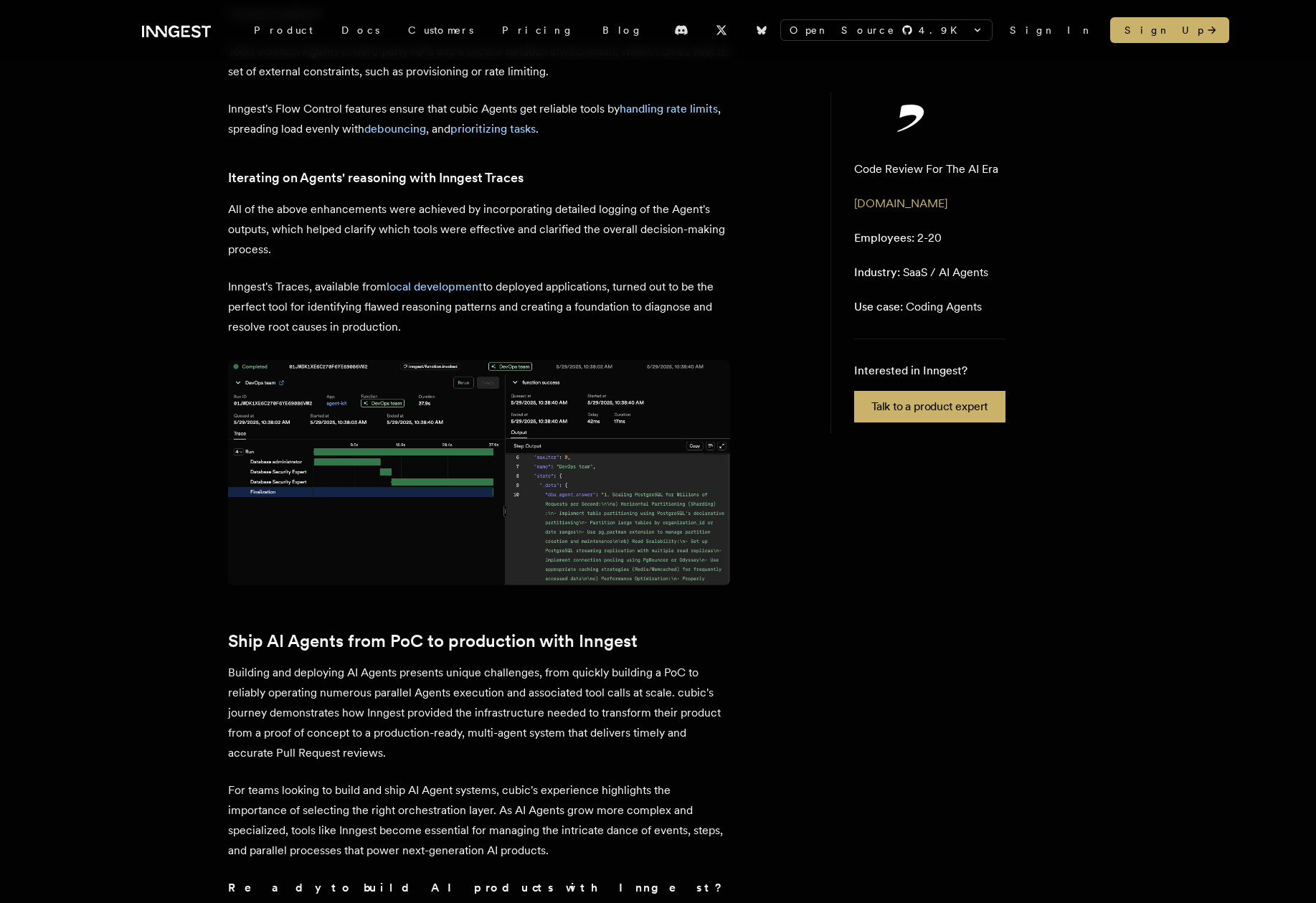
scroll to position [2838, 0]
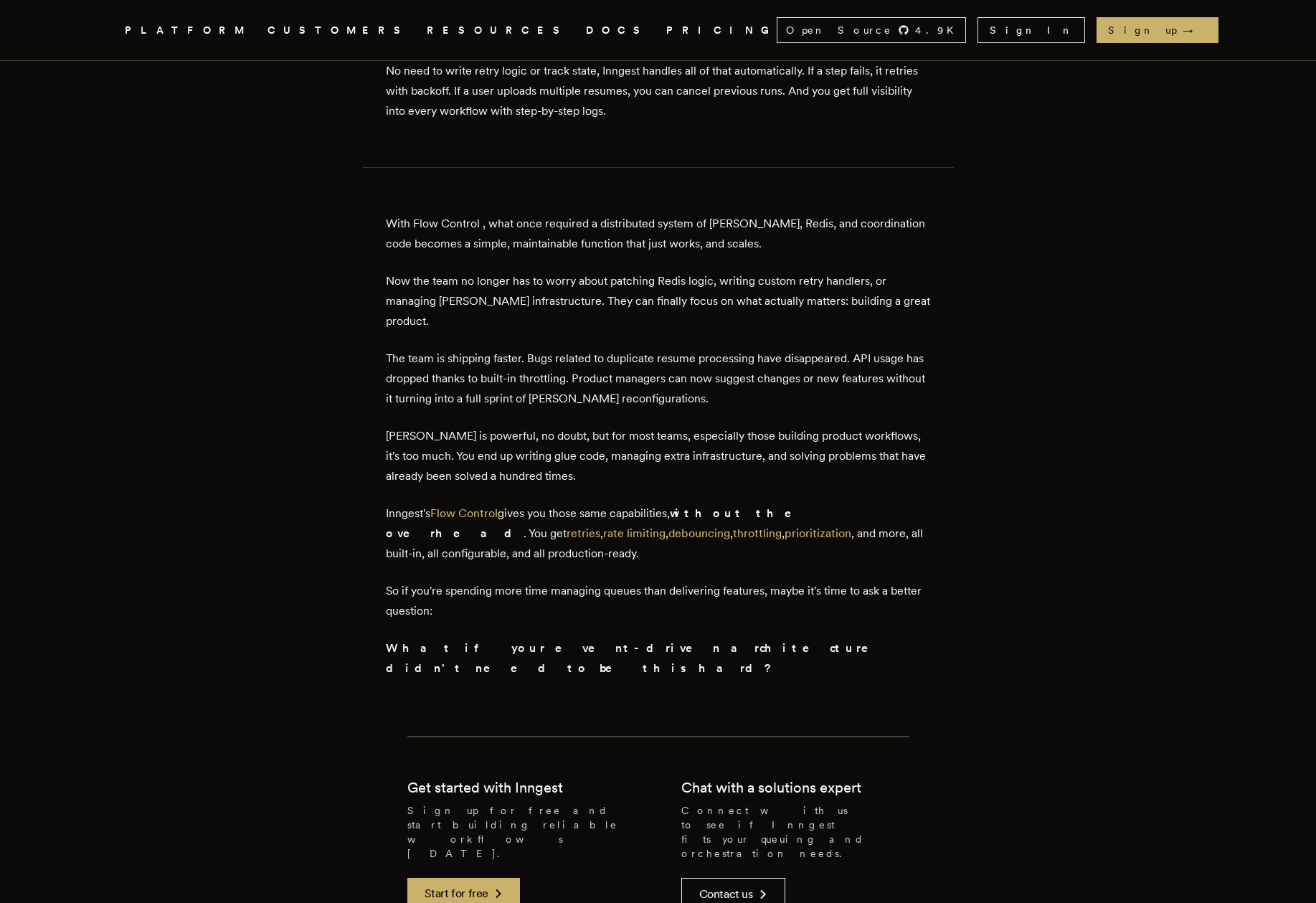
scroll to position [4594, 0]
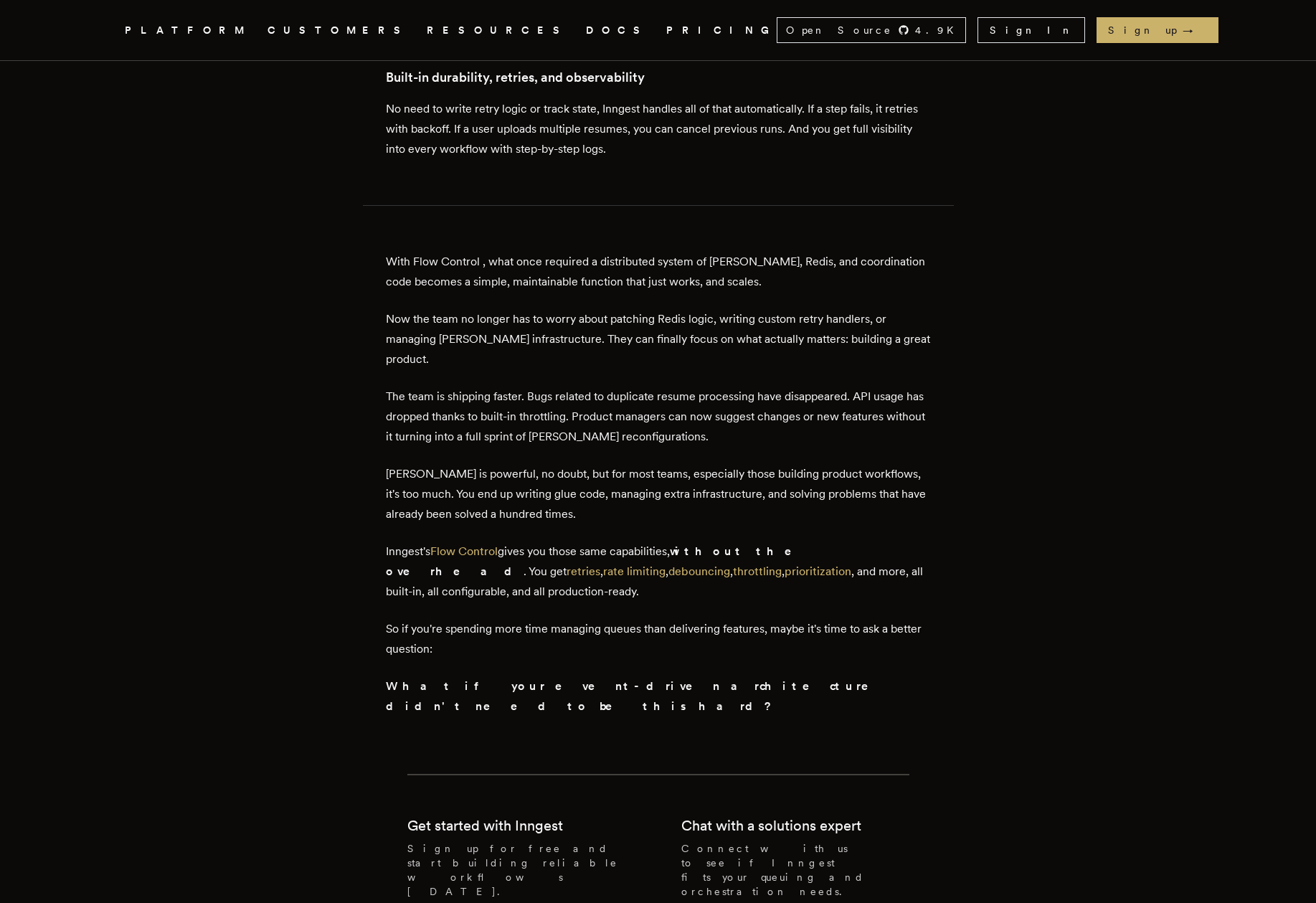
click at [867, 542] on p "Inngest's Flow Control gives you those same capabilities, without the overhead …" at bounding box center [658, 572] width 545 height 61
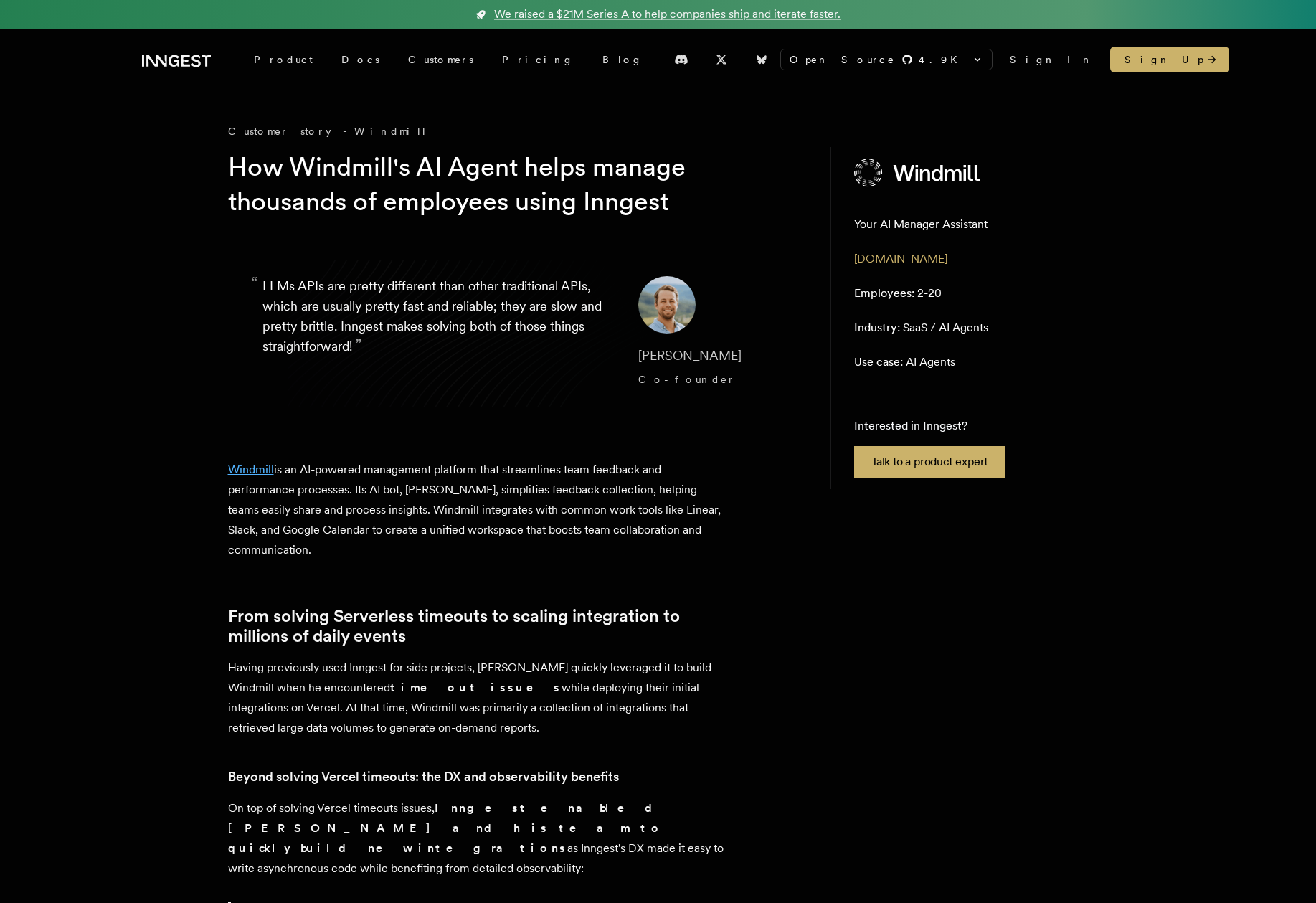
click at [256, 470] on link "Windmill" at bounding box center [250, 470] width 46 height 13
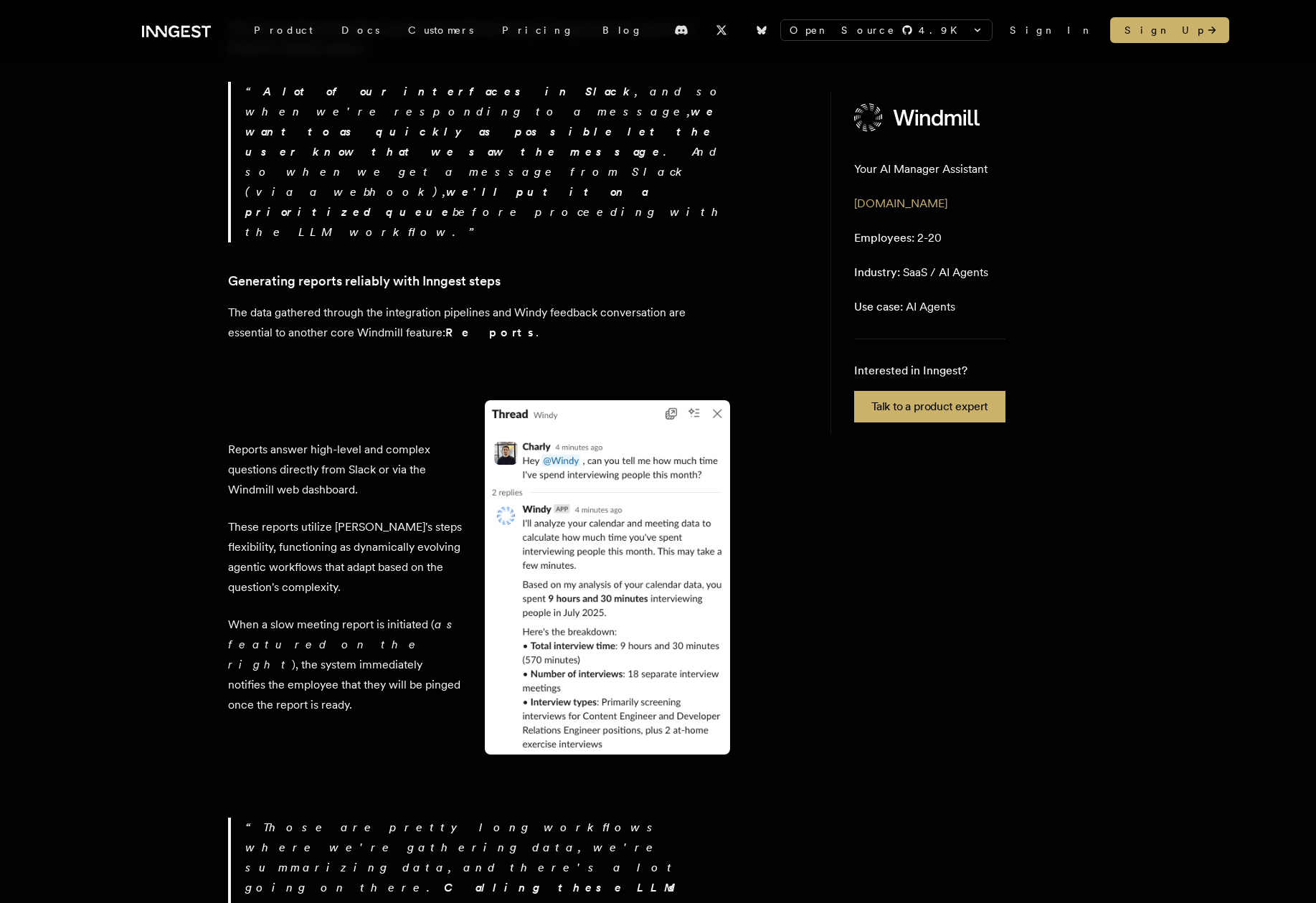
scroll to position [2892, 0]
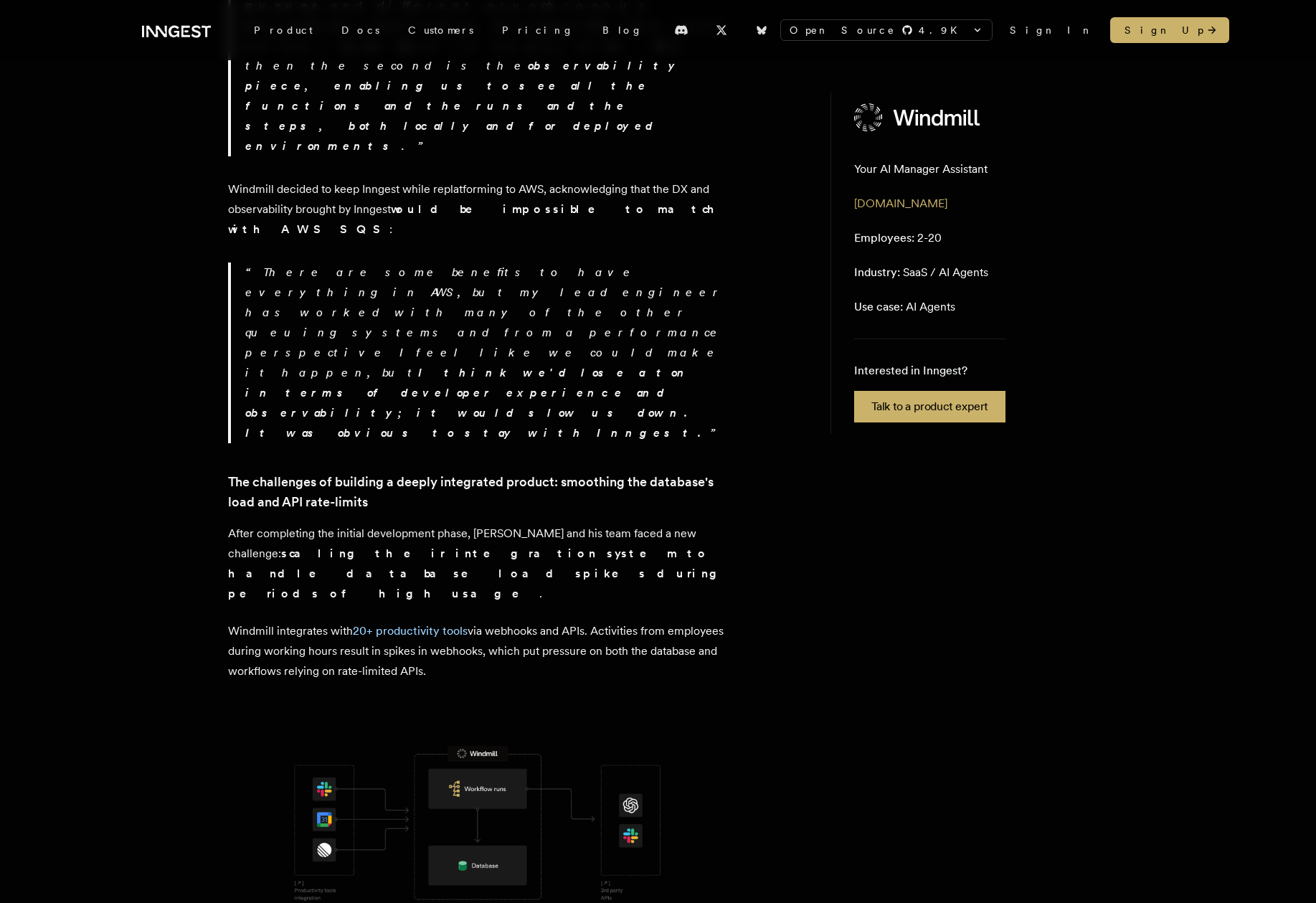
scroll to position [965, 0]
click at [406, 625] on link "20+ productivity tools" at bounding box center [410, 632] width 114 height 13
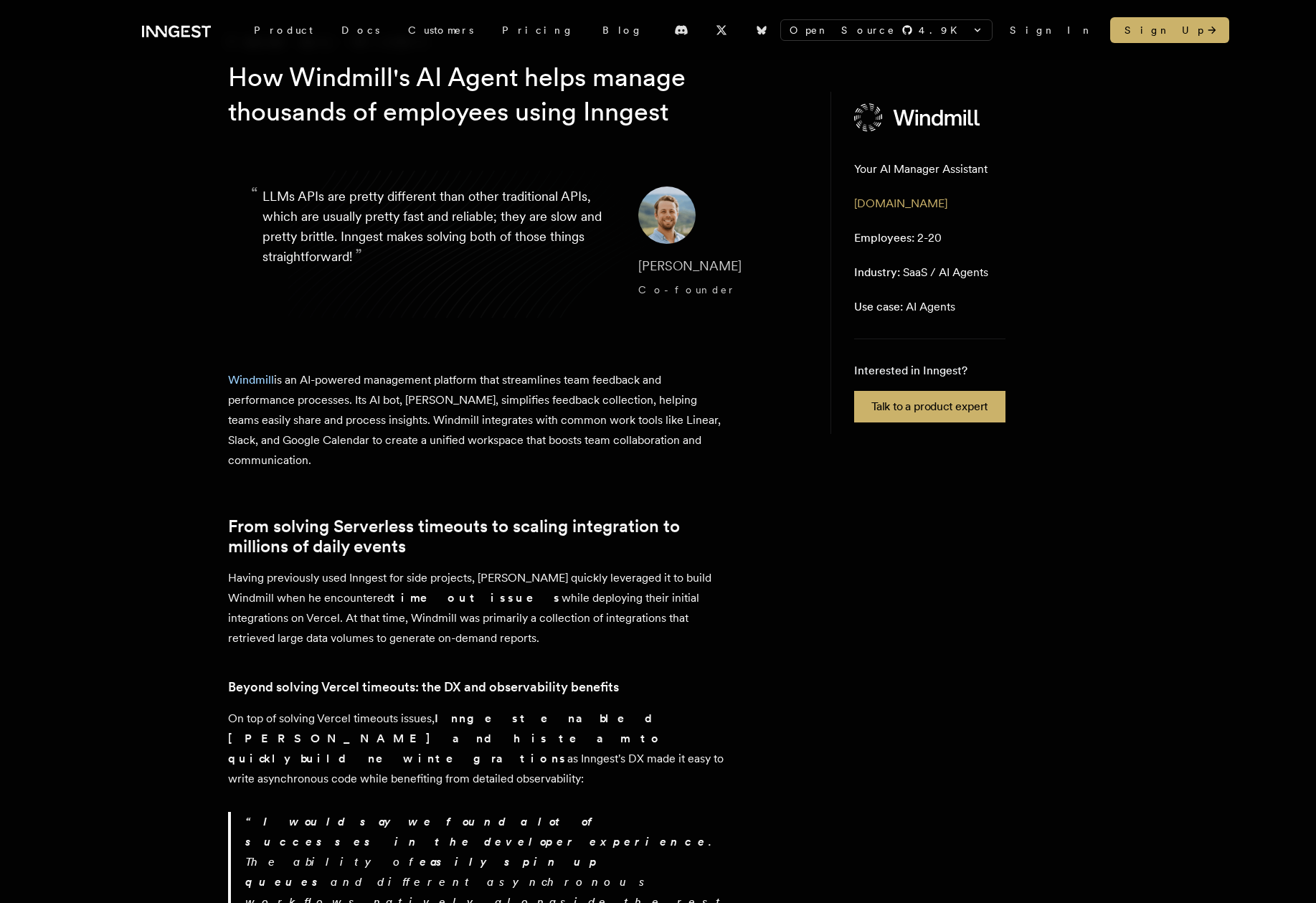
scroll to position [86, 0]
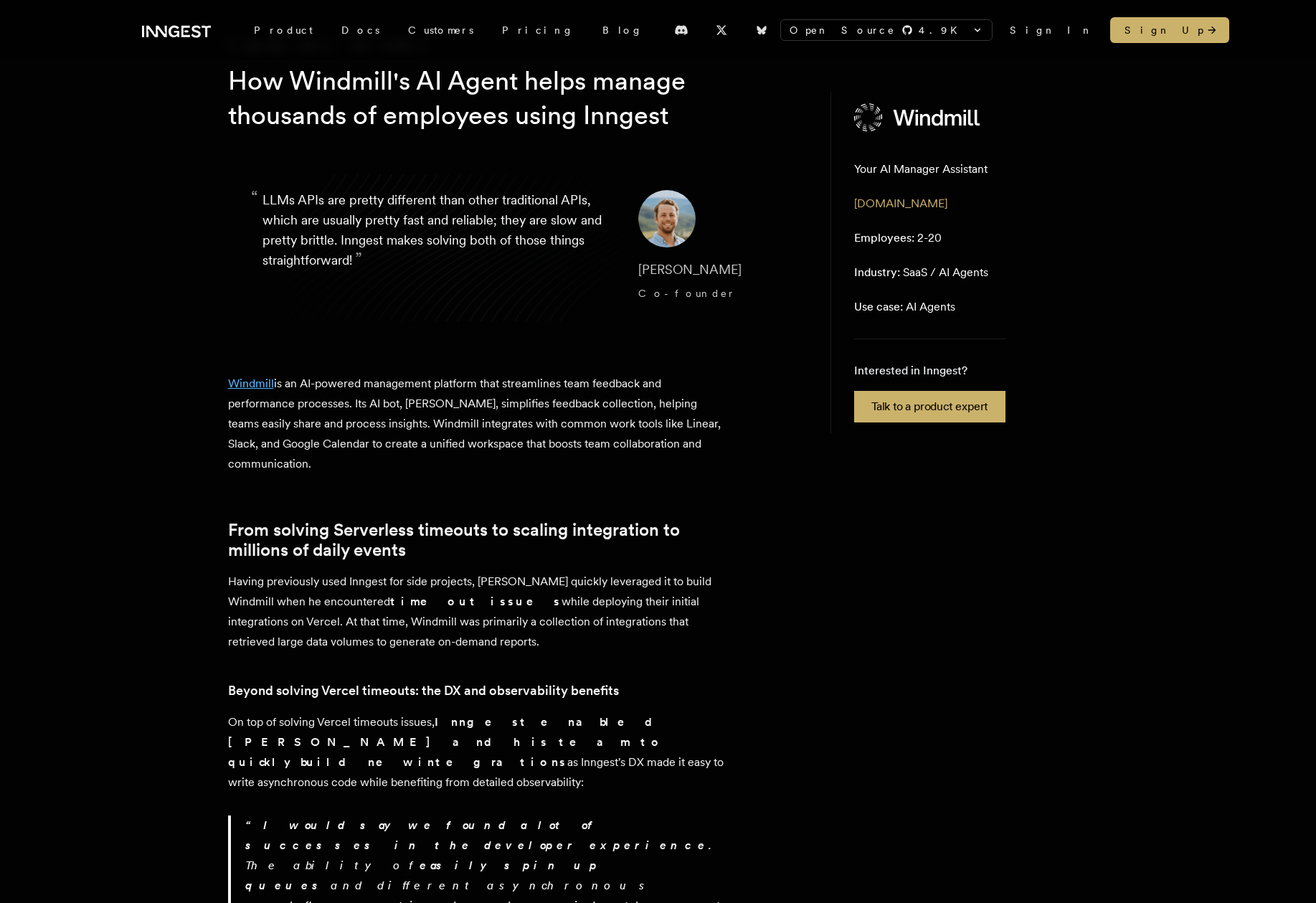
click at [255, 382] on link "Windmill" at bounding box center [250, 383] width 46 height 13
click at [453, 438] on p "Windmill is an AI-powered management platform that streamlines team feedback an…" at bounding box center [479, 424] width 502 height 100
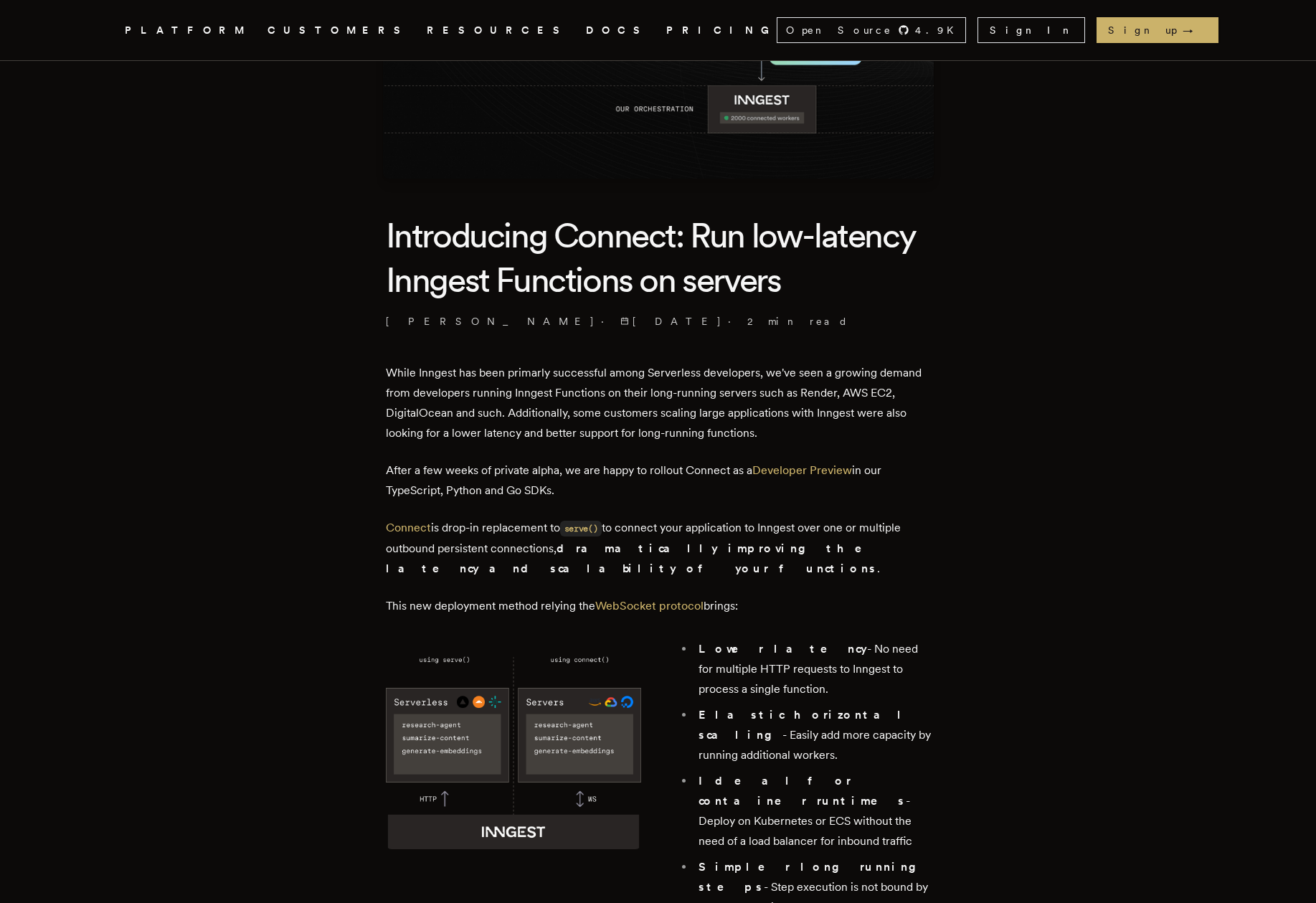
scroll to position [236, 0]
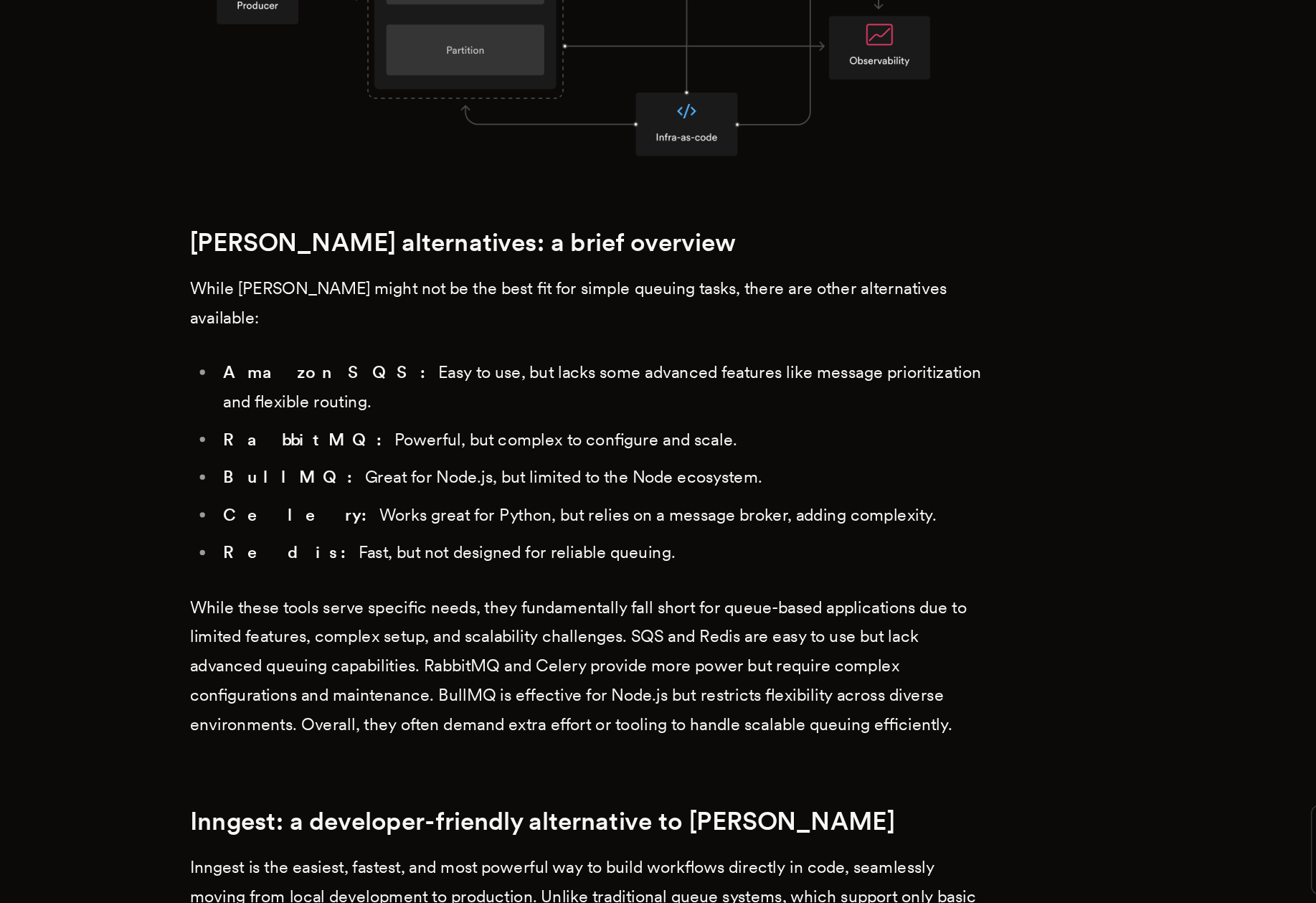
scroll to position [1250, 0]
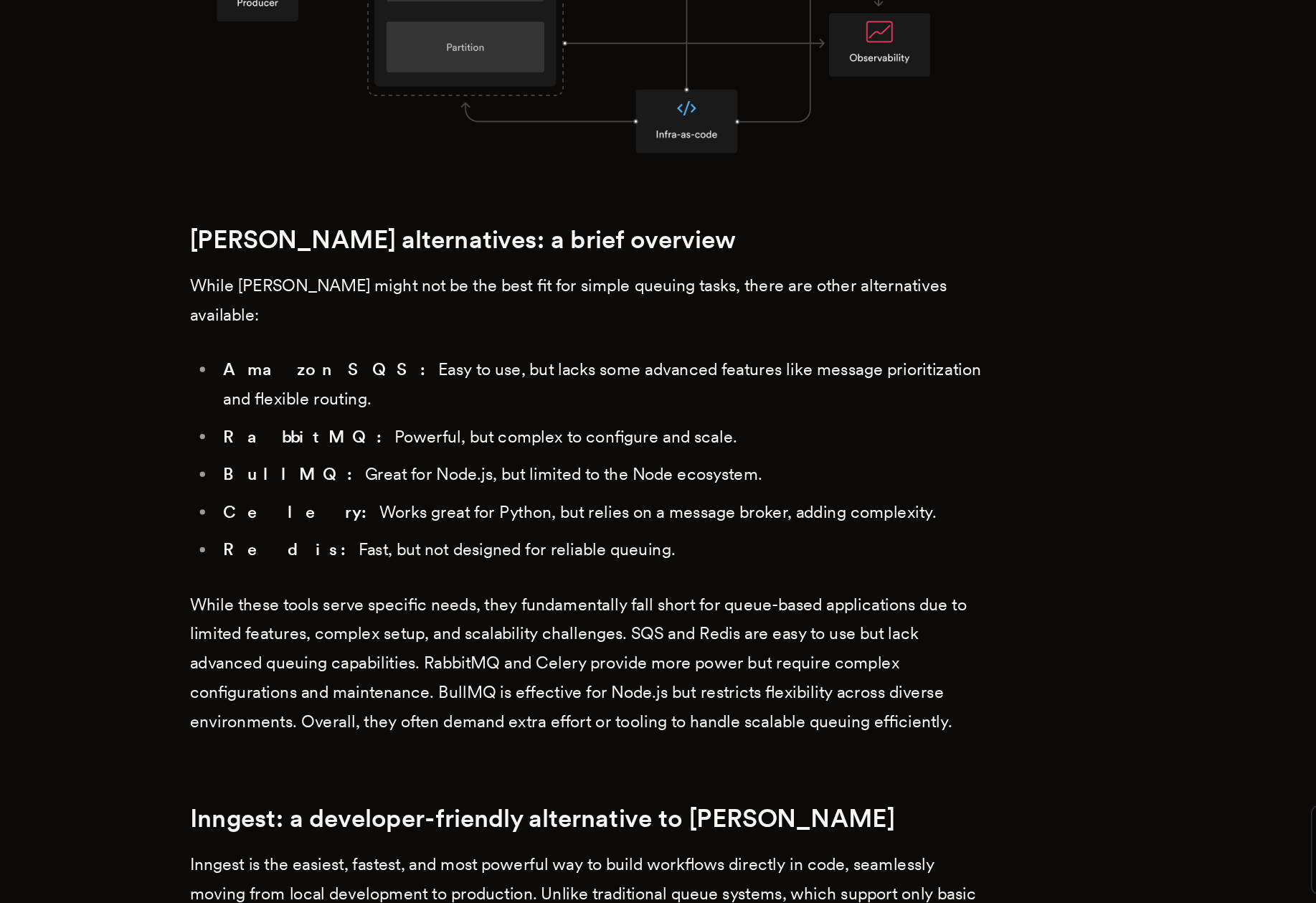
click at [745, 689] on p "While these tools serve specific needs, they fundamentally fall short for queue…" at bounding box center [658, 739] width 545 height 100
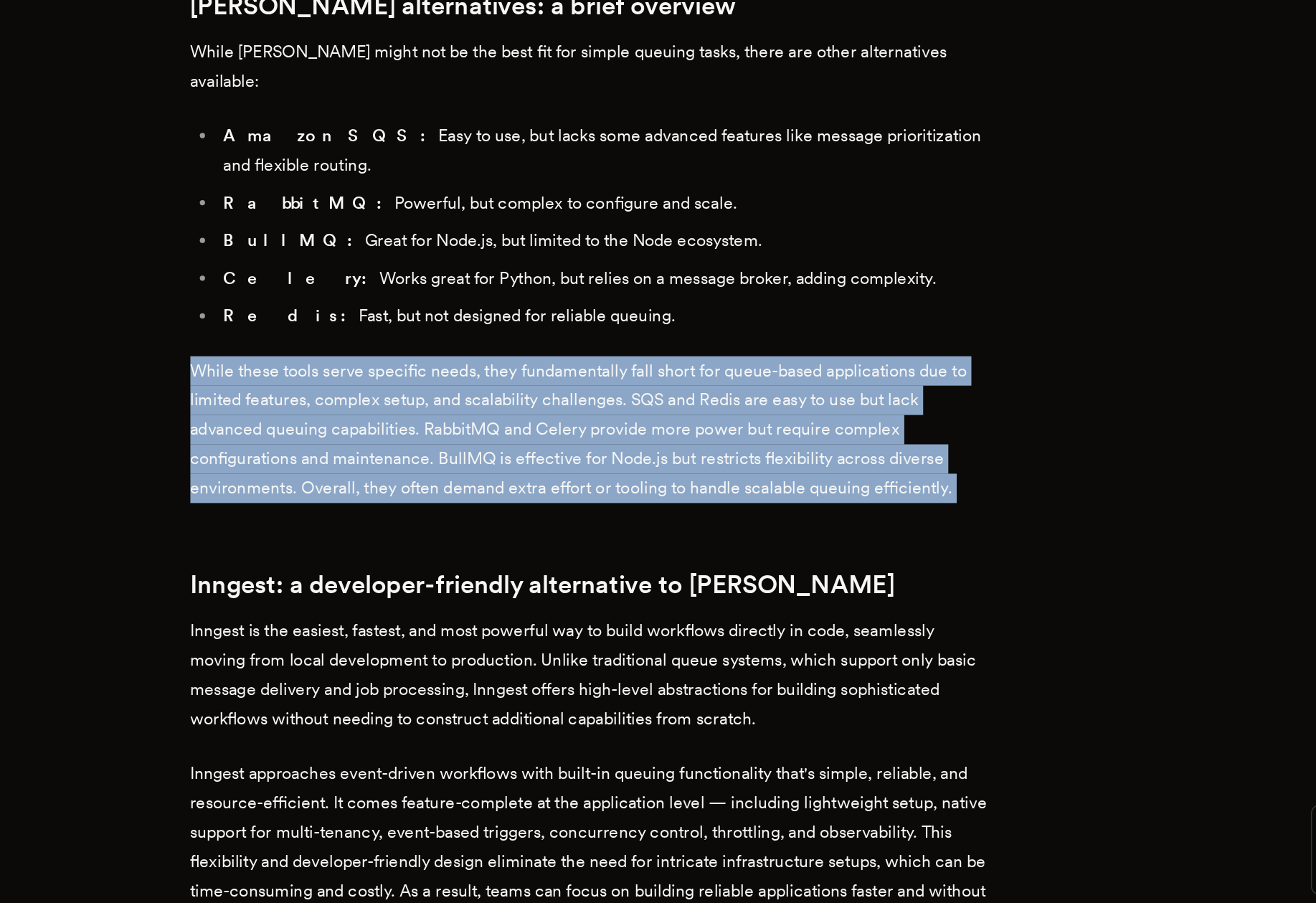
scroll to position [1420, 0]
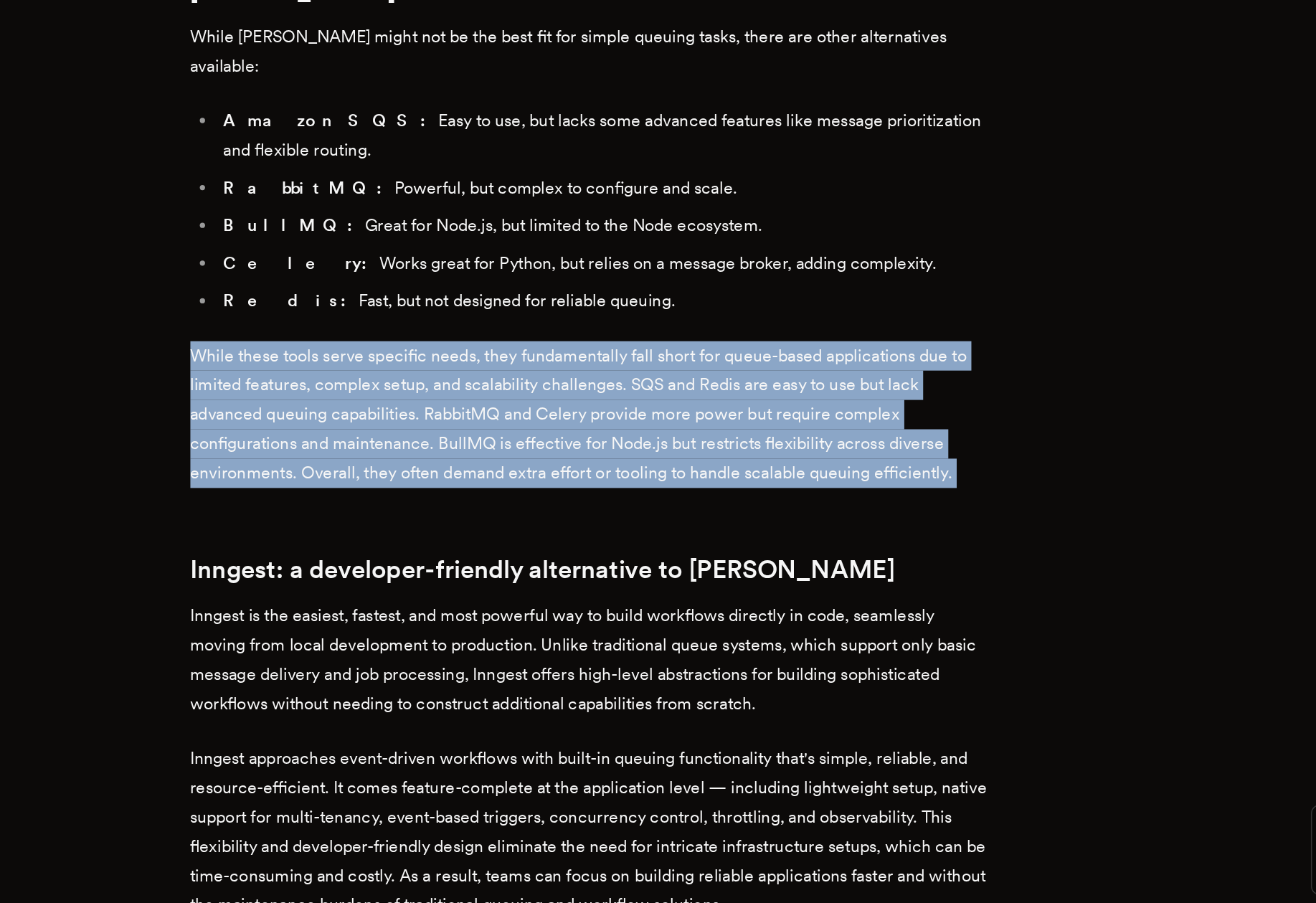
click at [745, 697] on p "Inngest is the easiest, fastest, and most powerful way to build workflows direc…" at bounding box center [658, 736] width 545 height 80
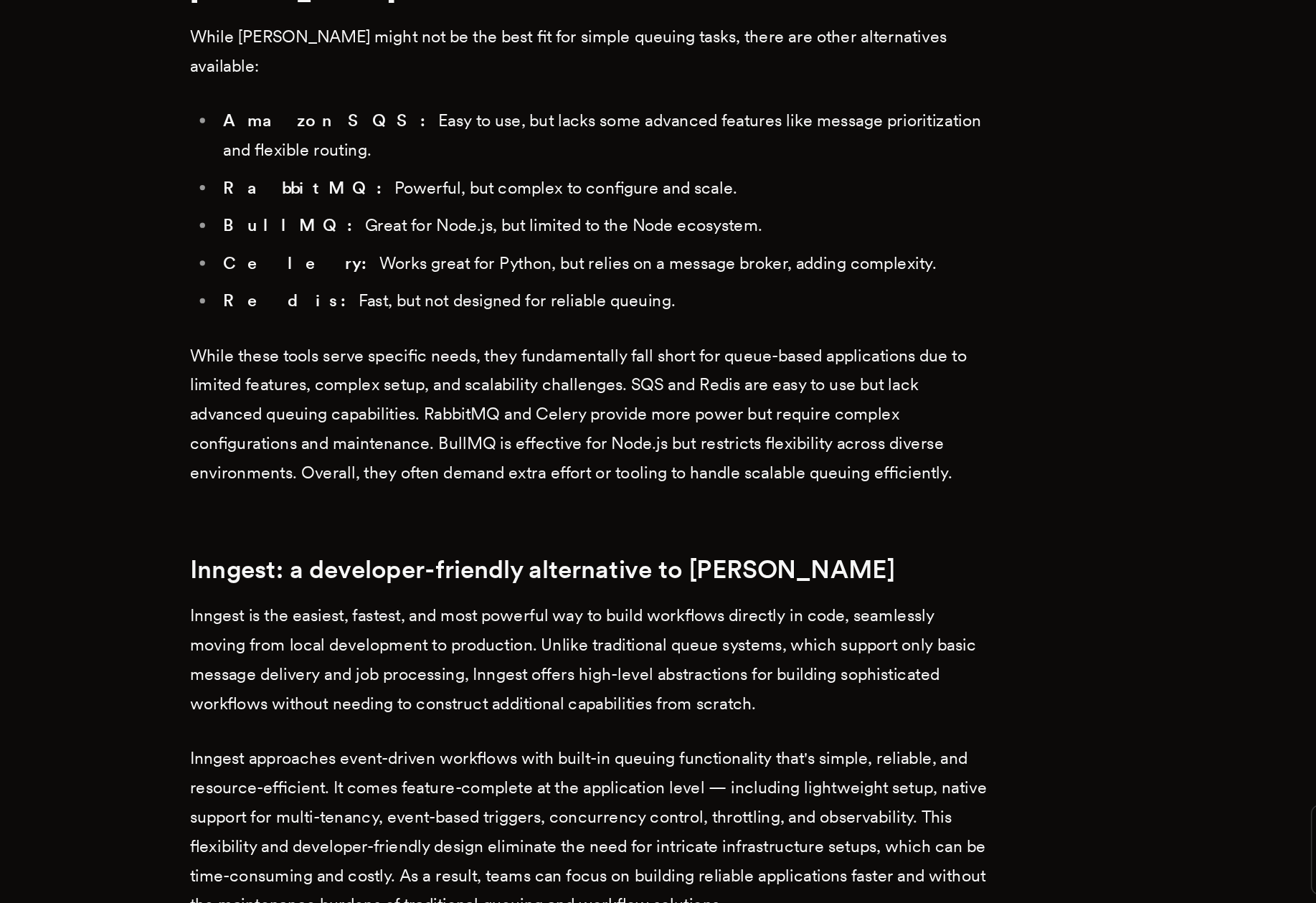
click at [745, 697] on p "Inngest is the easiest, fastest, and most powerful way to build workflows direc…" at bounding box center [658, 736] width 545 height 80
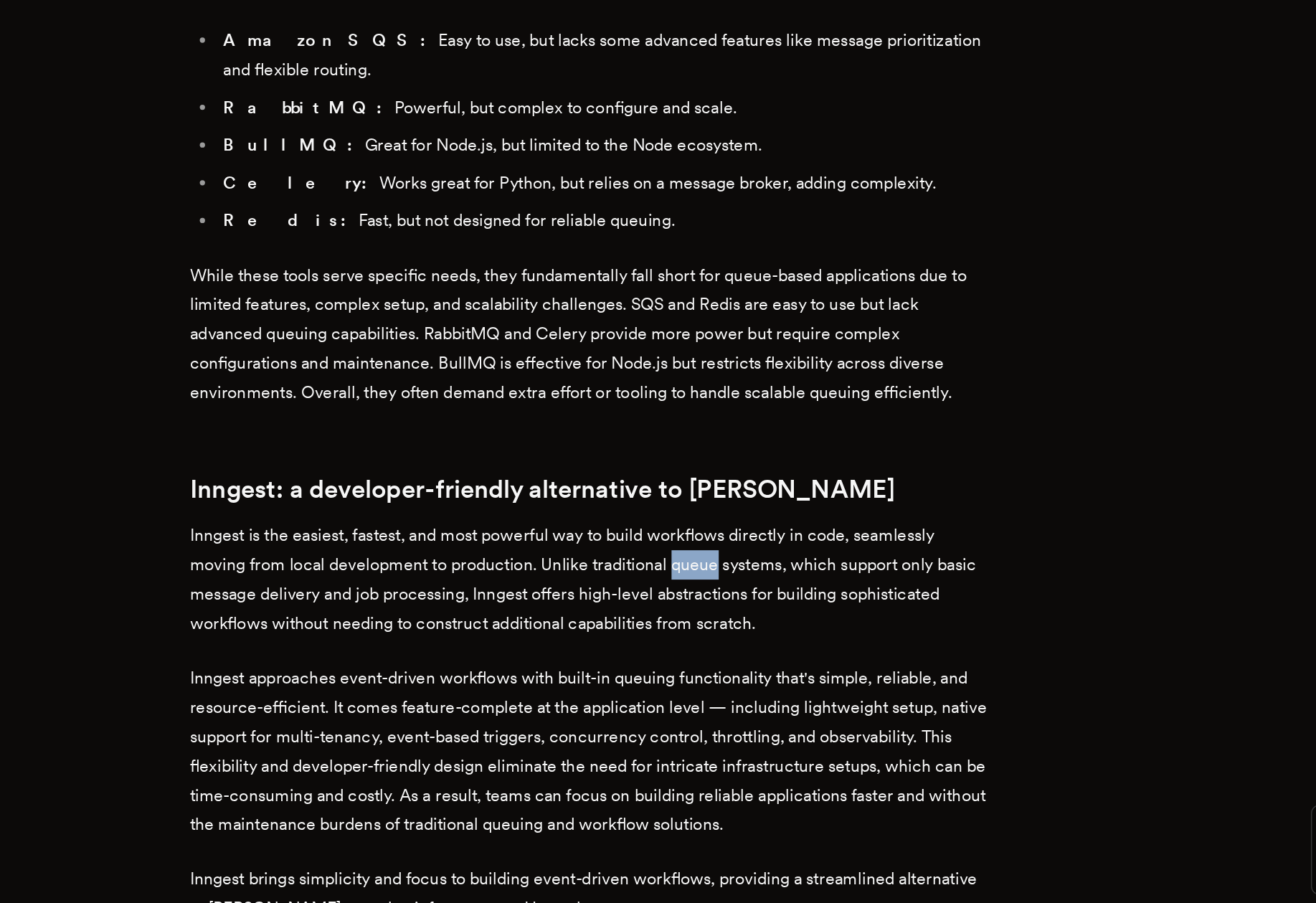
scroll to position [1481, 0]
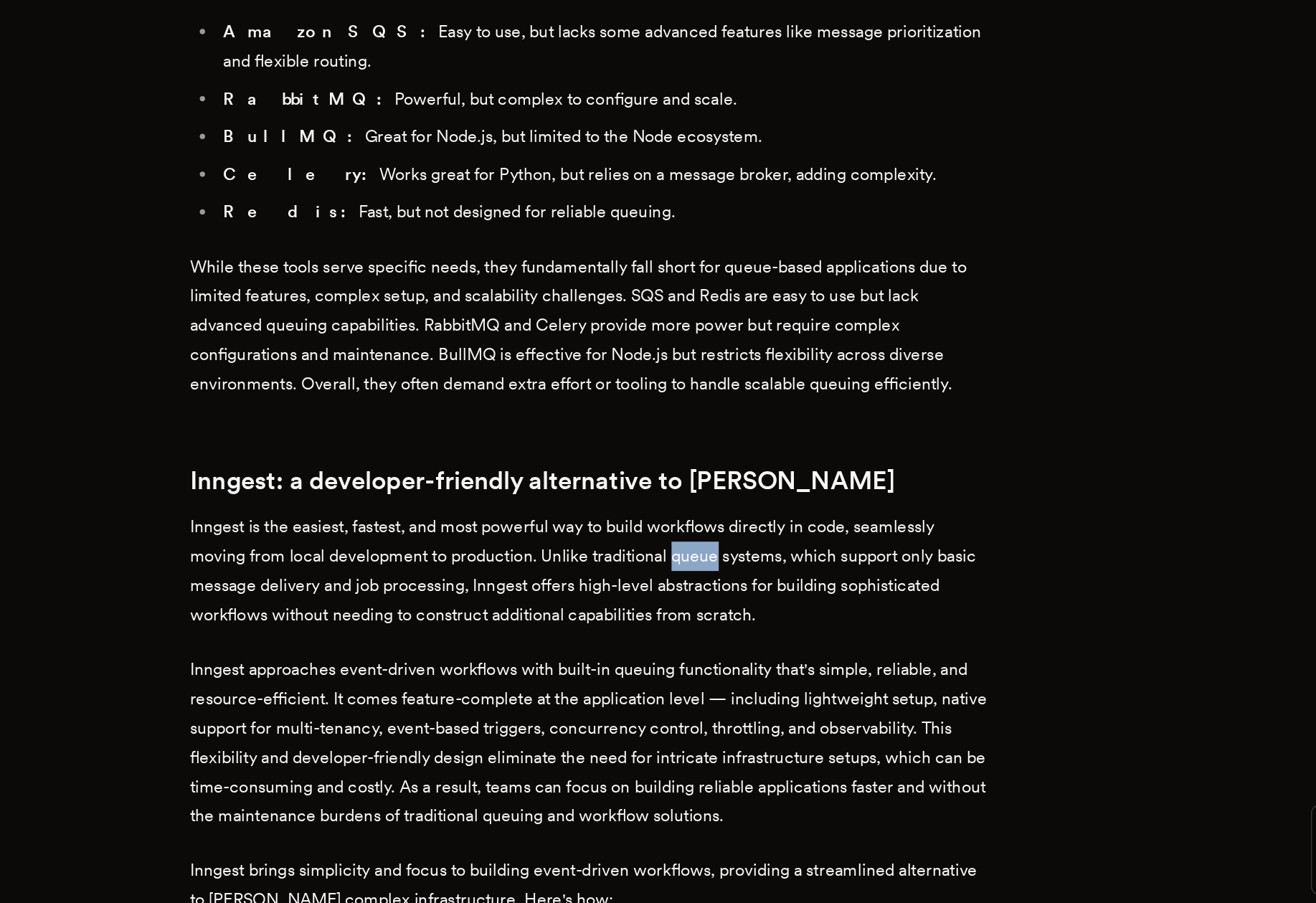
click at [745, 670] on div "Kafka is a common choice for distributed streaming, powering everything from ev…" at bounding box center [658, 488] width 545 height 2638
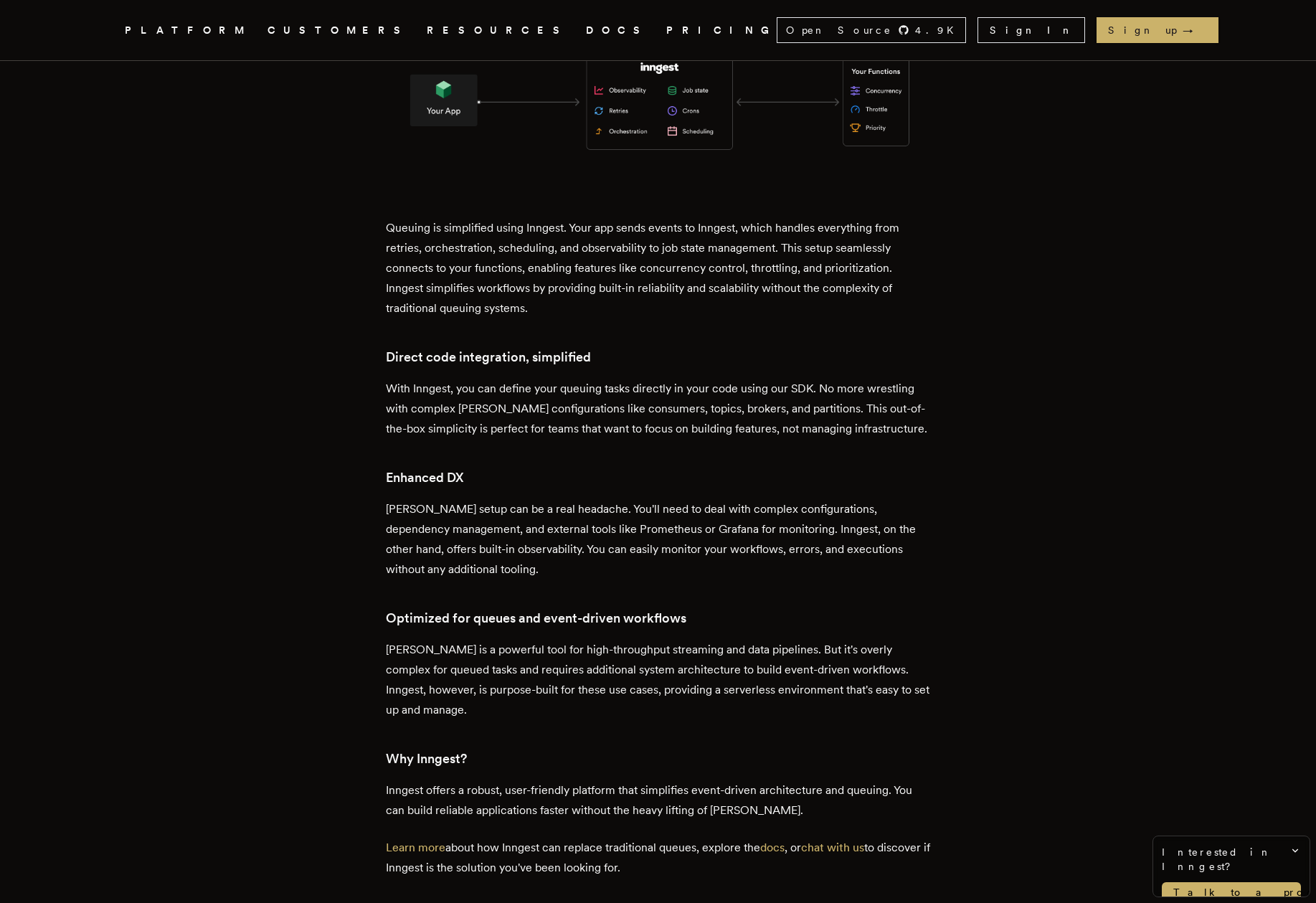
scroll to position [2413, 0]
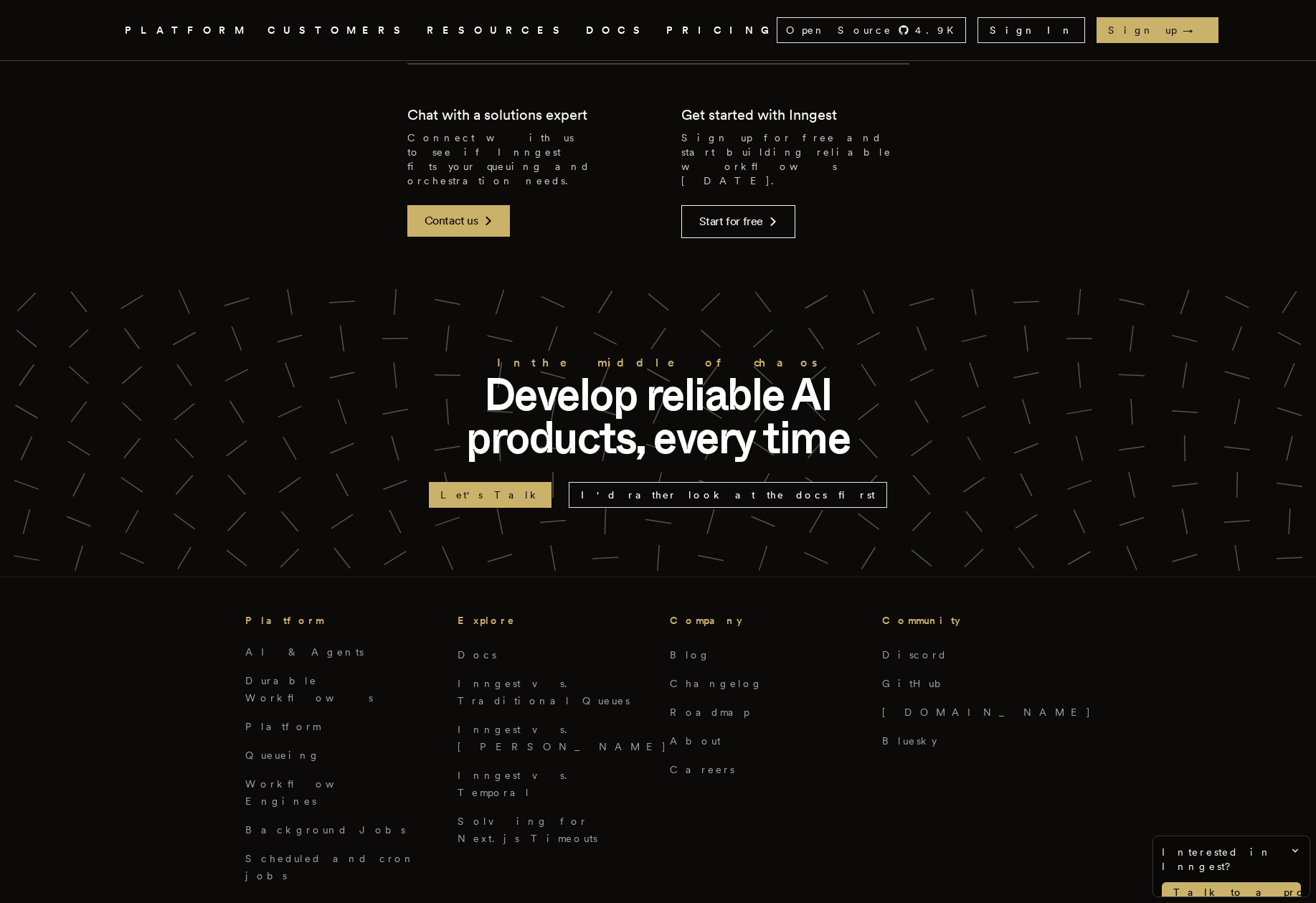
scroll to position [5192, 0]
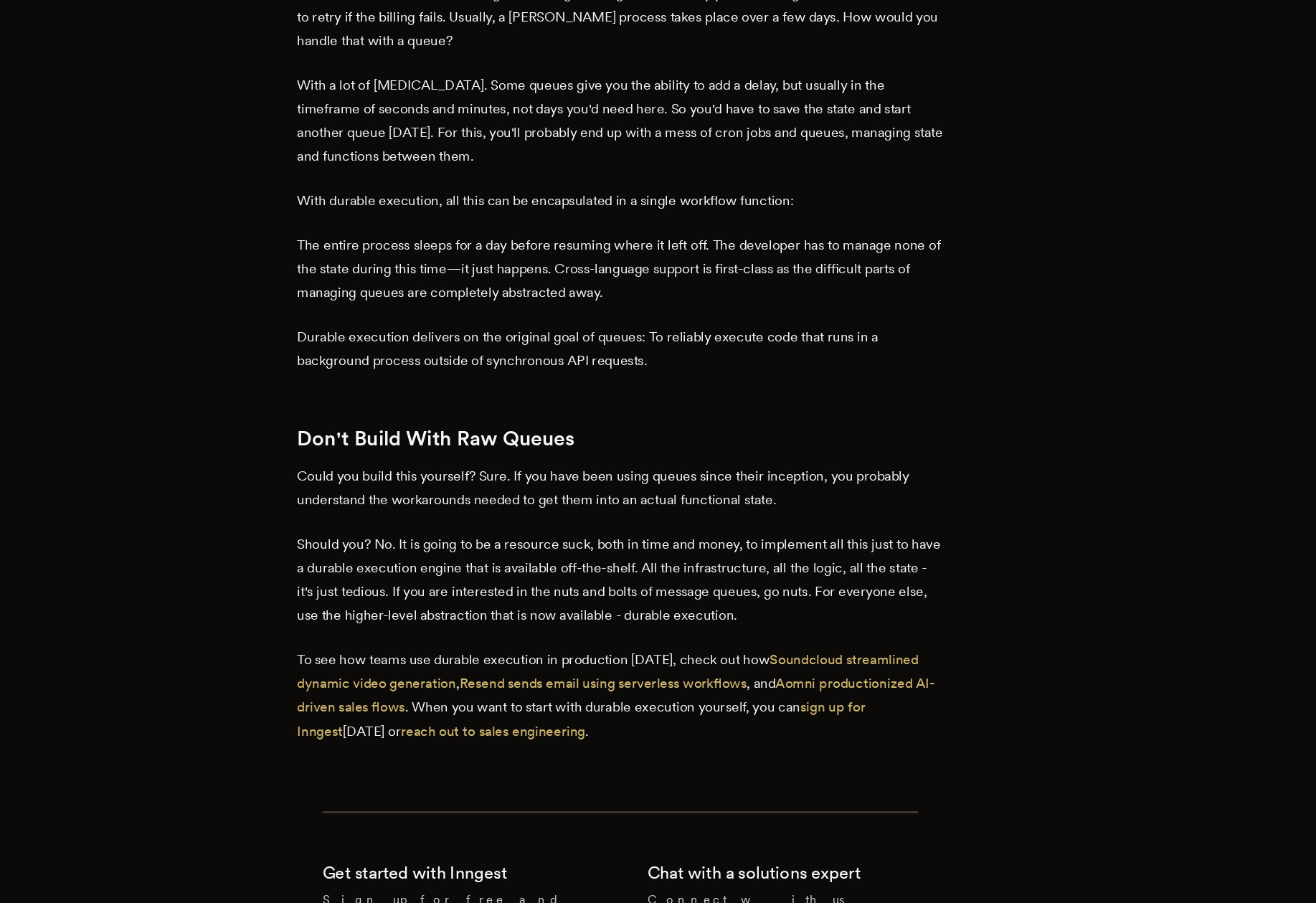
scroll to position [5489, 0]
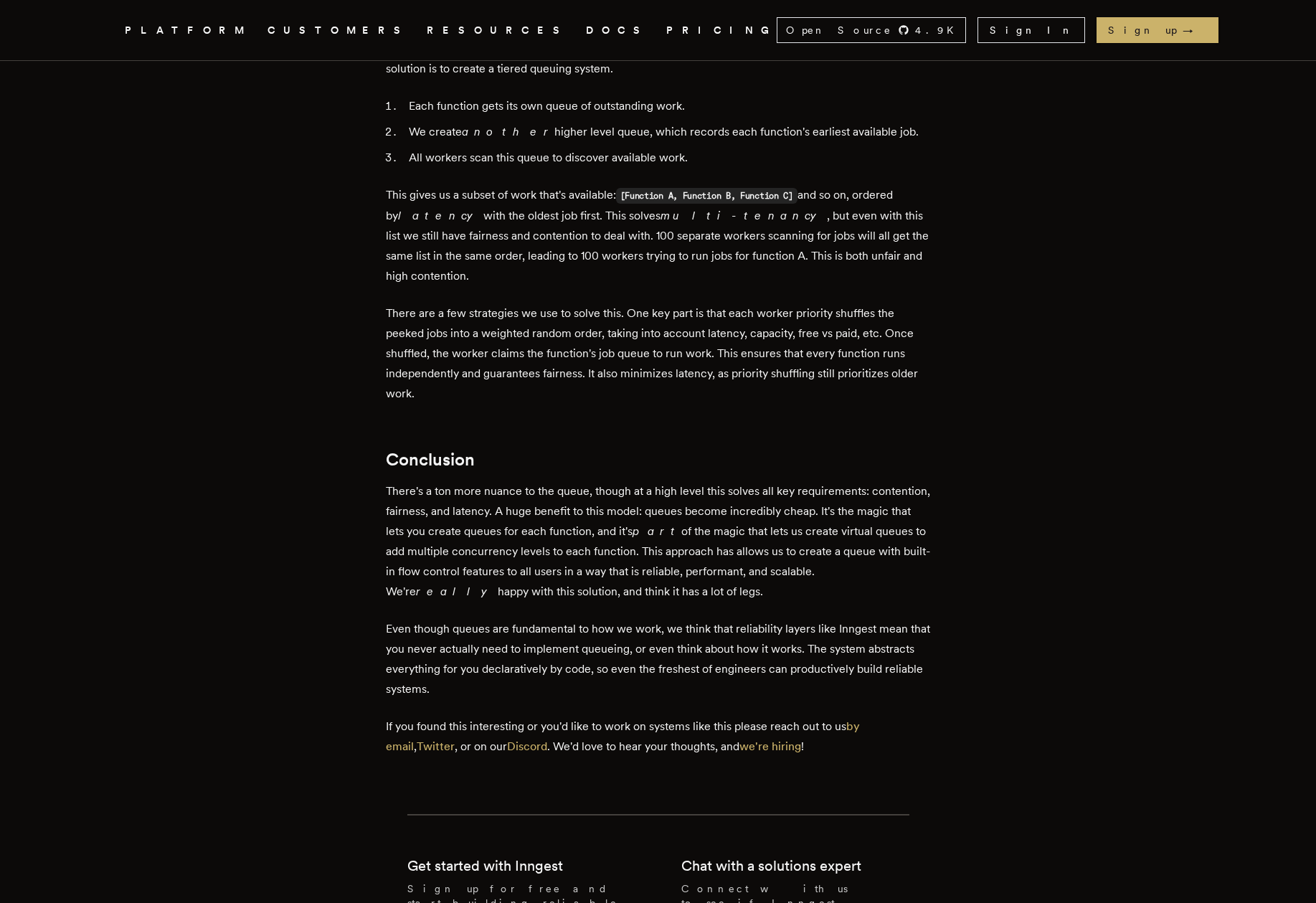
scroll to position [4254, 0]
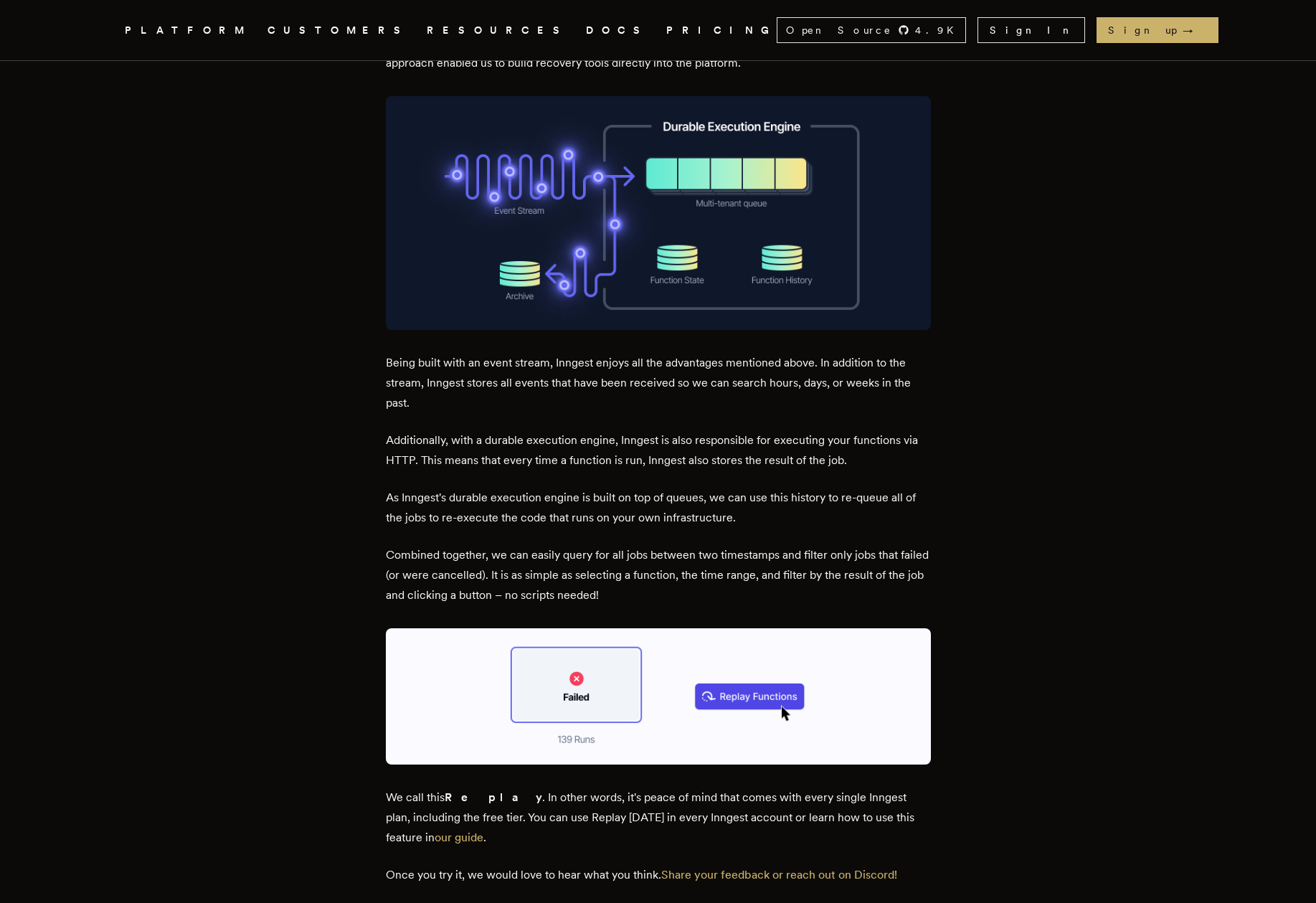
scroll to position [2321, 0]
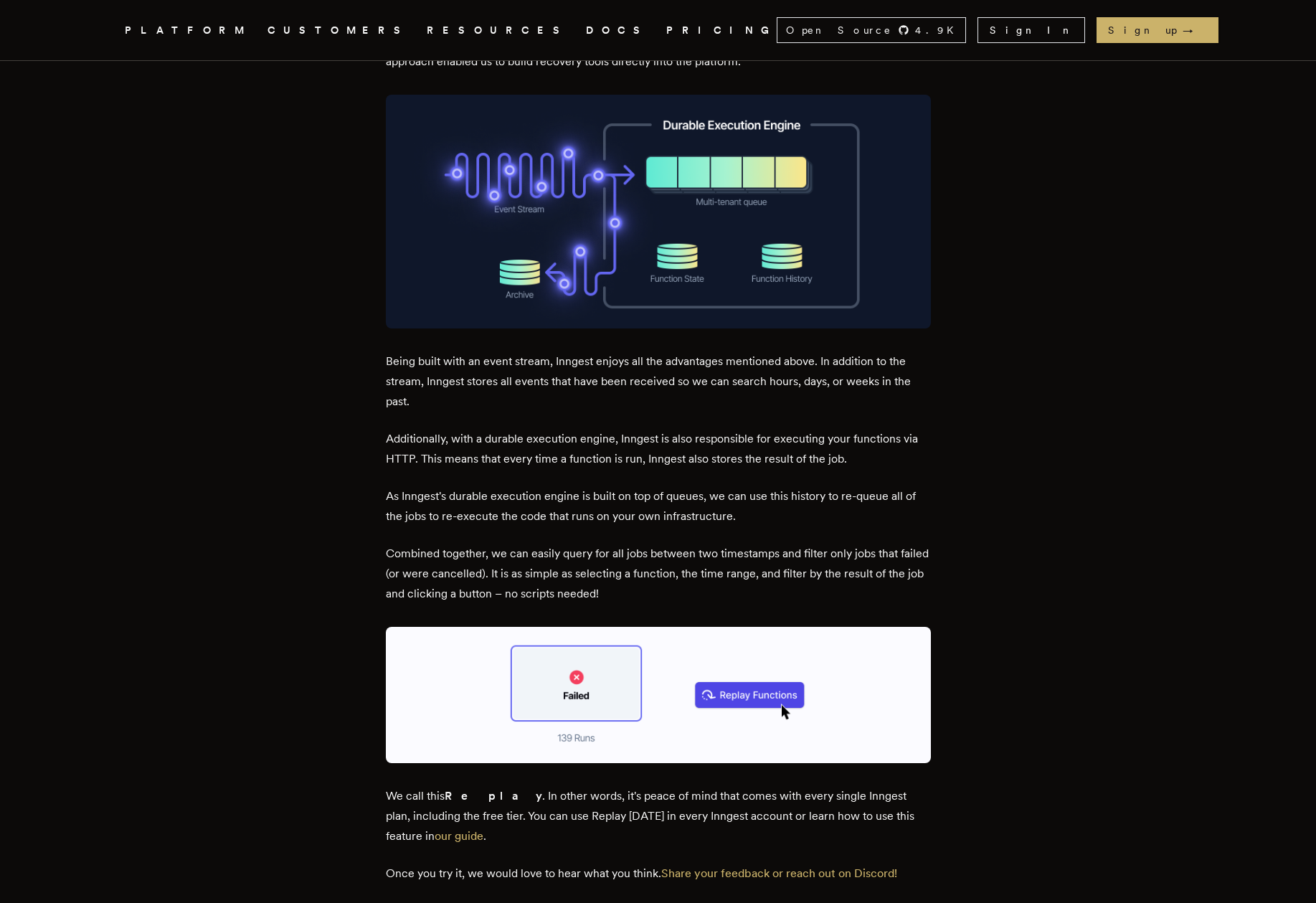
click at [786, 486] on p "As Inngest's durable execution engine is built on top of queues, we can use thi…" at bounding box center [658, 506] width 545 height 40
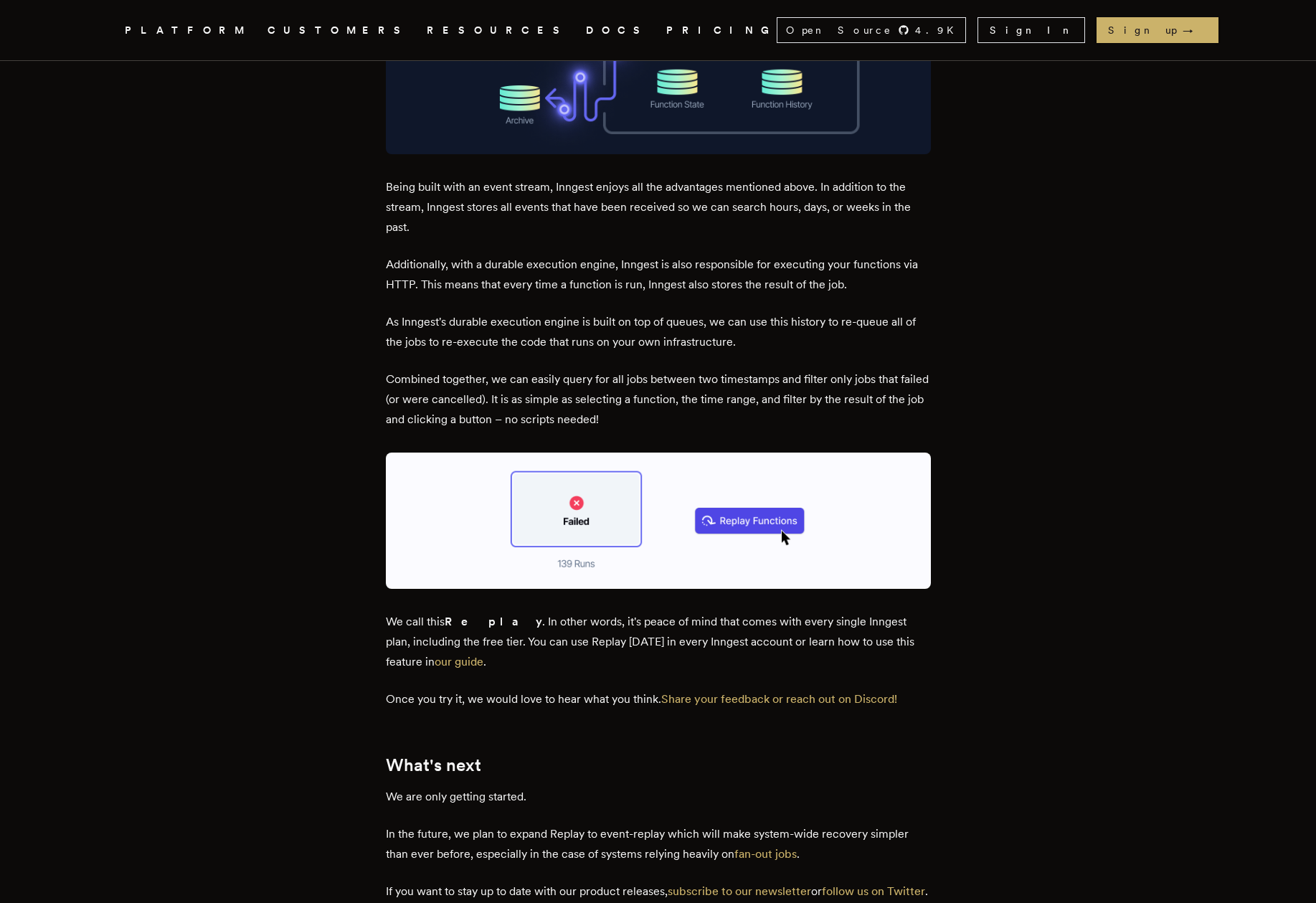
scroll to position [2497, 0]
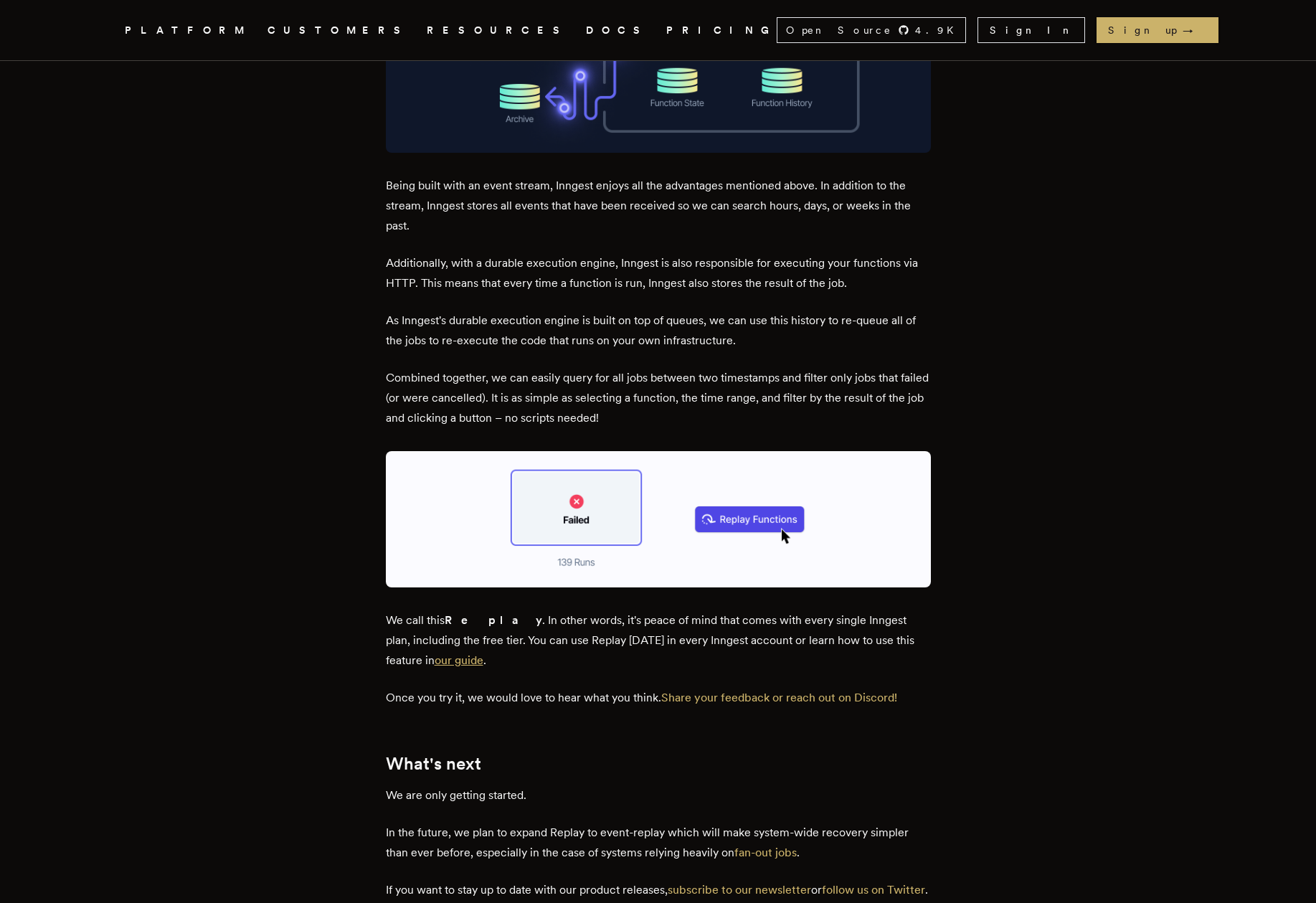
click at [434, 654] on link "our guide" at bounding box center [458, 661] width 49 height 13
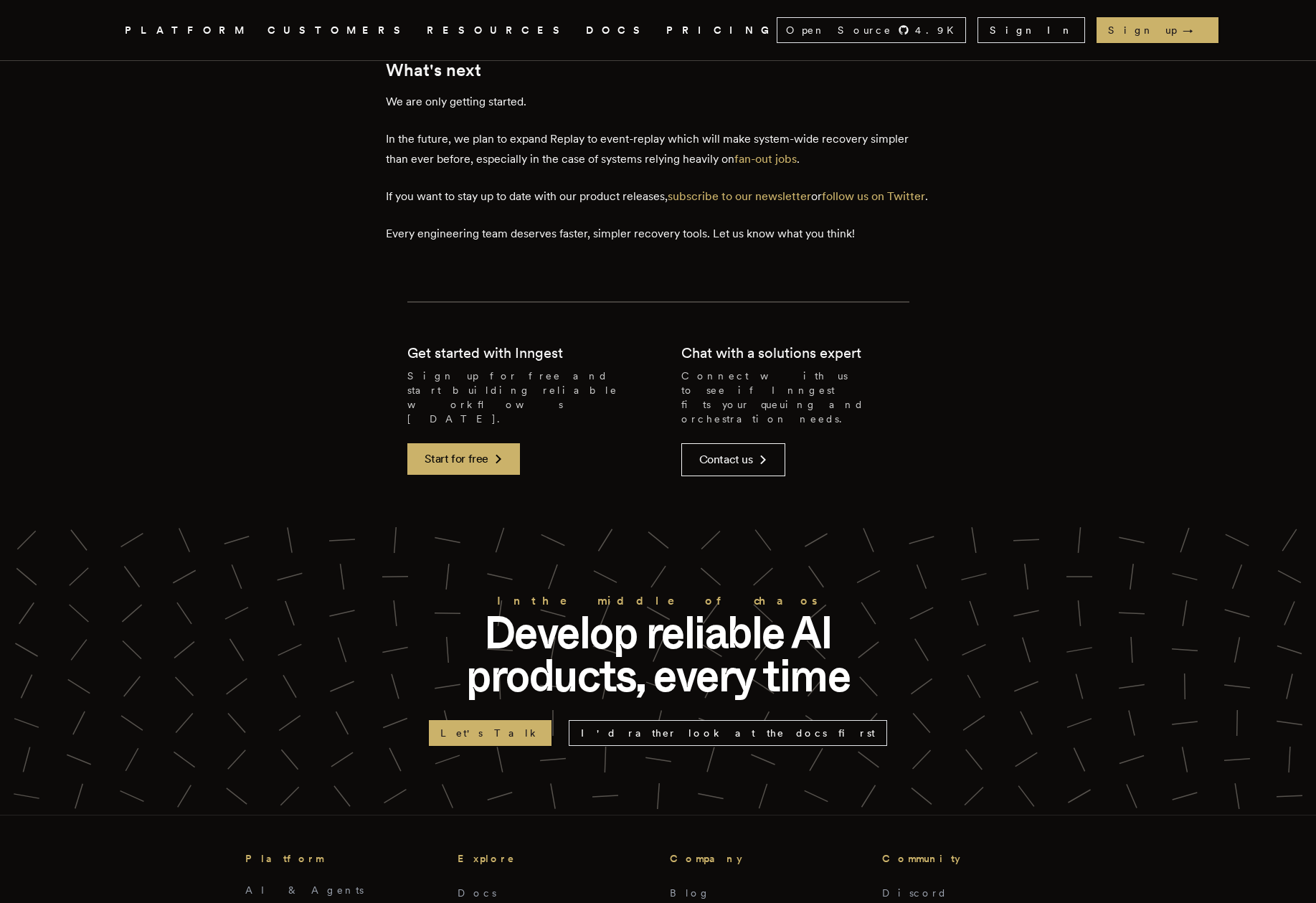
scroll to position [3195, 0]
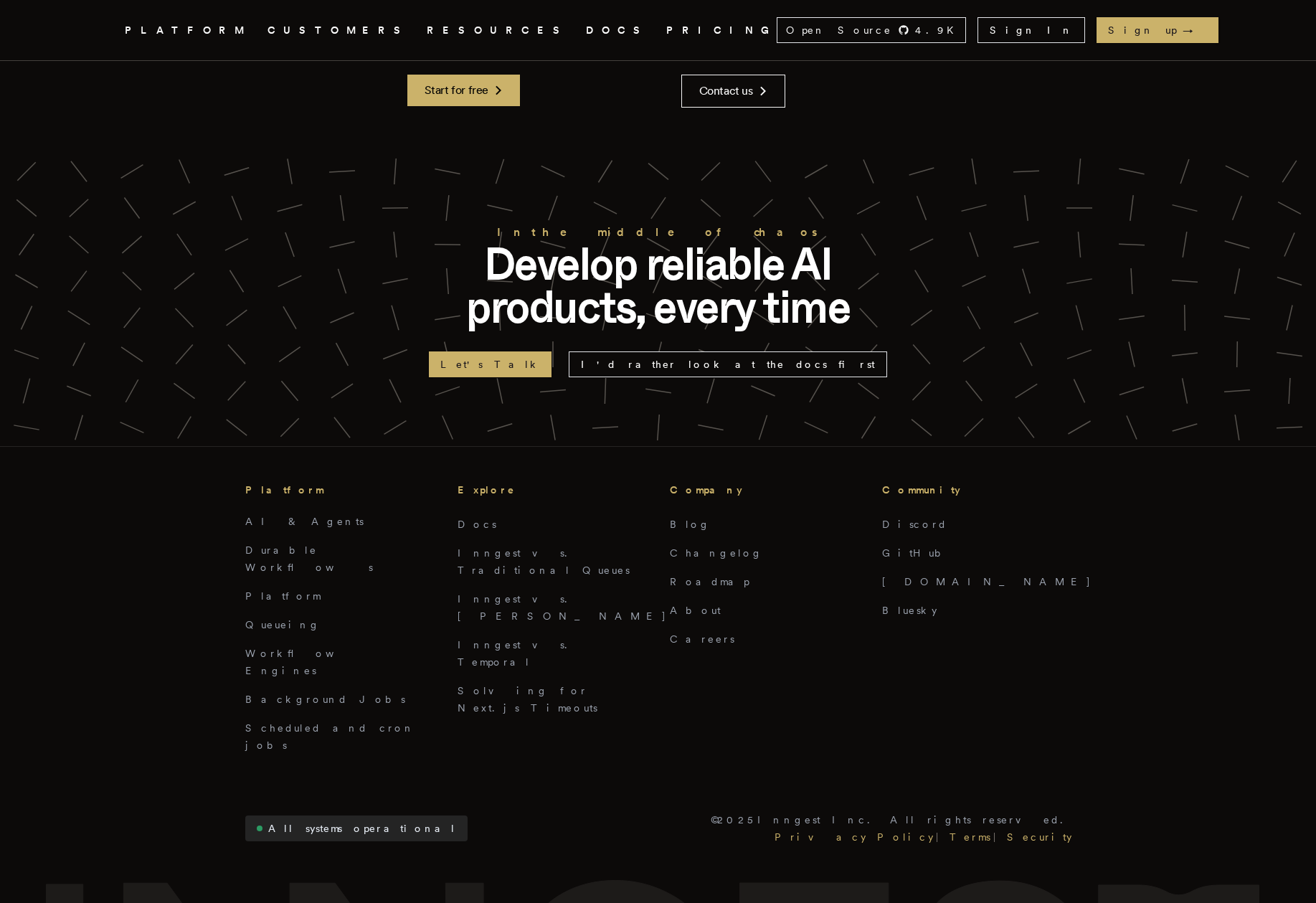
scroll to position [3828, 0]
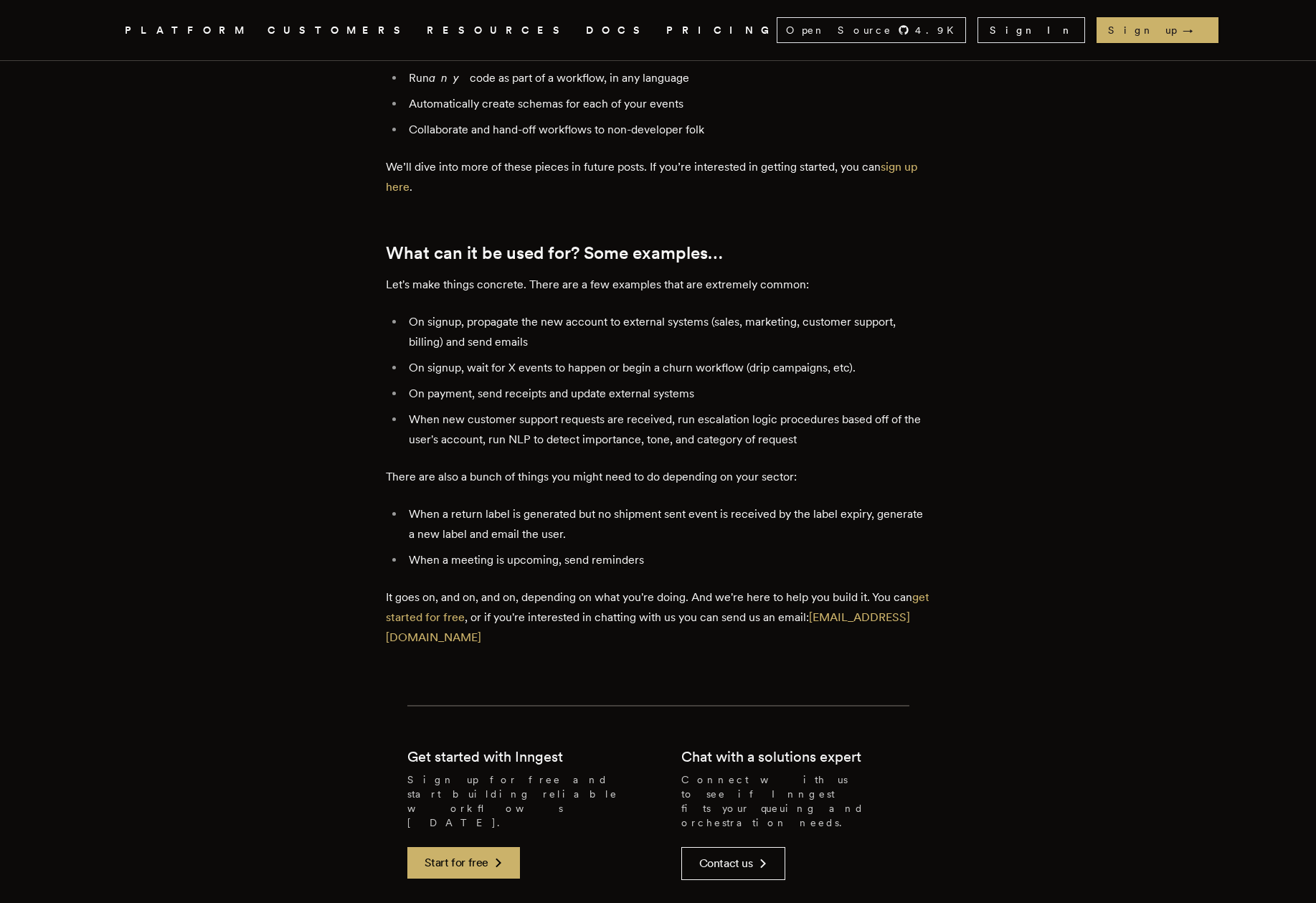
scroll to position [1815, 0]
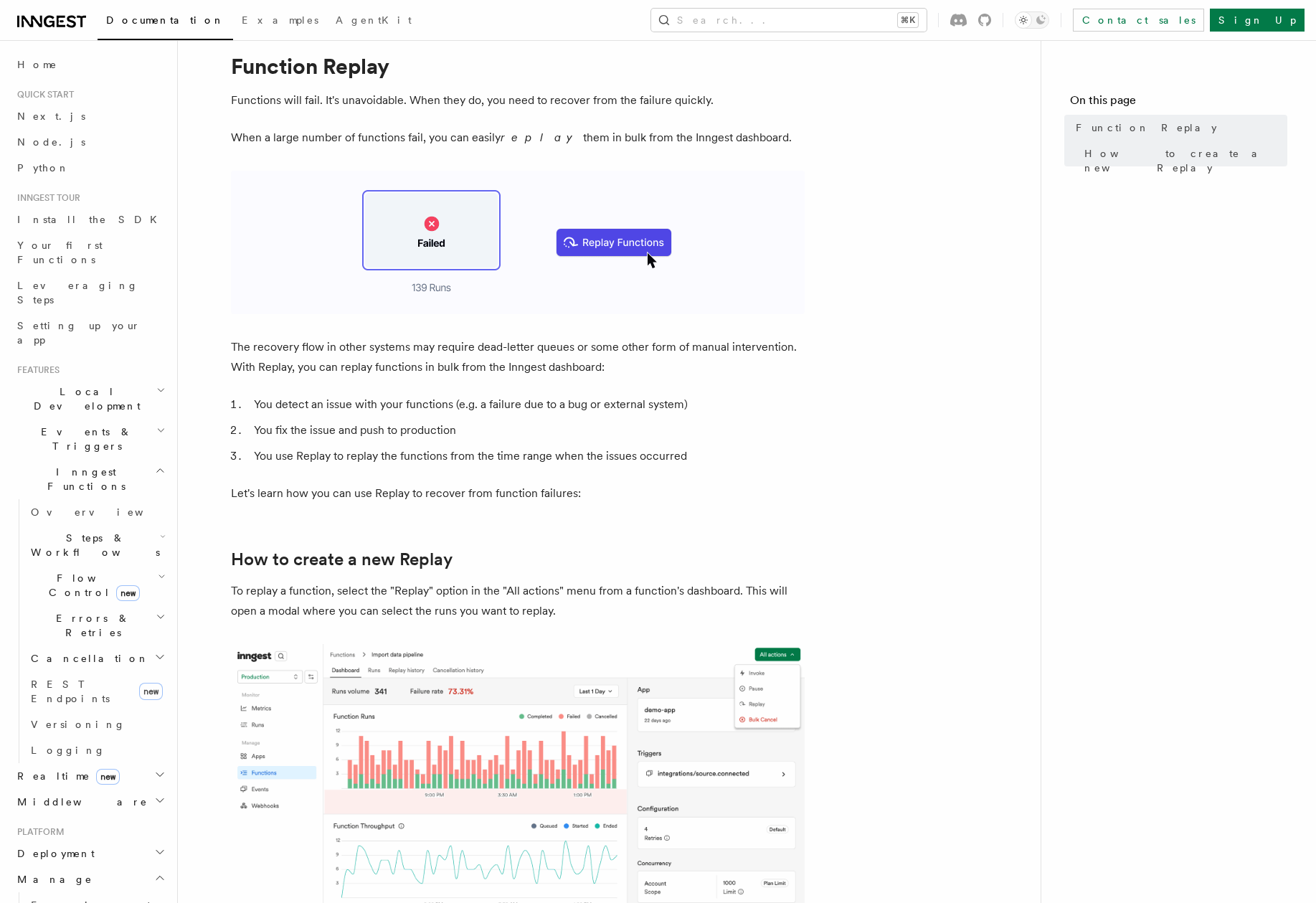
scroll to position [43, 0]
click at [624, 411] on li "You detect an issue with your functions (e.g. a failure due to a bug or externa…" at bounding box center [527, 403] width 555 height 20
click at [582, 438] on li "You fix the issue and push to production" at bounding box center [527, 429] width 555 height 20
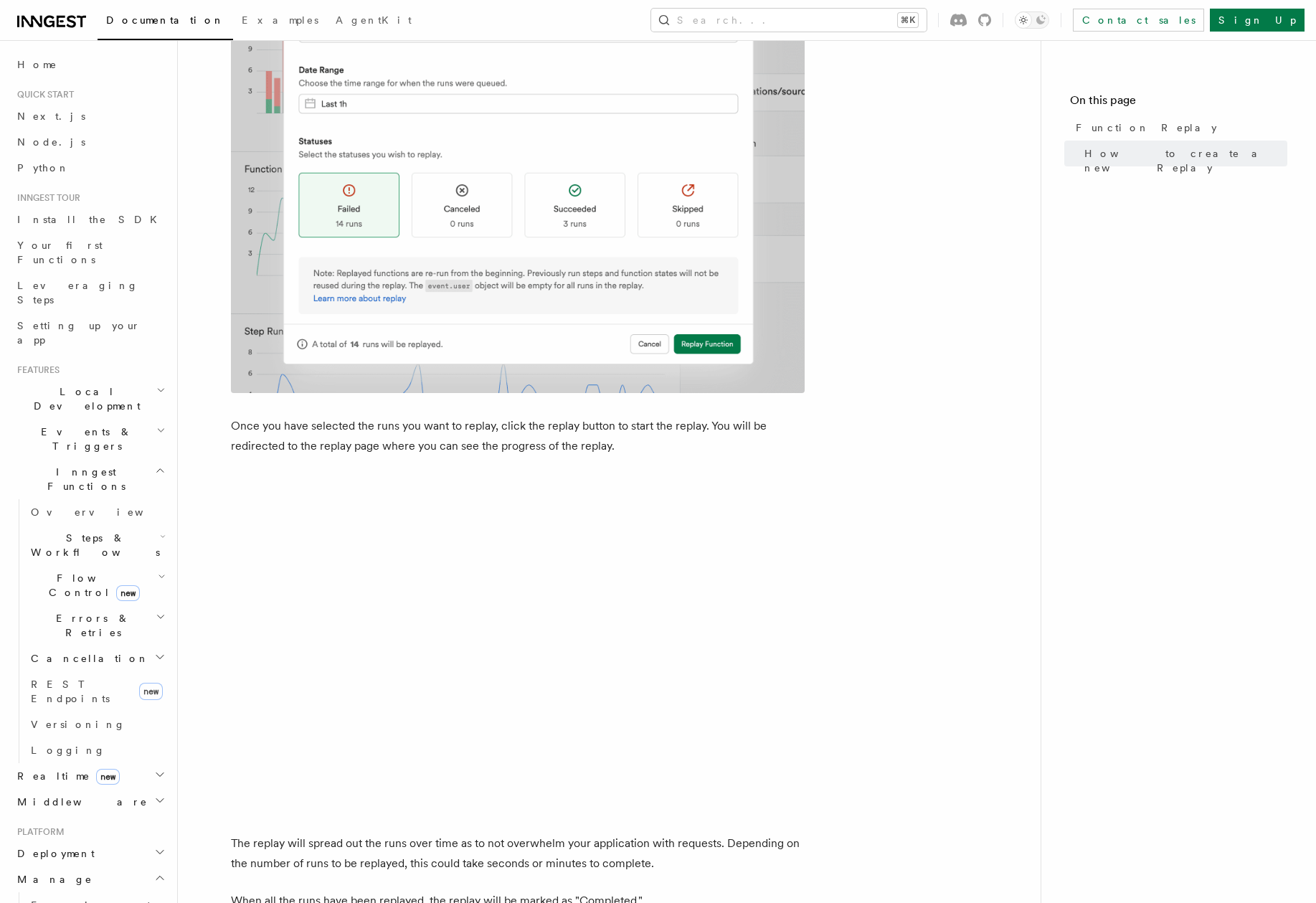
scroll to position [2135, 0]
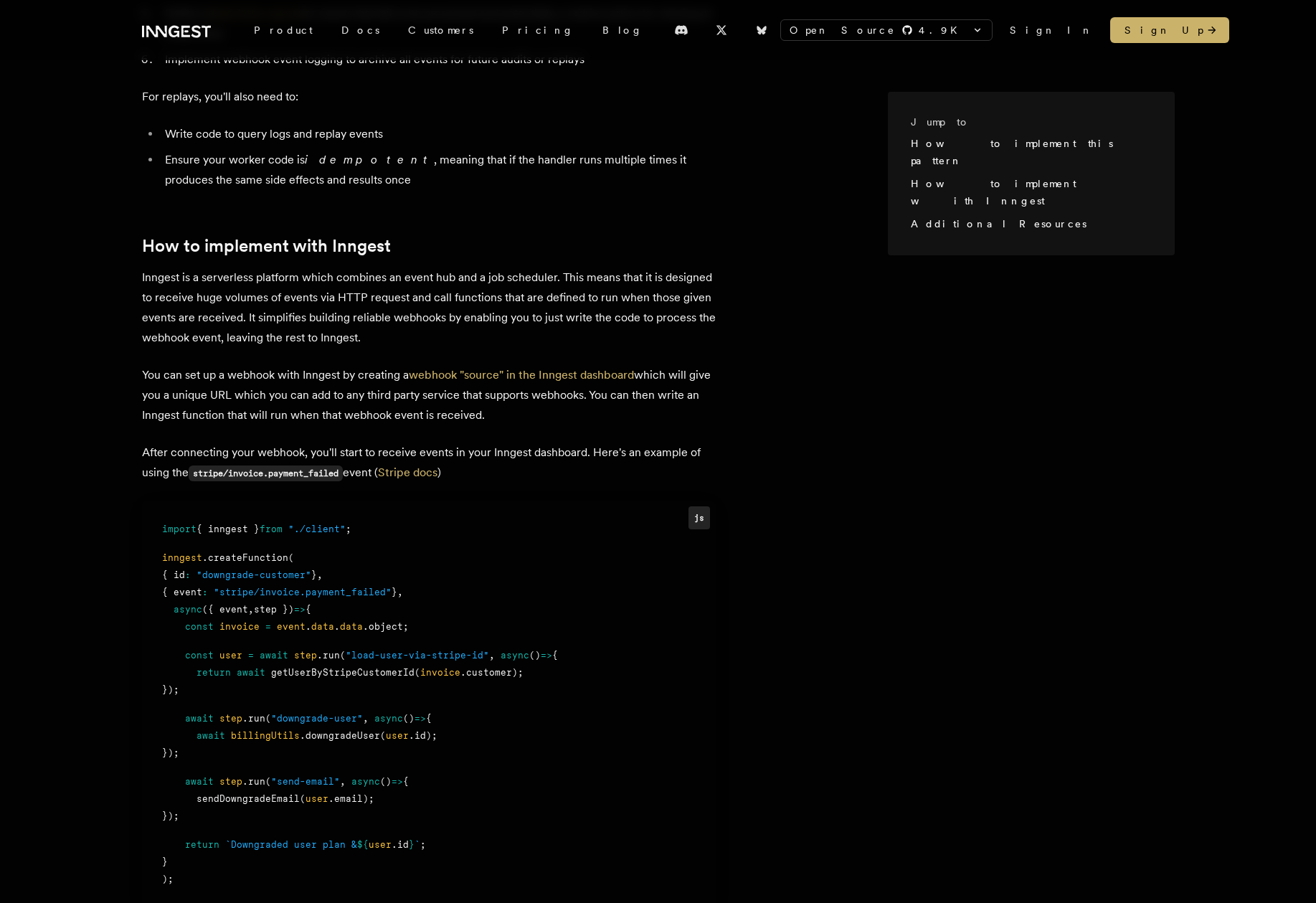
scroll to position [831, 0]
click at [297, 585] on span ""stripe/invoice.payment_failed"" at bounding box center [303, 590] width 178 height 10
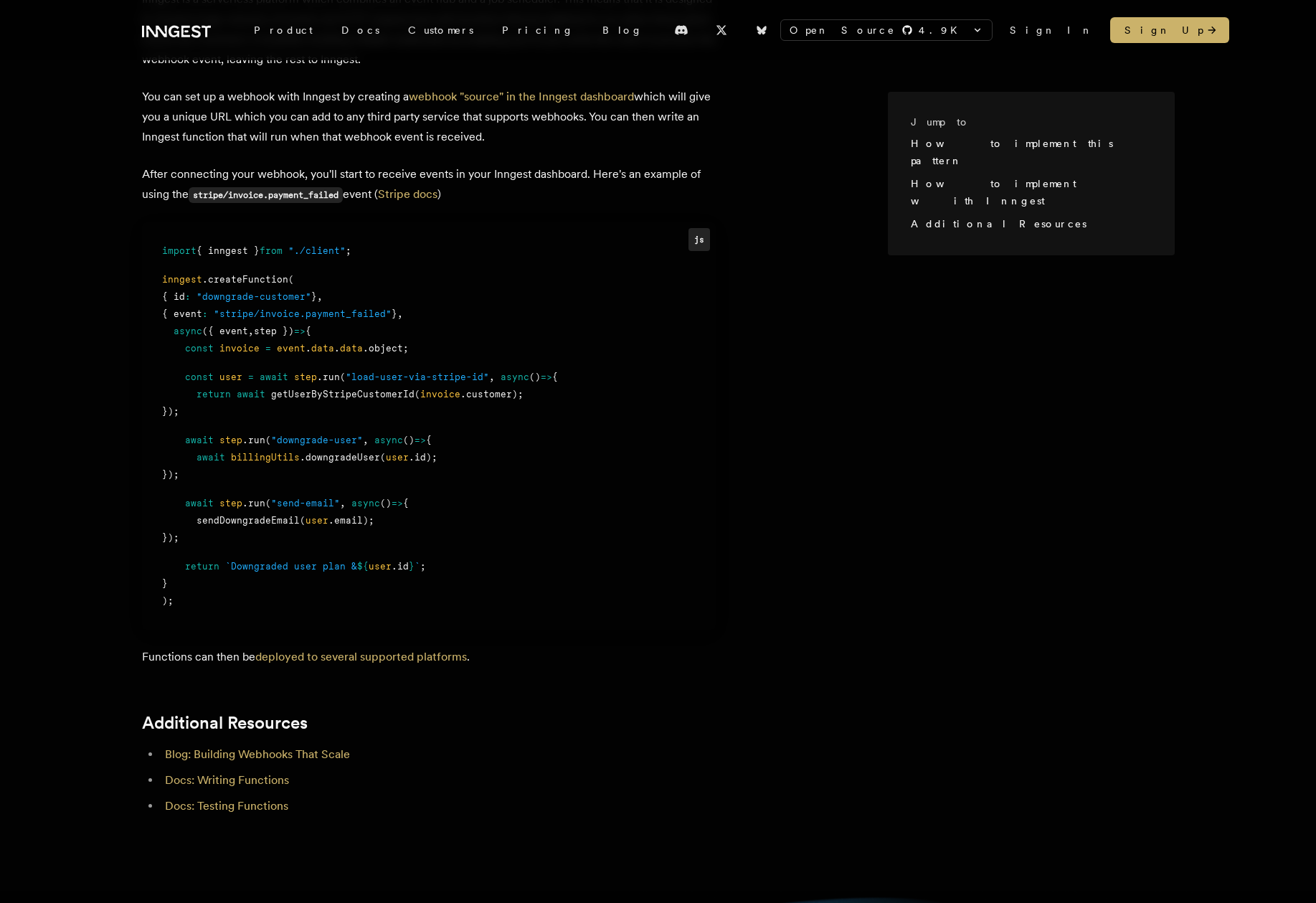
scroll to position [1104, 0]
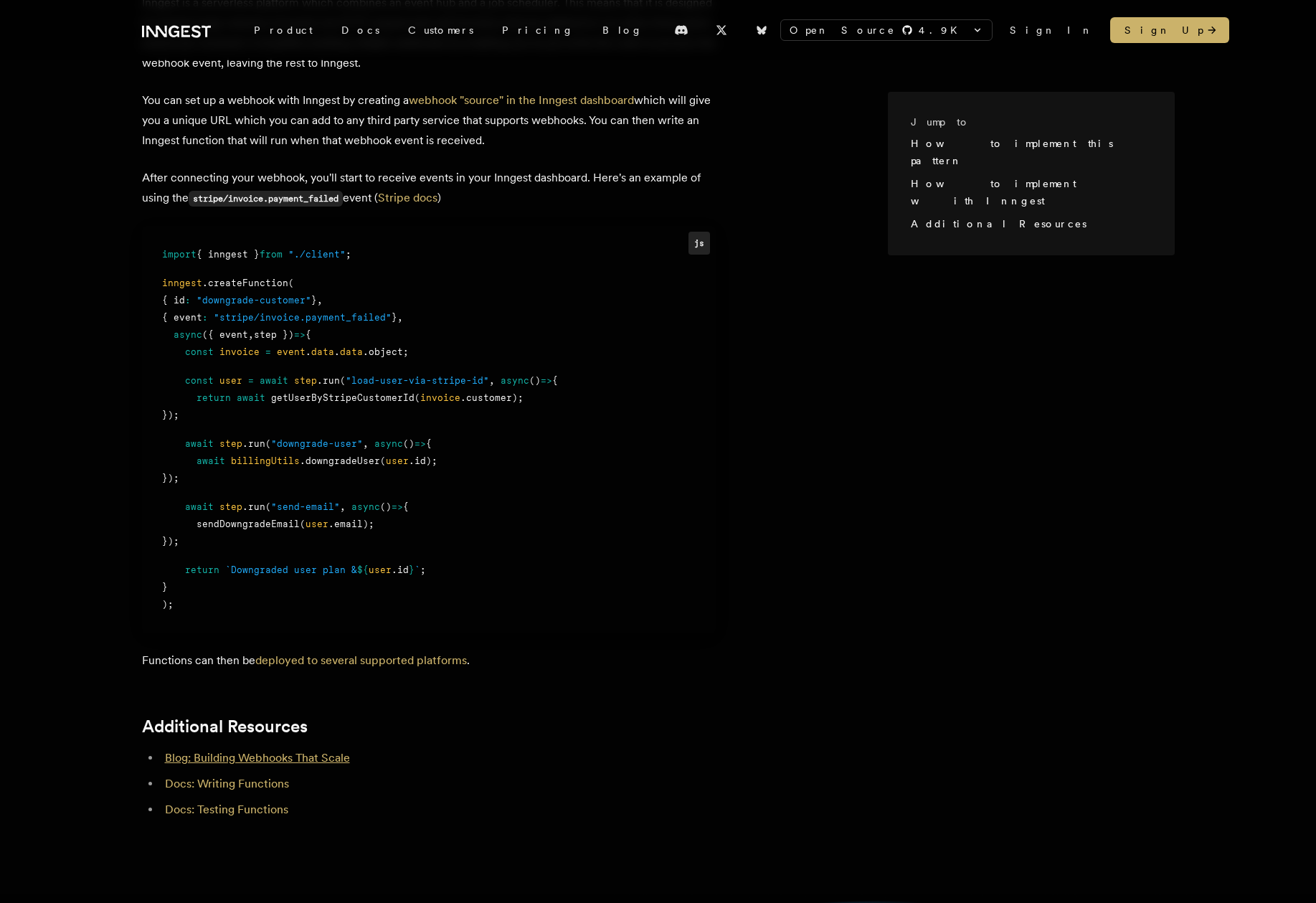
click at [289, 751] on link "Blog: Building Webhooks That Scale" at bounding box center [257, 758] width 185 height 13
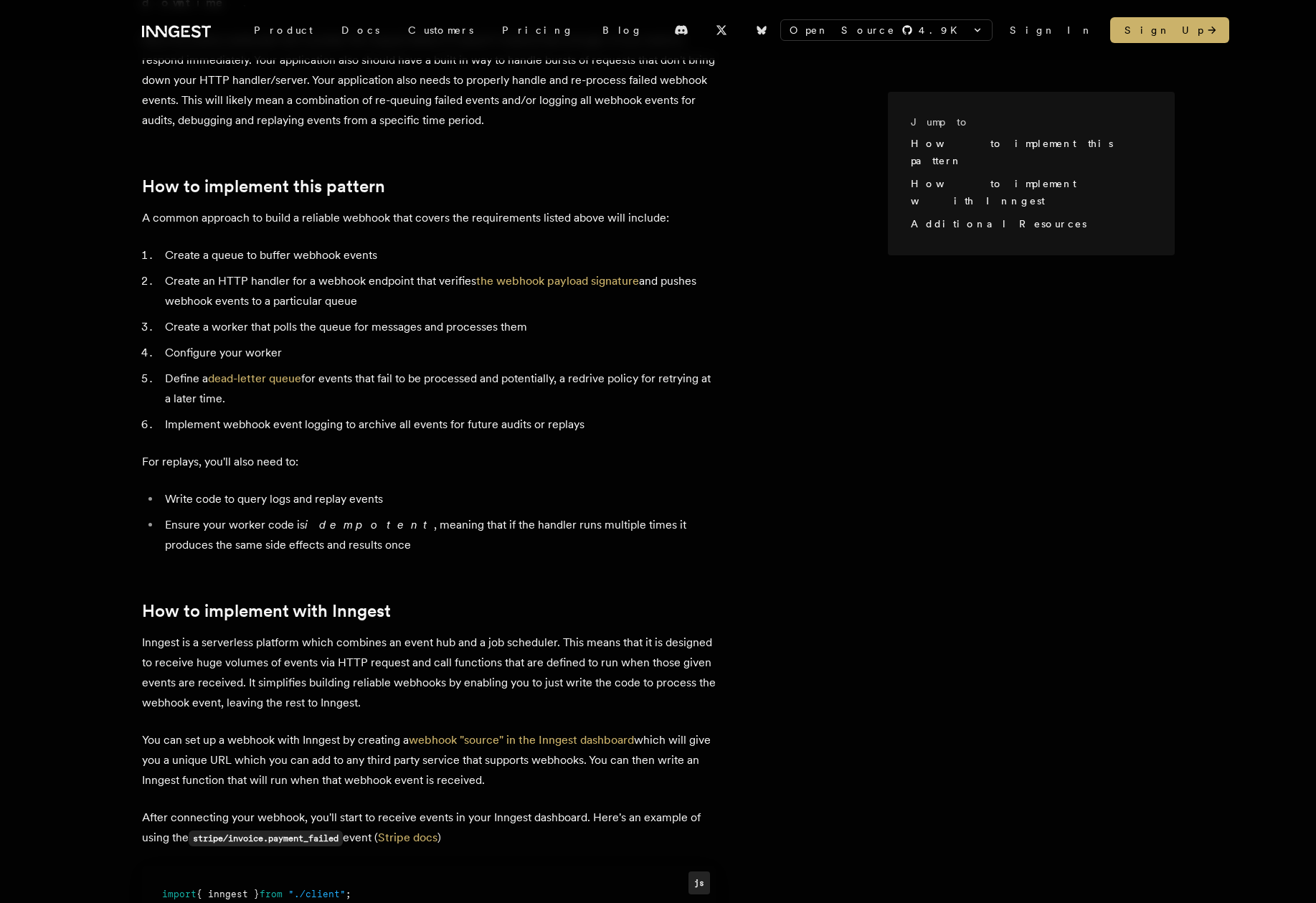
scroll to position [460, 0]
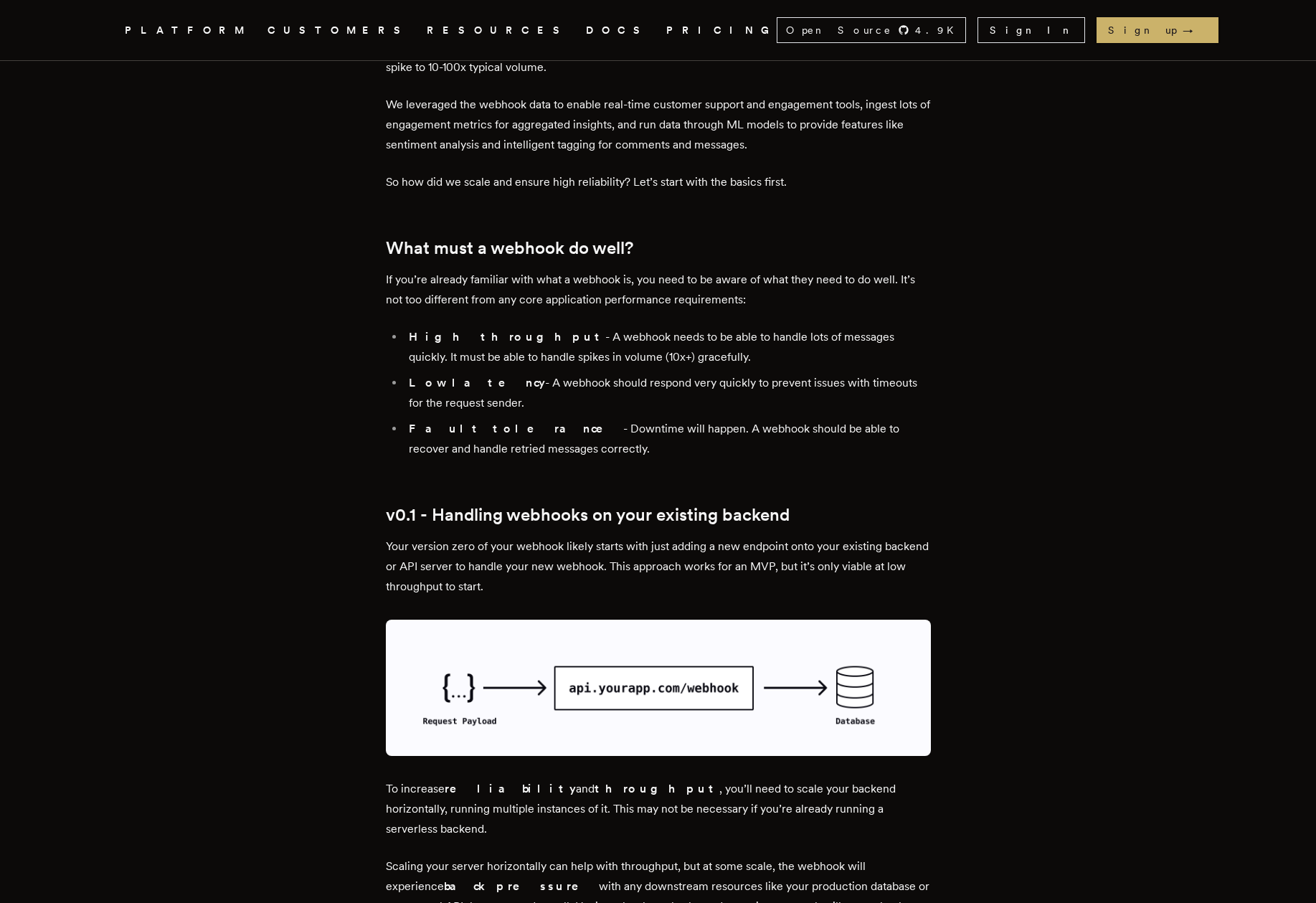
scroll to position [796, 0]
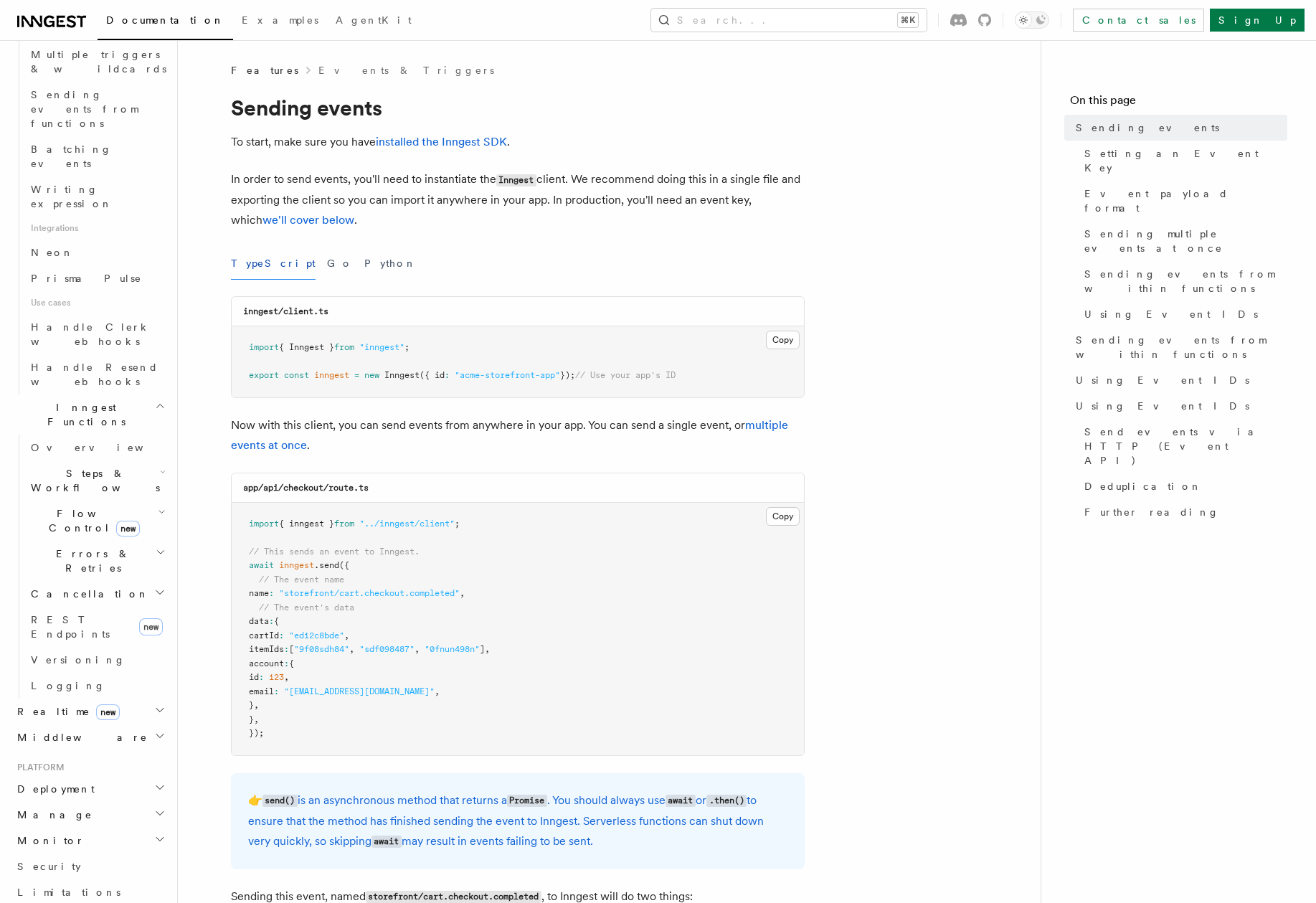
scroll to position [804, 0]
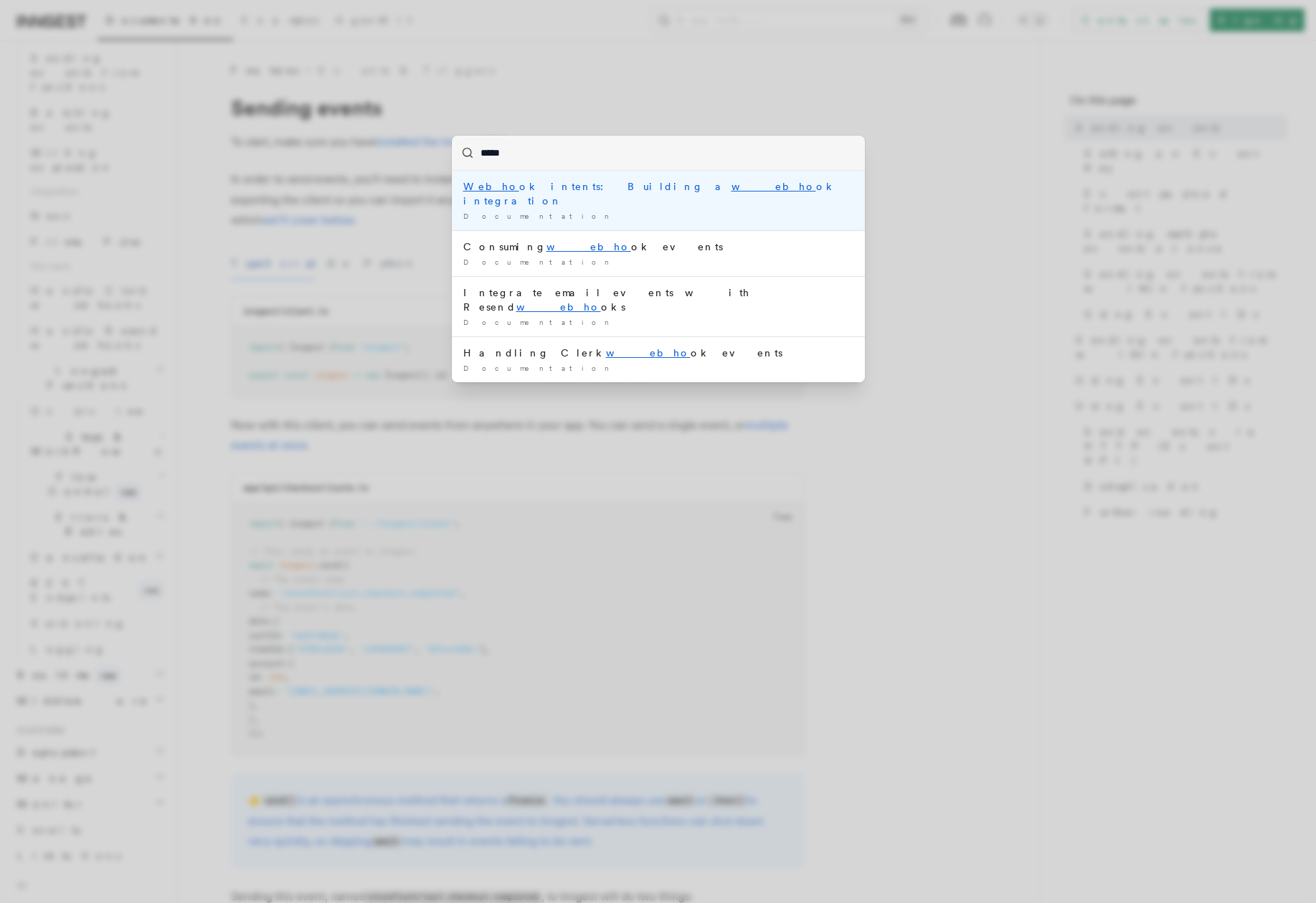
type input "******"
click at [550, 184] on div "Webhoo k intents: Building a webhoo k integration" at bounding box center [659, 194] width 390 height 28
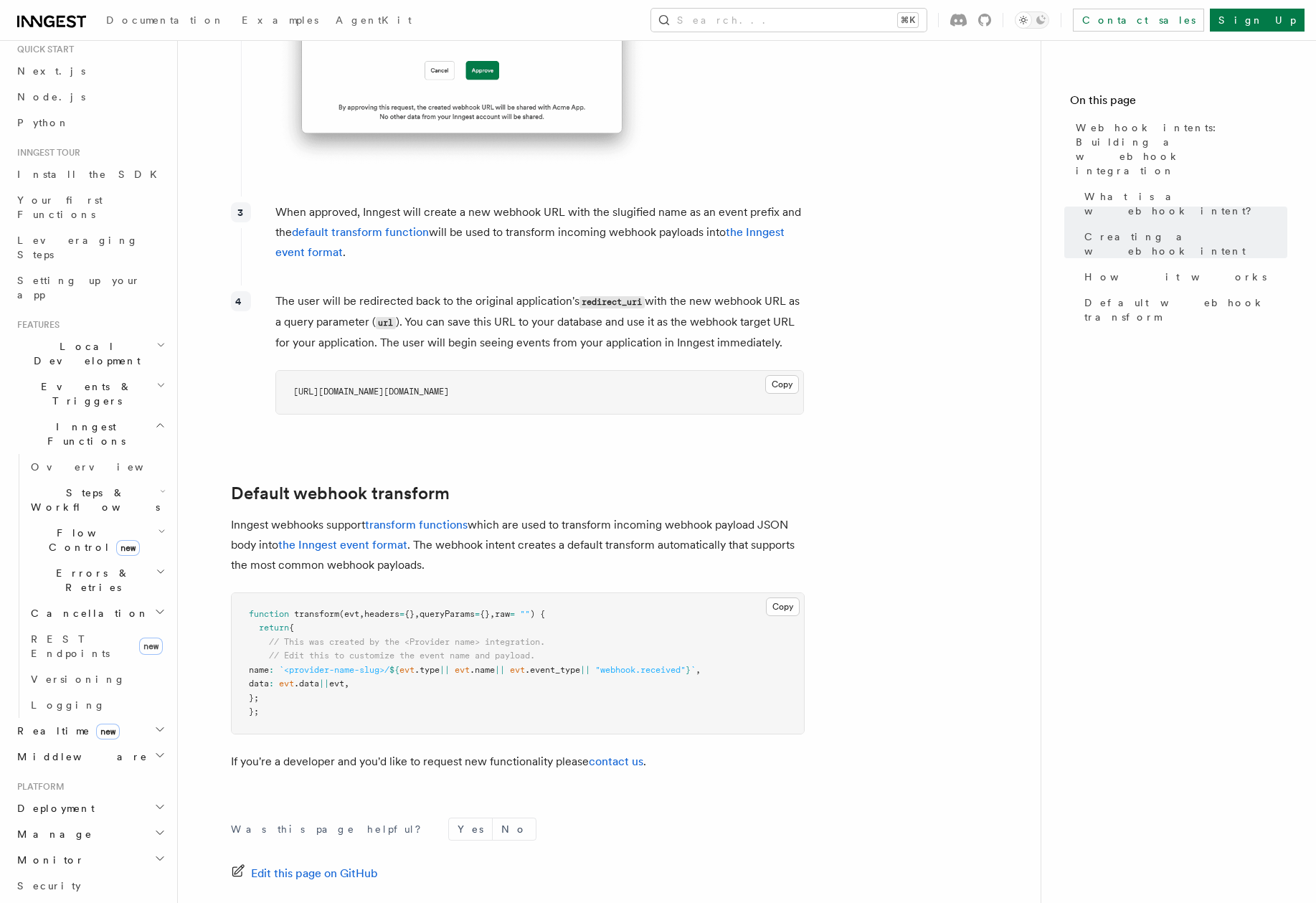
scroll to position [56, 0]
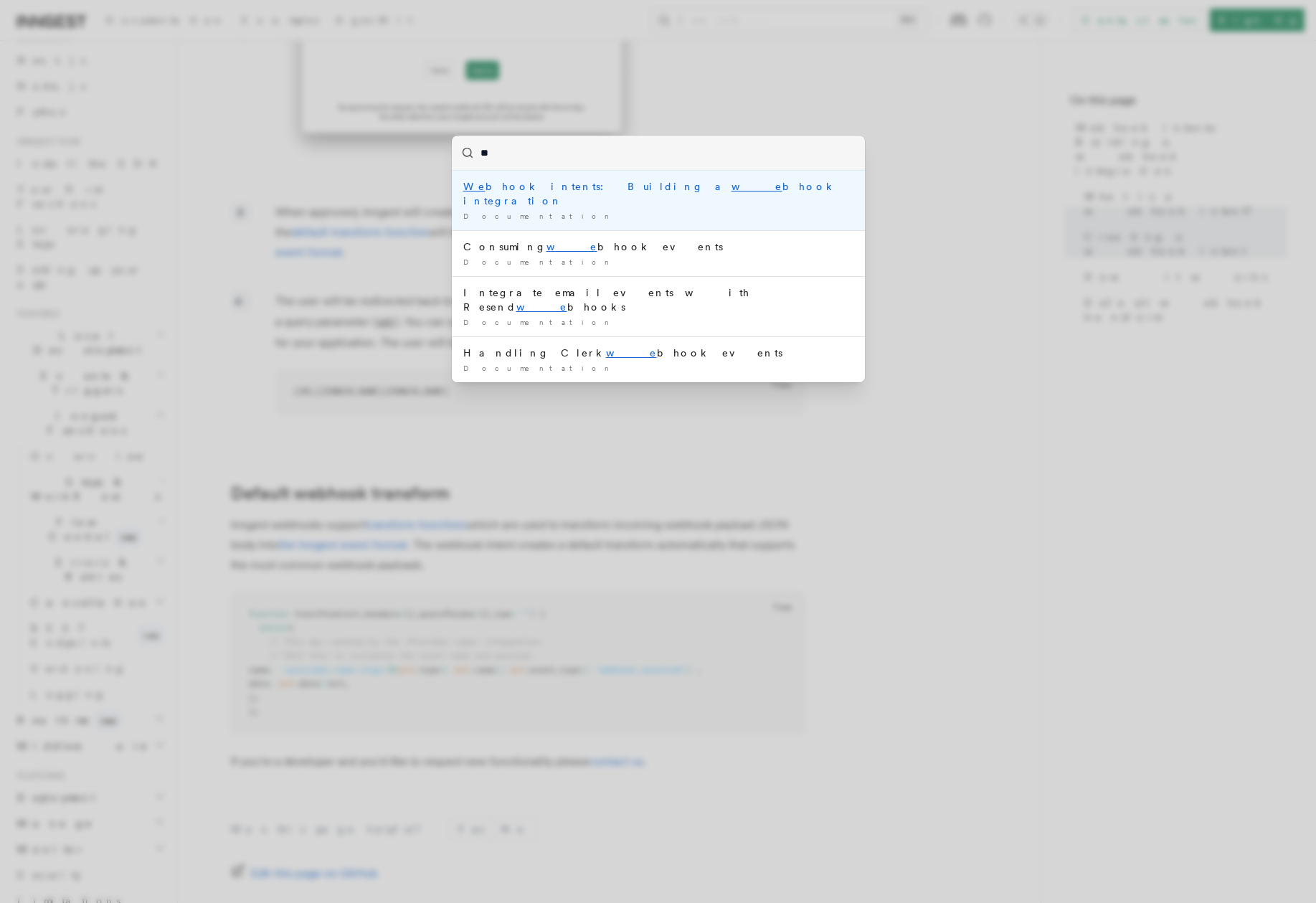
type input "***"
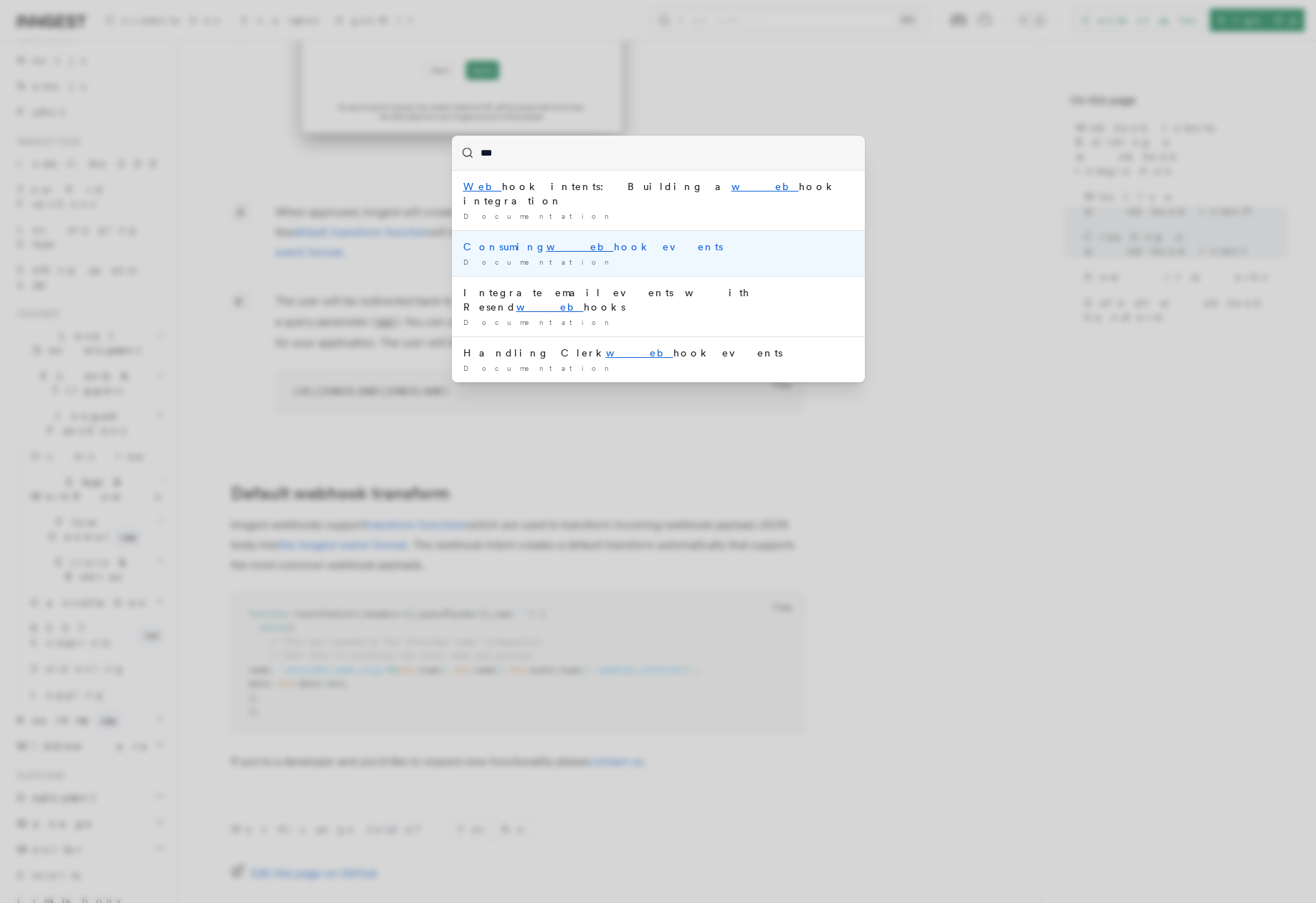
click at [490, 257] on span "Documentation" at bounding box center [539, 262] width 151 height 9
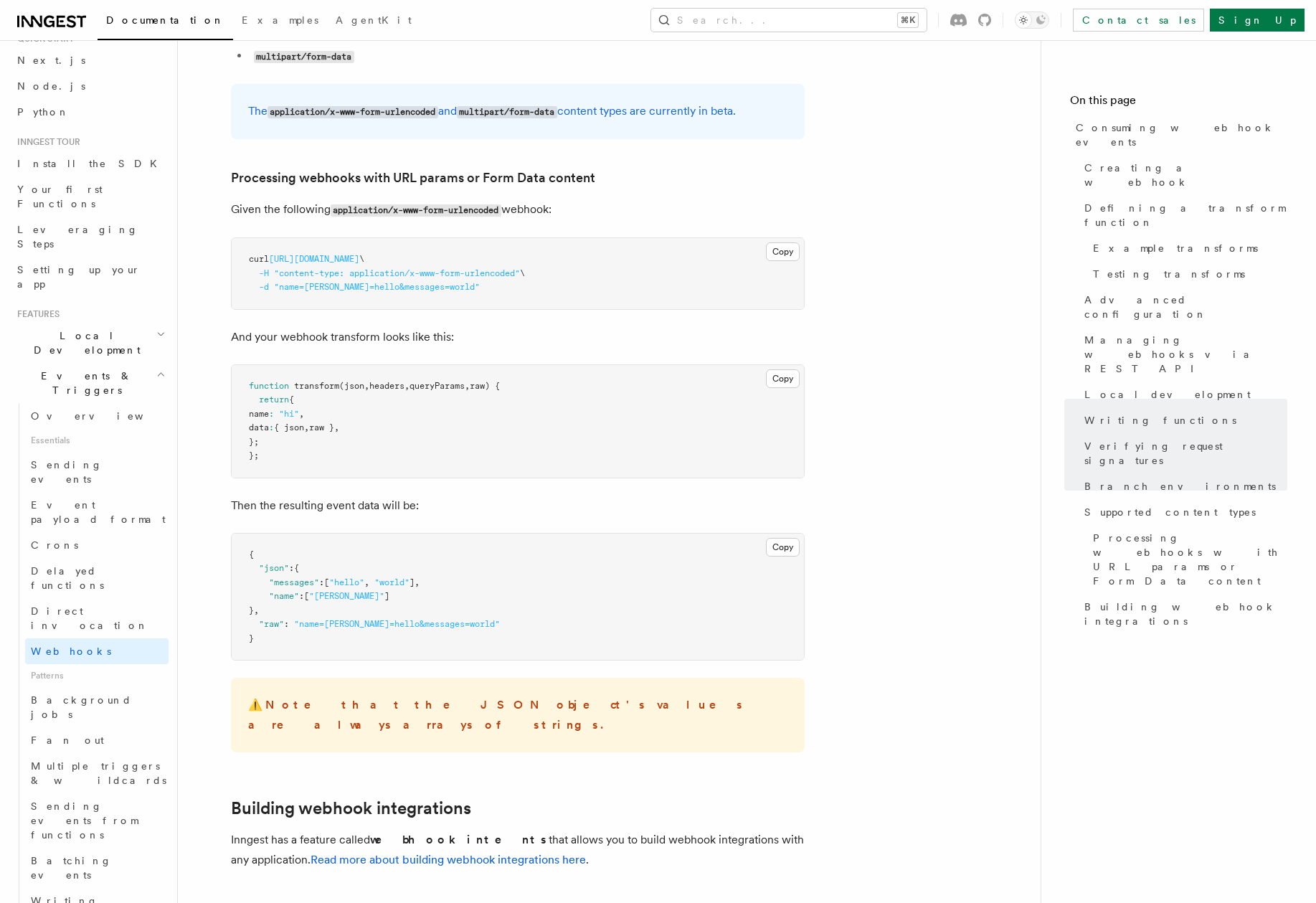
scroll to position [5311, 0]
click at [326, 854] on link "Read more about building webhook integrations here" at bounding box center [448, 860] width 275 height 13
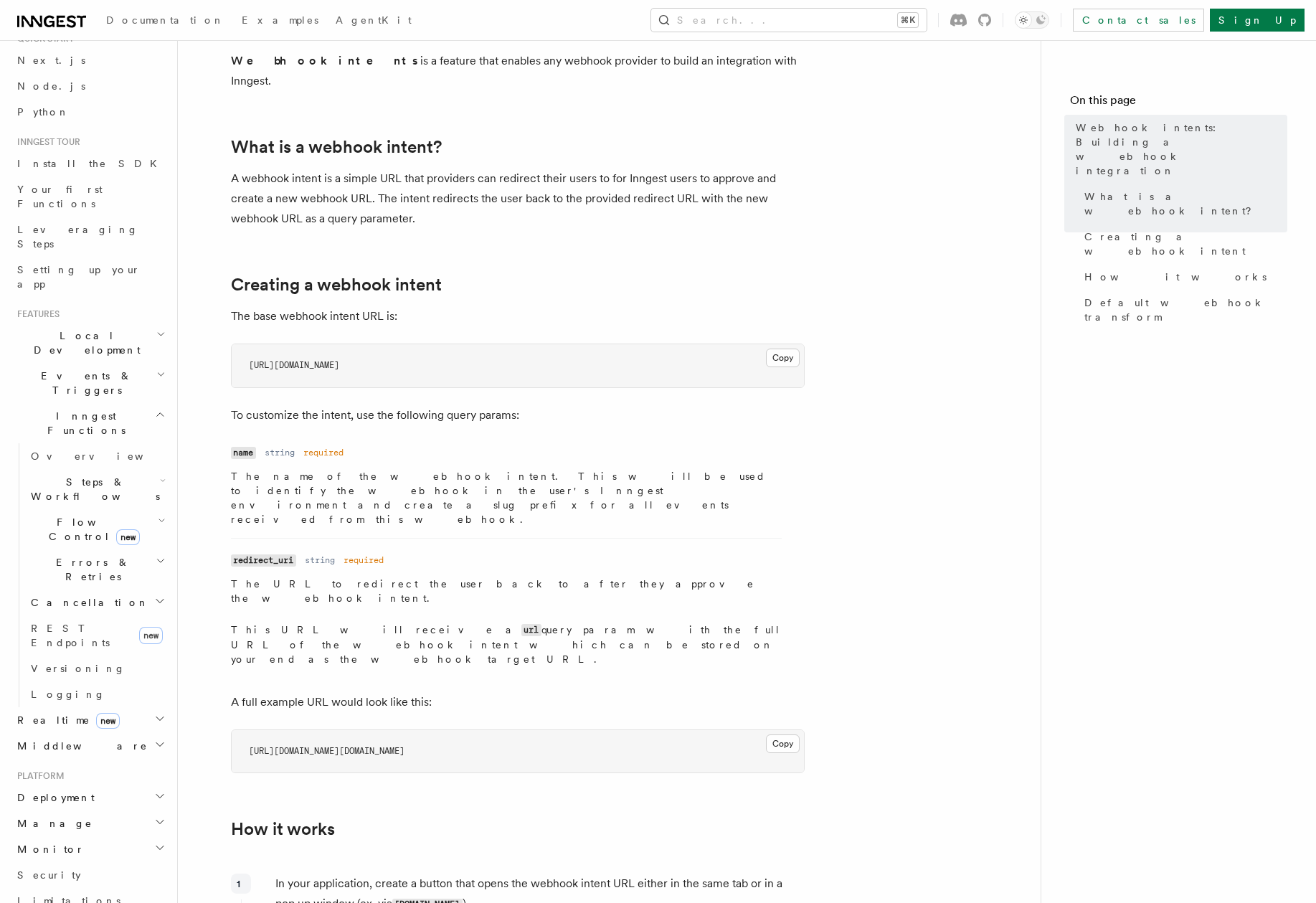
scroll to position [66, 0]
click at [94, 622] on span "REST Endpoints" at bounding box center [70, 635] width 79 height 26
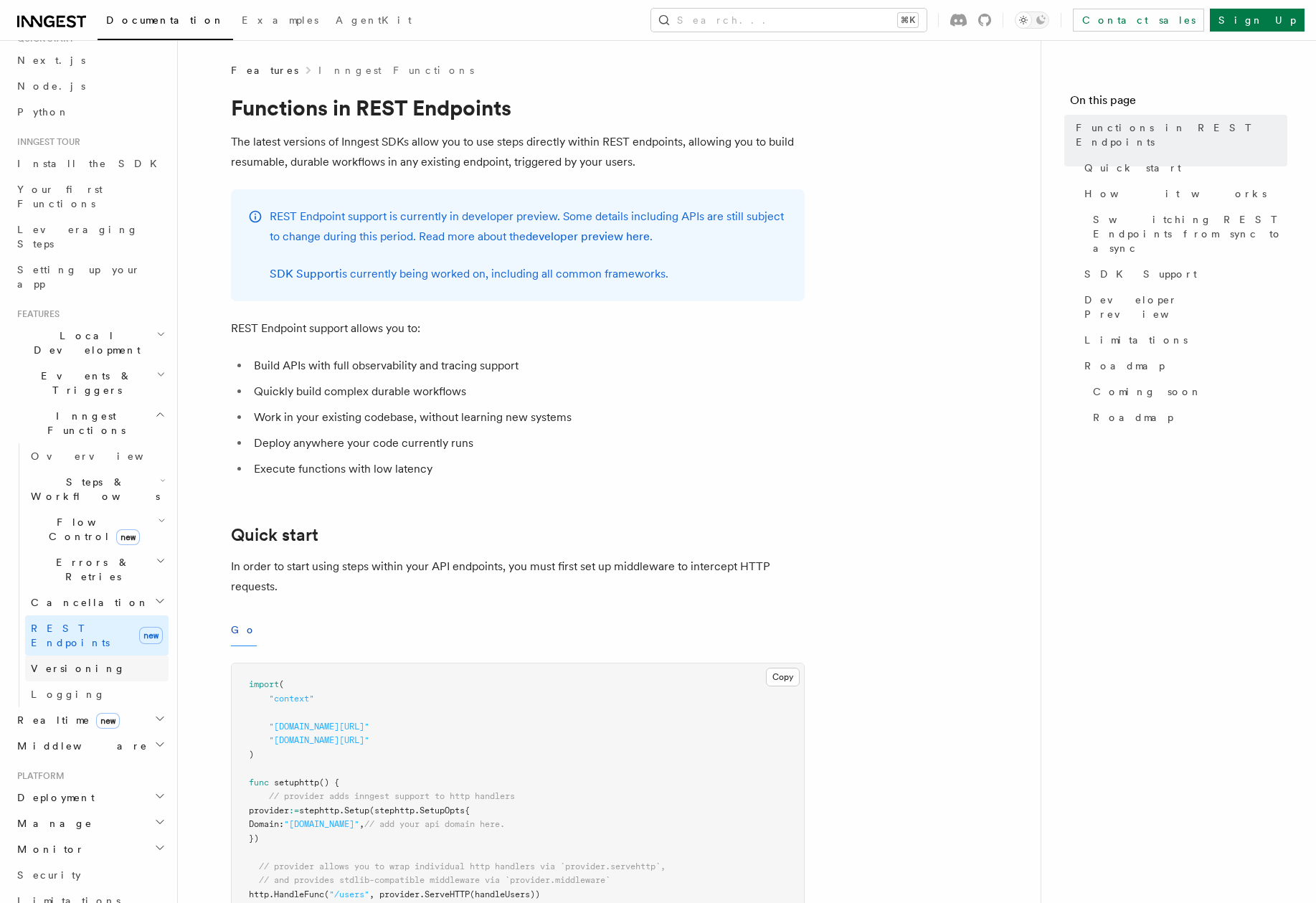
click at [73, 663] on span "Versioning" at bounding box center [78, 668] width 95 height 11
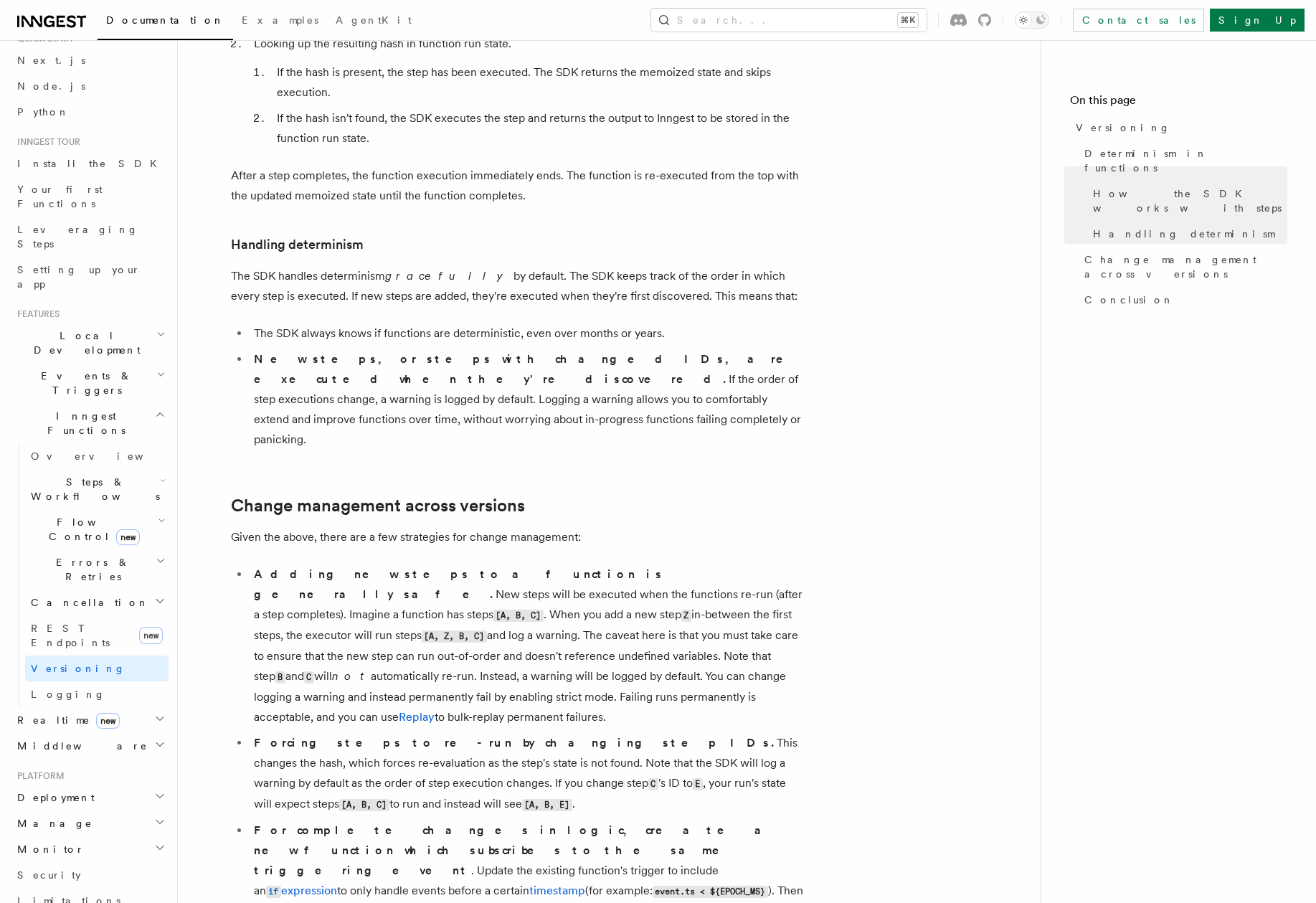
scroll to position [506, 0]
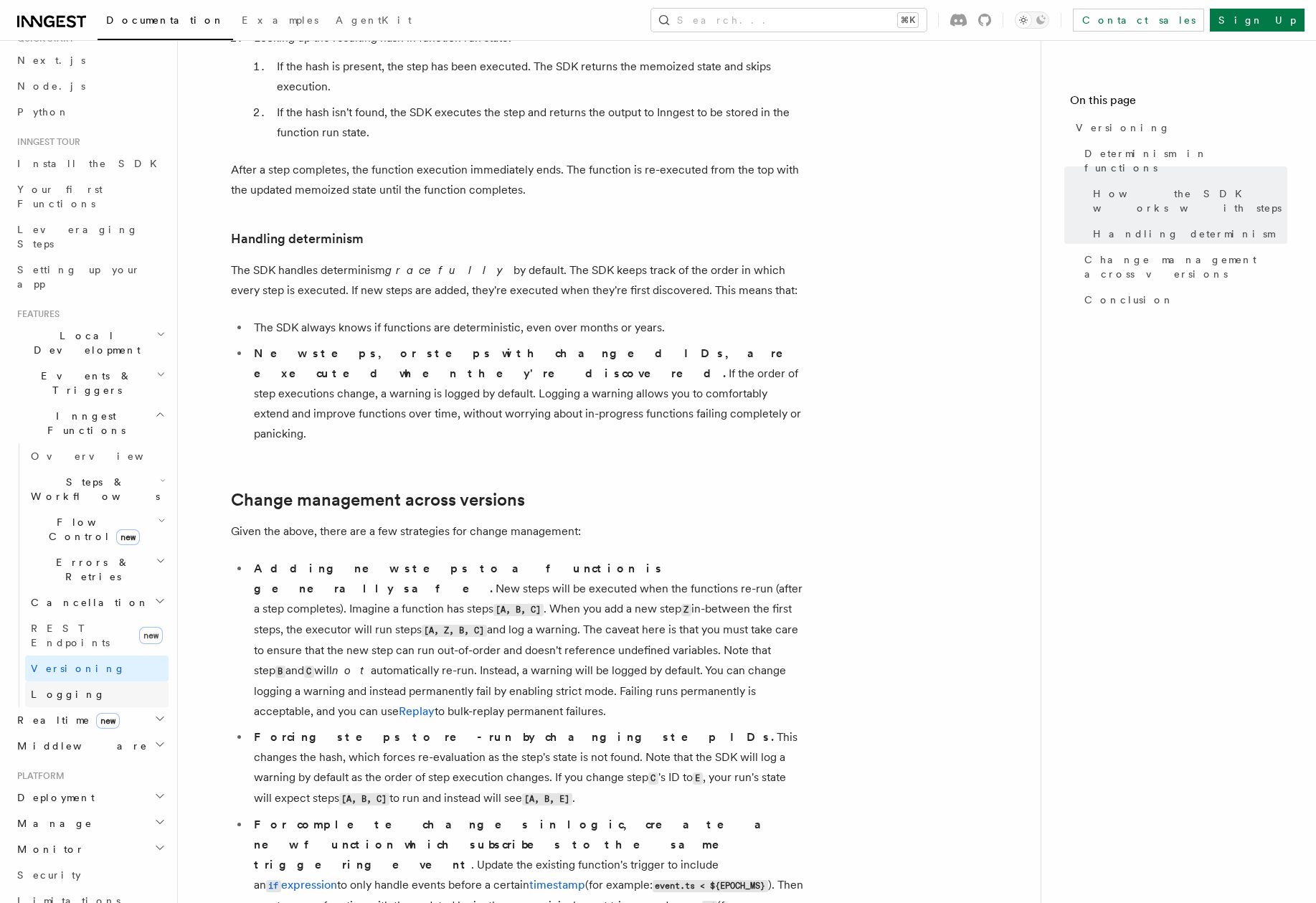
click at [73, 682] on link "Logging" at bounding box center [97, 694] width 144 height 26
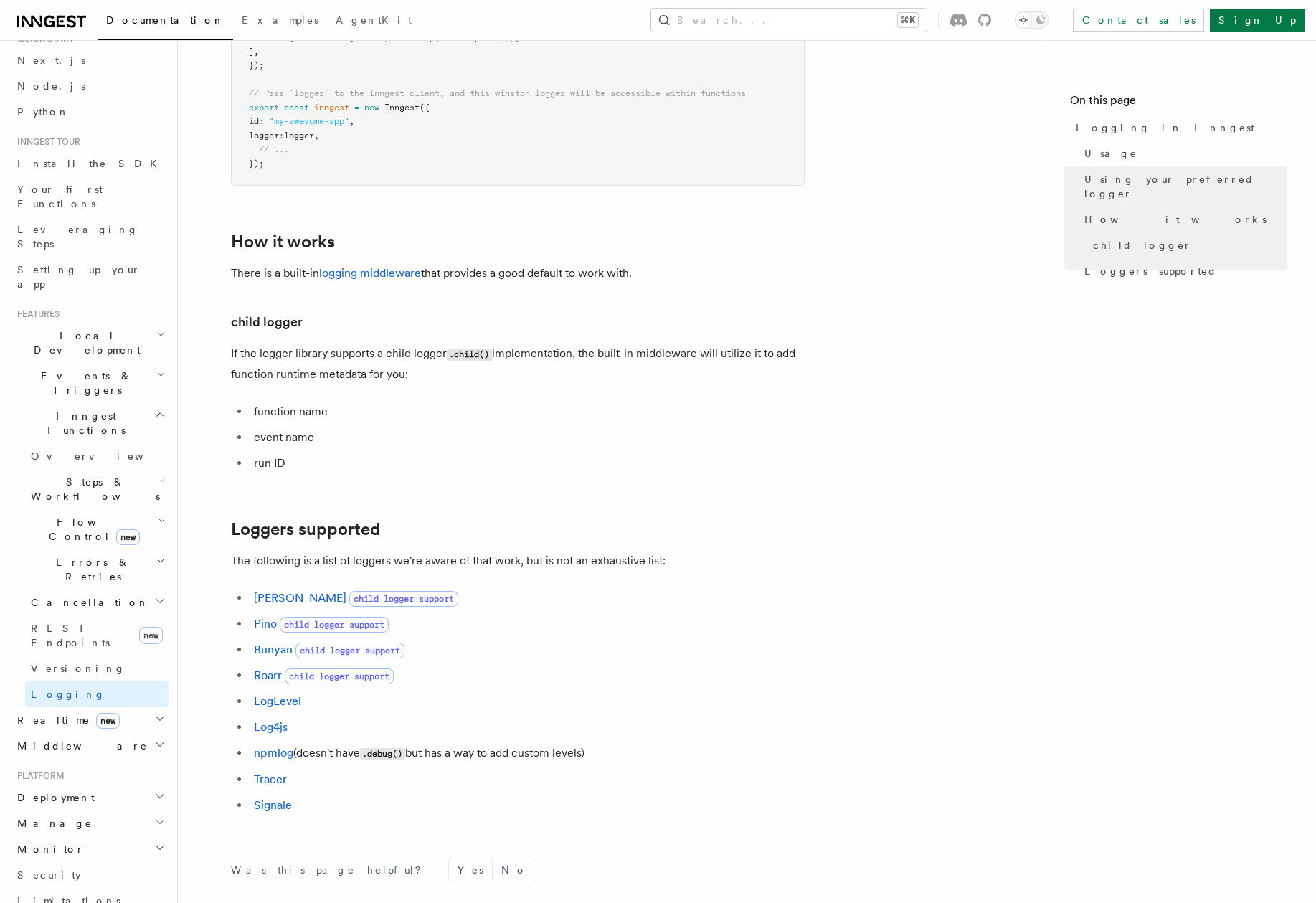
scroll to position [1757, 0]
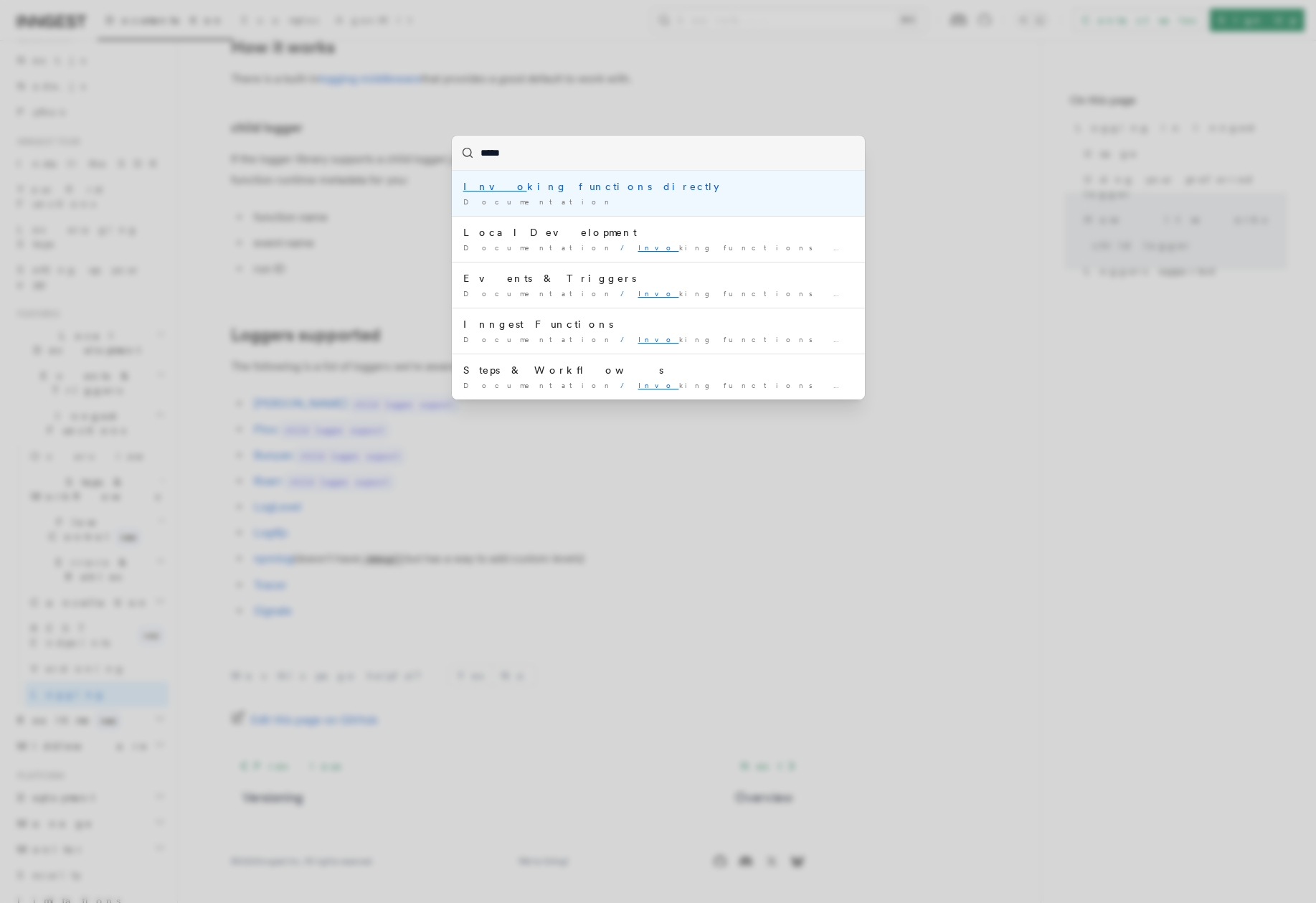
type input "******"
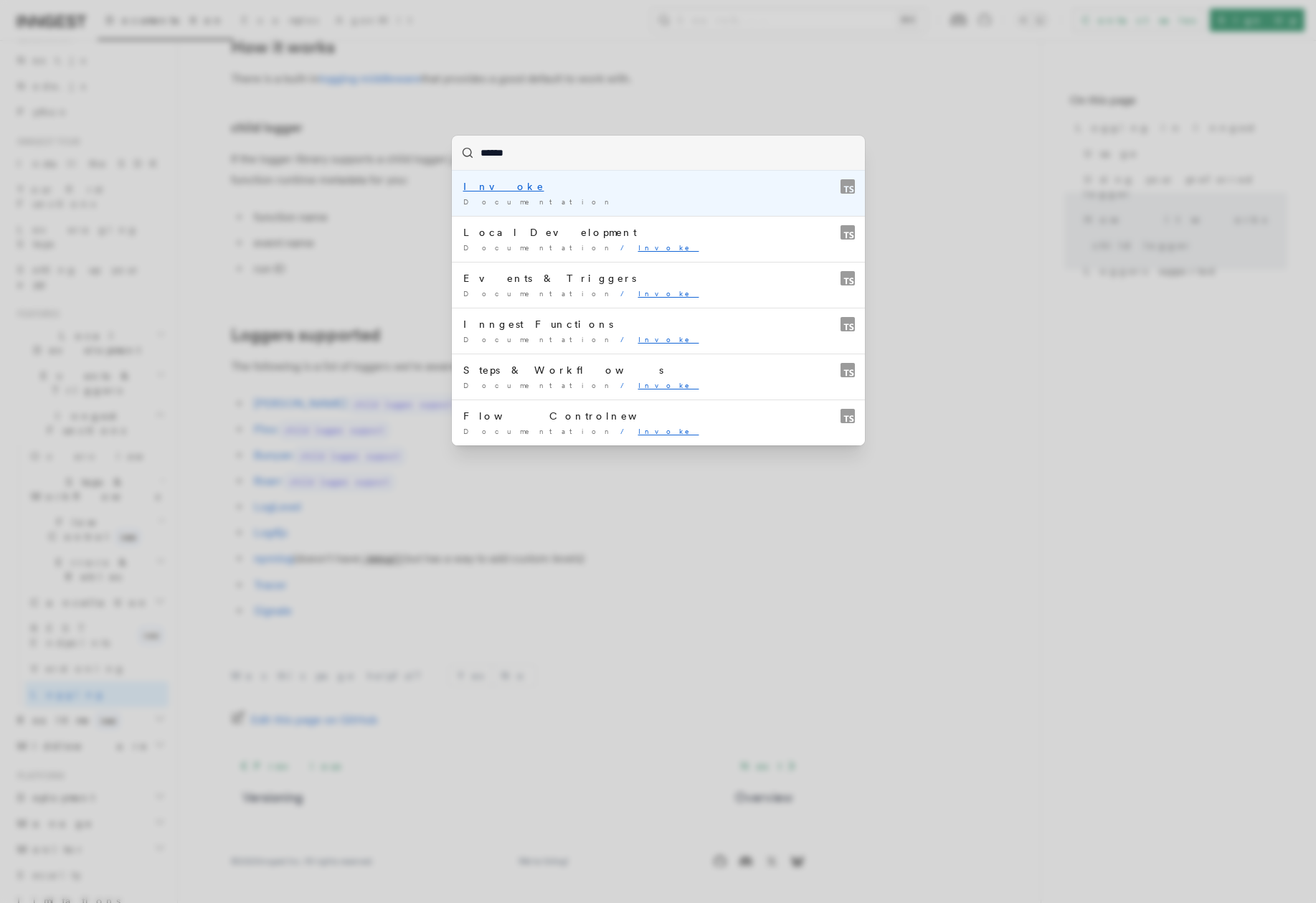
click at [477, 187] on mark "Invoke" at bounding box center [504, 186] width 81 height 11
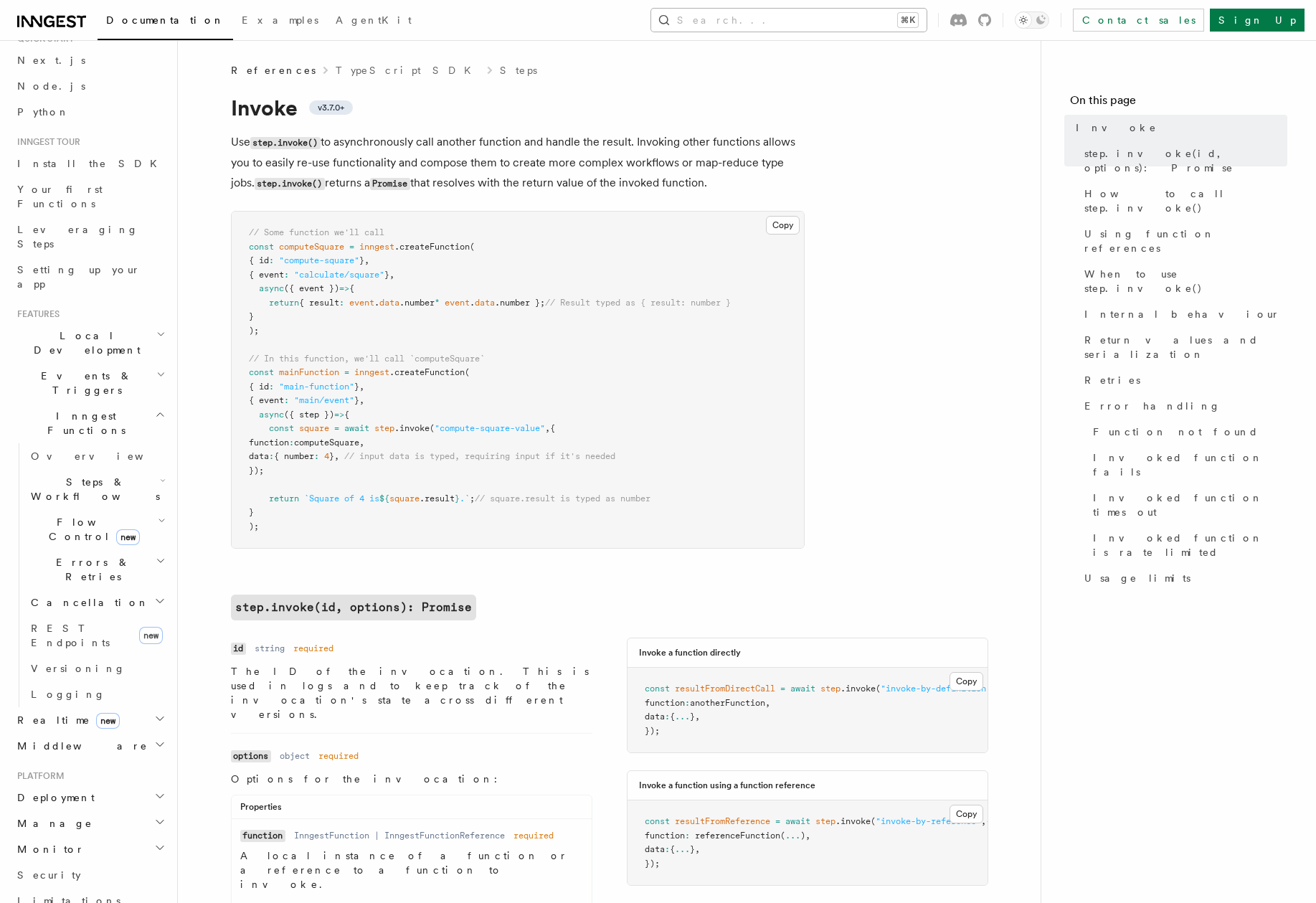
click at [834, 20] on button "Search... ⌘K" at bounding box center [789, 20] width 275 height 23
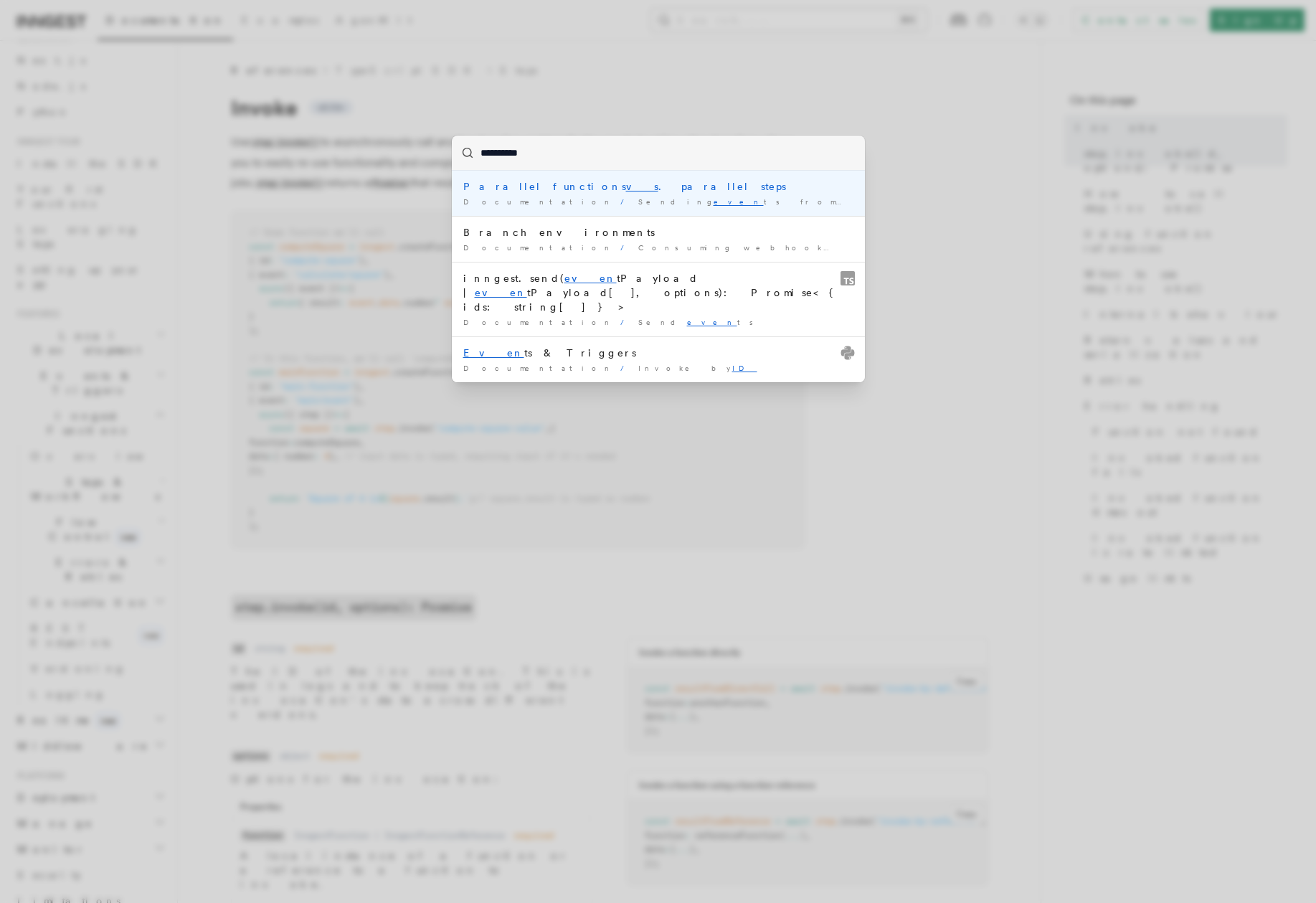
type input "**********"
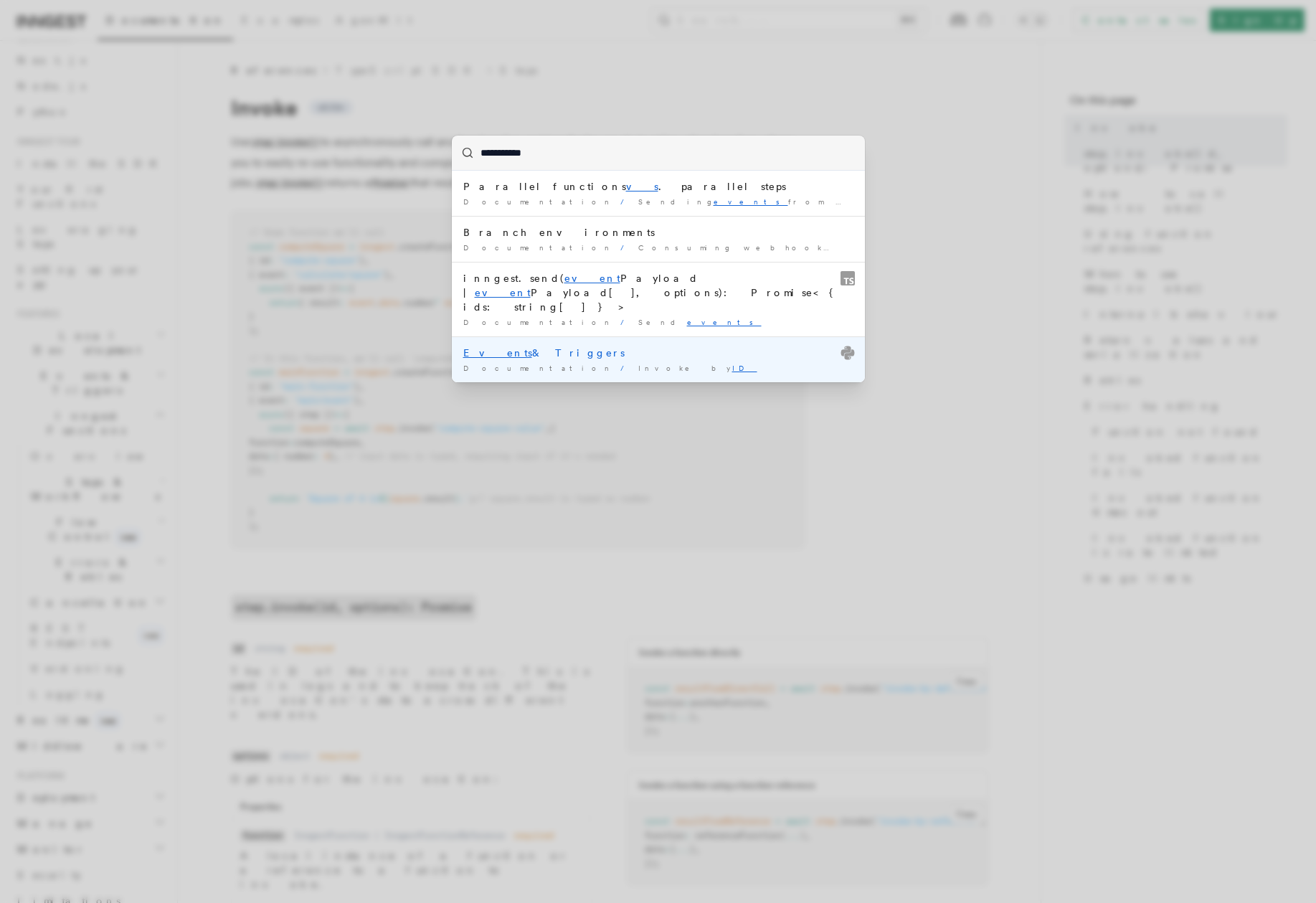
click at [466, 347] on mark "Events" at bounding box center [498, 352] width 69 height 11
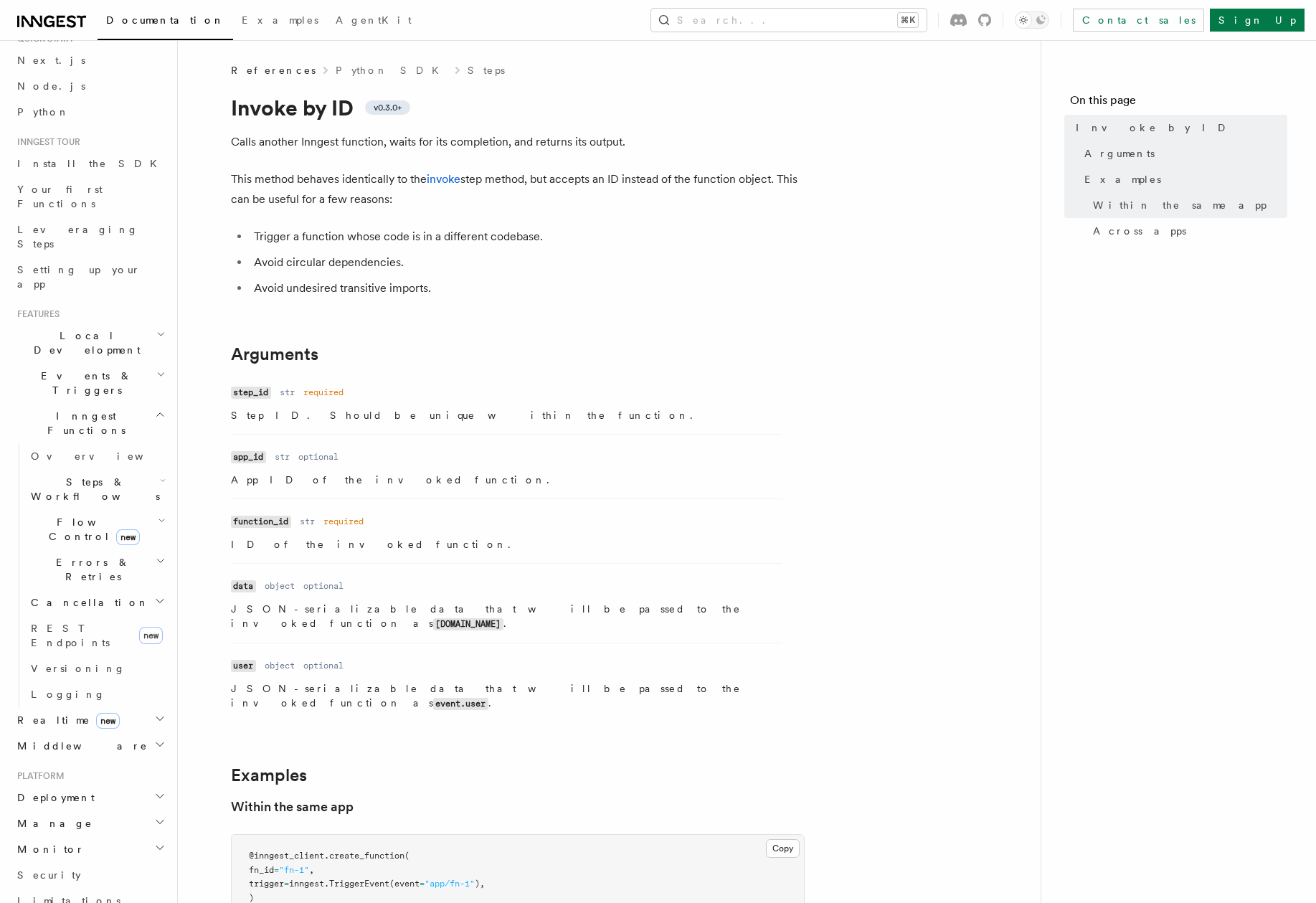
click at [250, 65] on span "References" at bounding box center [273, 70] width 84 height 14
click at [49, 188] on span "Your first Functions" at bounding box center [60, 196] width 85 height 26
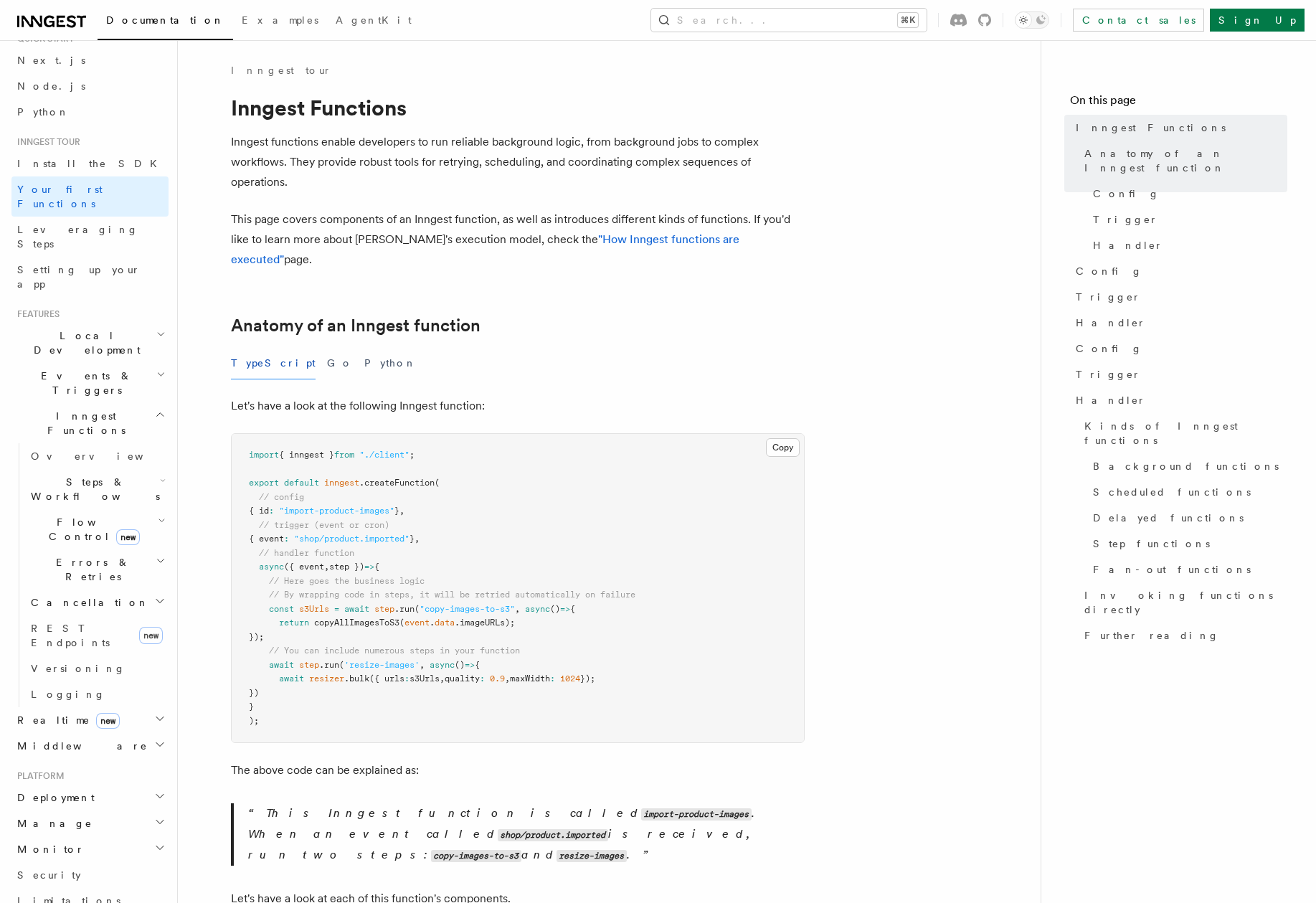
click at [43, 369] on span "Events & Triggers" at bounding box center [84, 383] width 145 height 28
click at [43, 411] on span "Overview" at bounding box center [105, 416] width 148 height 11
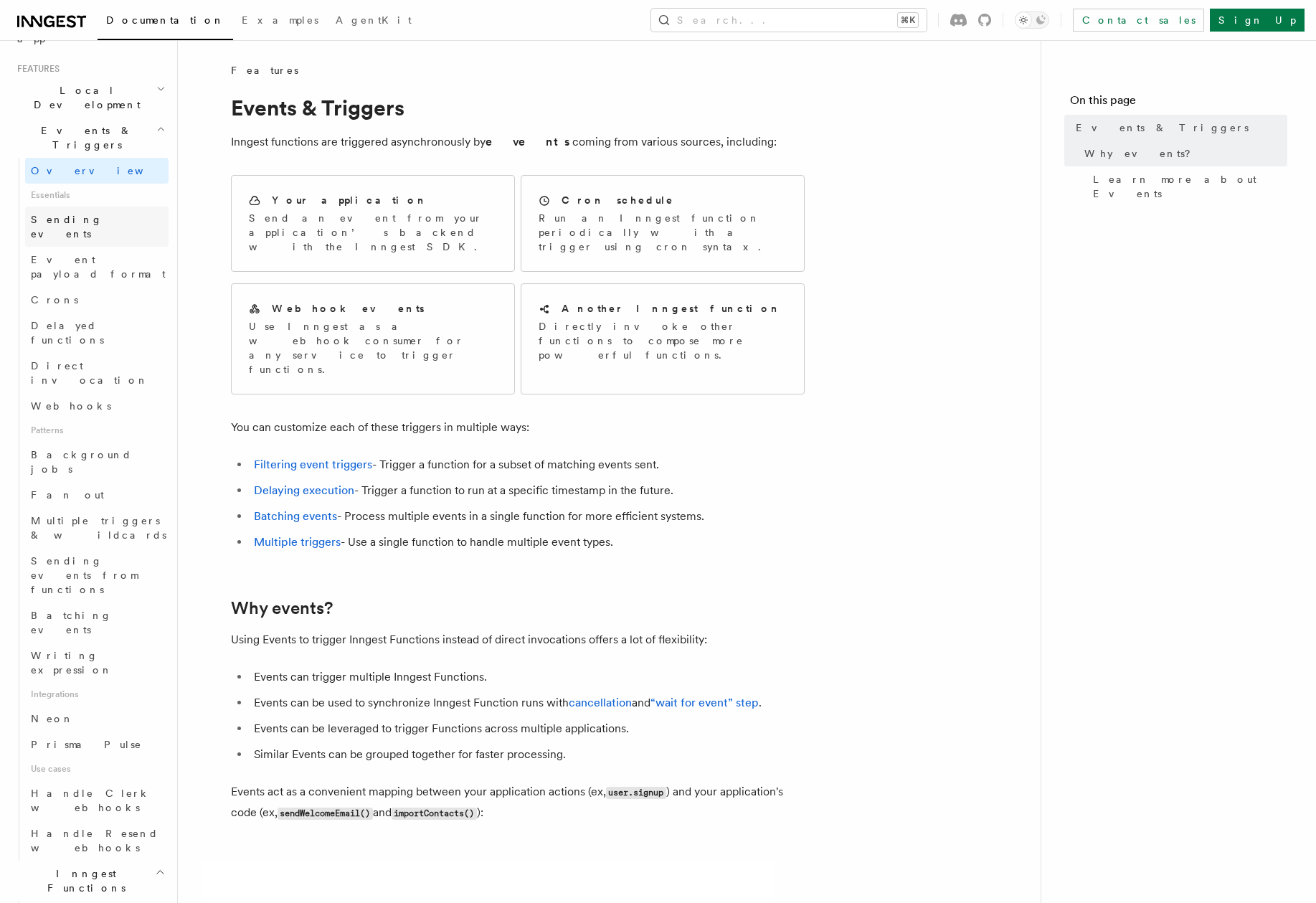
scroll to position [336, 0]
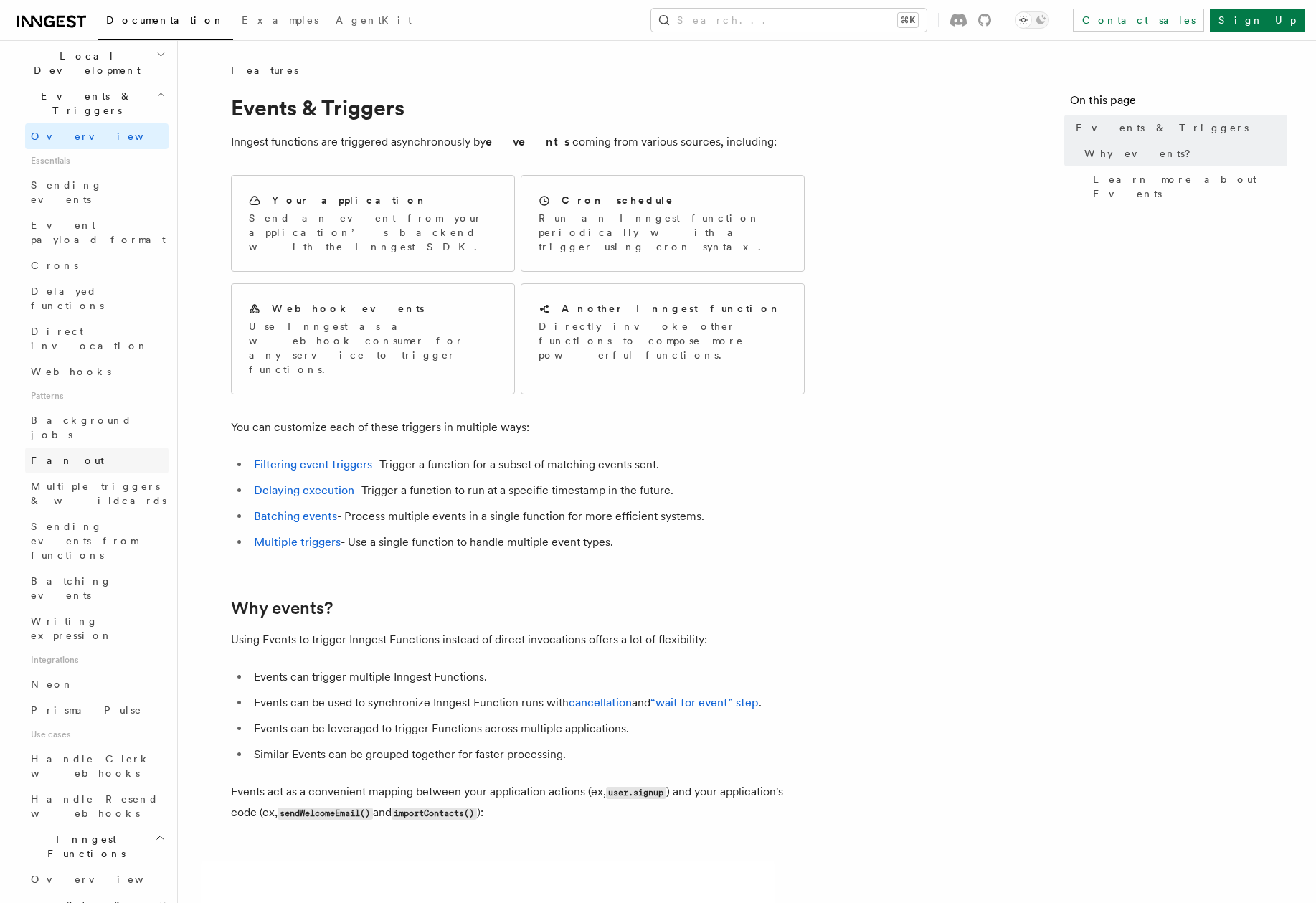
click at [64, 447] on link "Fan out" at bounding box center [97, 460] width 144 height 26
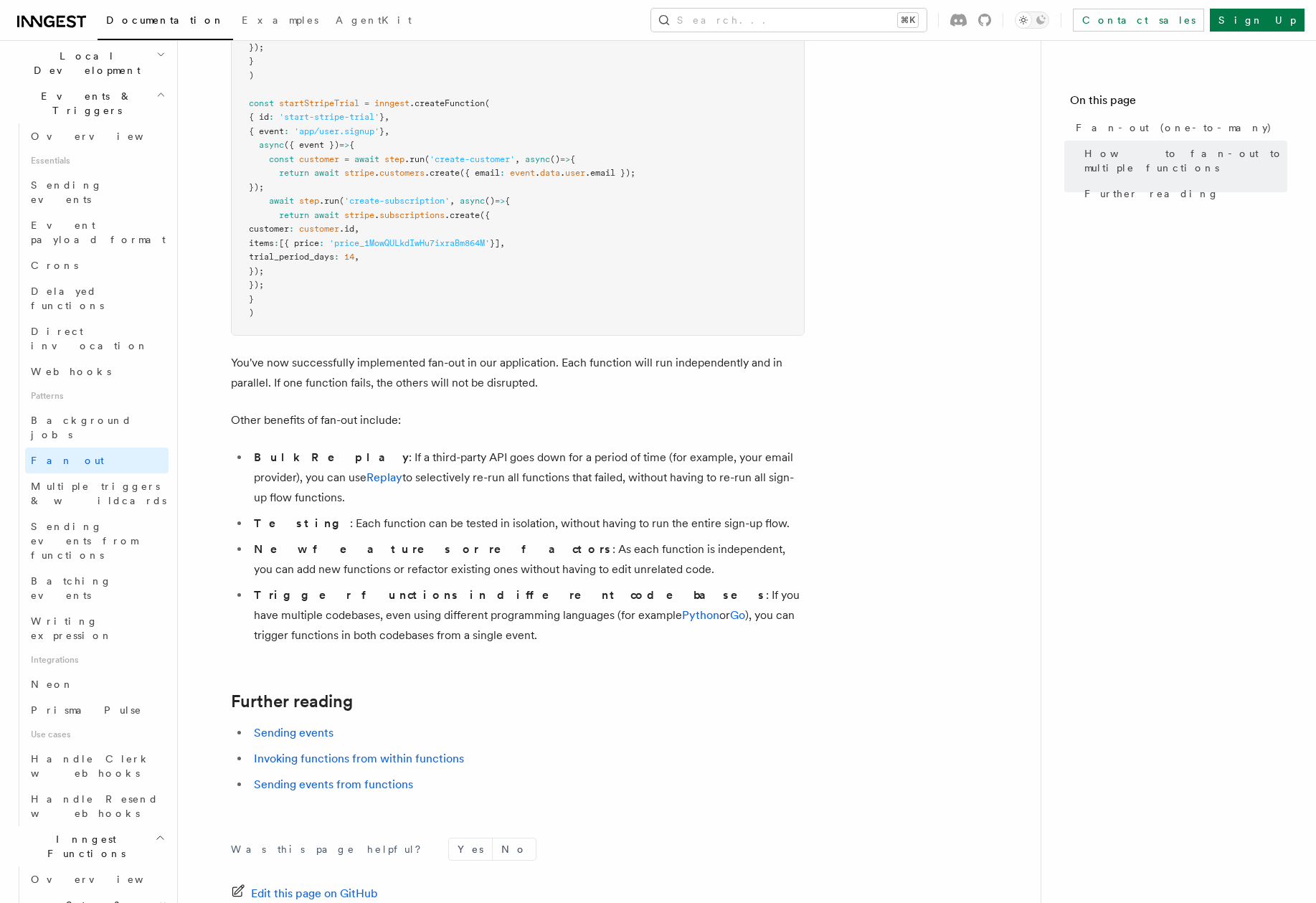
scroll to position [1522, 0]
